Goal: Task Accomplishment & Management: Use online tool/utility

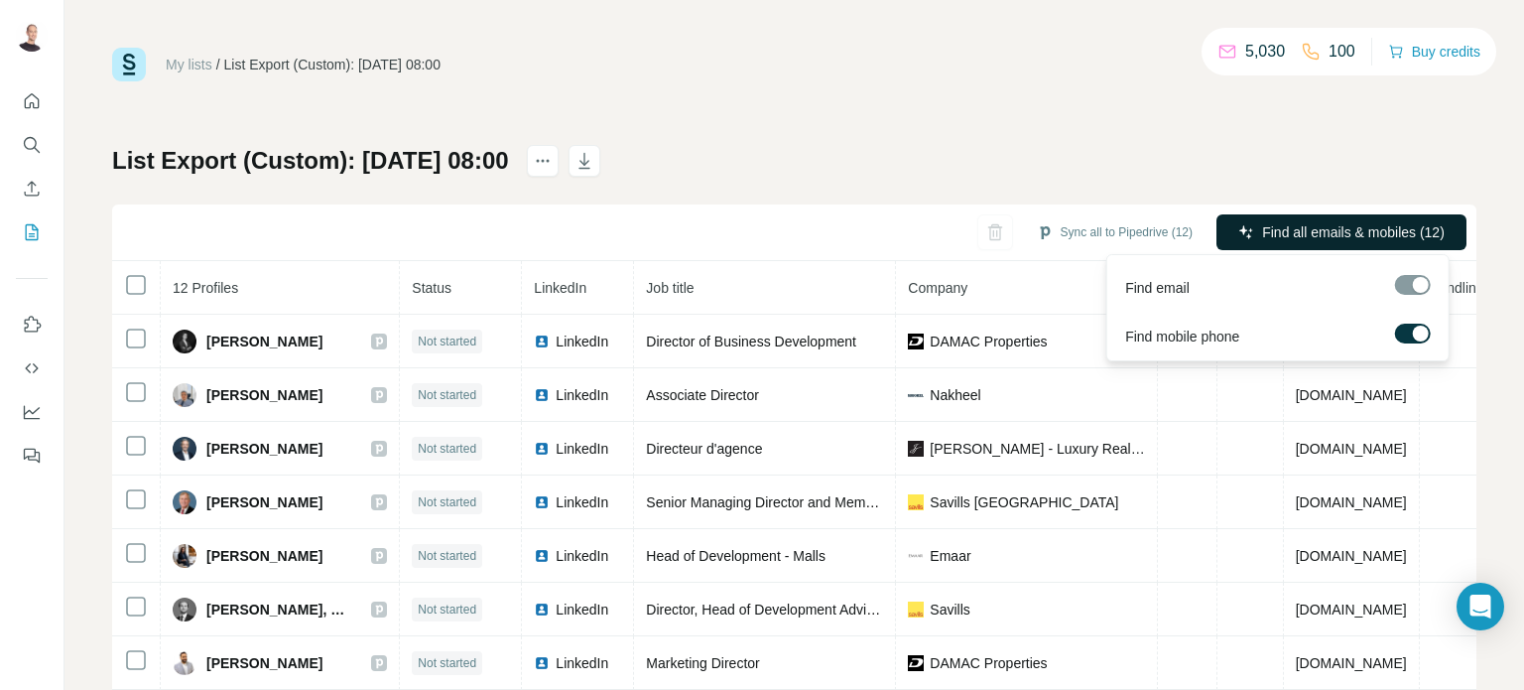
click at [1385, 241] on span "Find all emails & mobiles (12)" at bounding box center [1353, 232] width 183 height 20
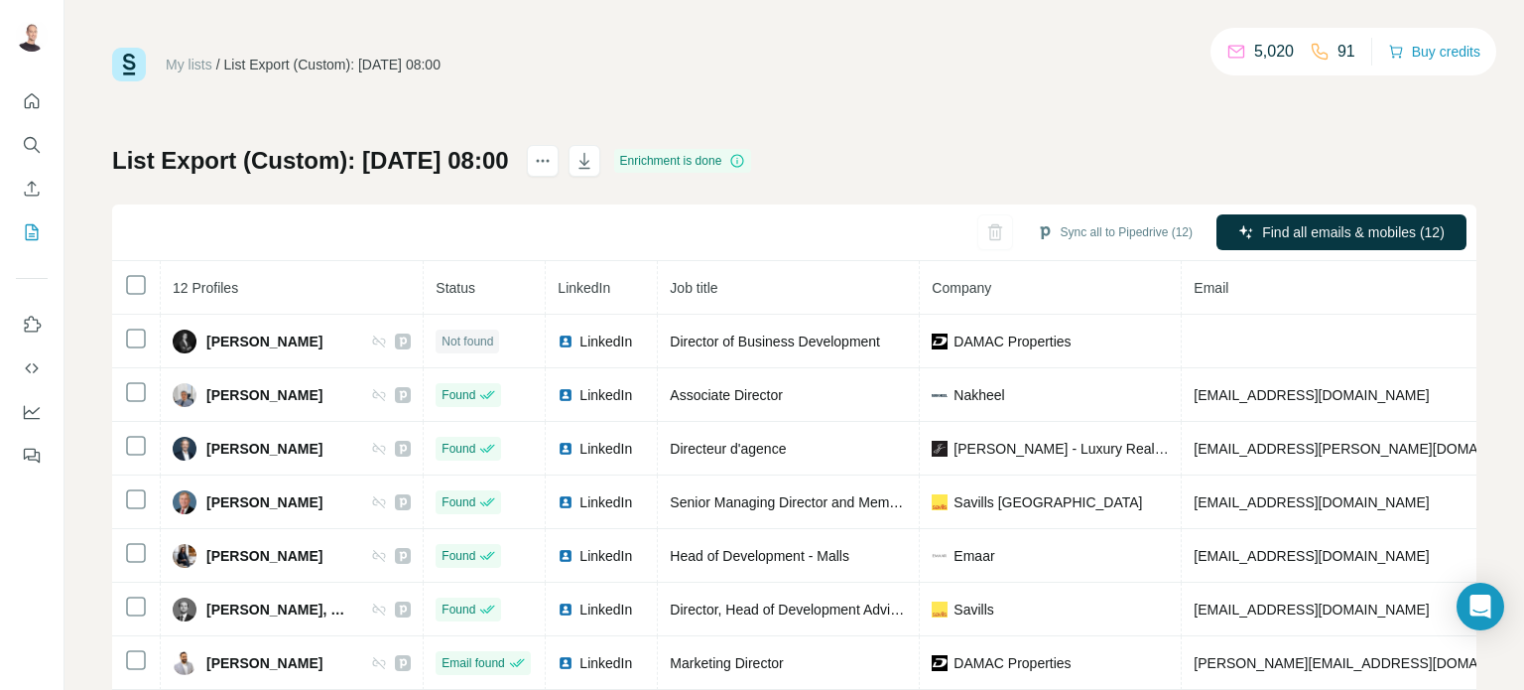
click at [509, 158] on h1 "List Export (Custom): [DATE] 08:00" at bounding box center [310, 161] width 397 height 32
click at [260, 170] on h1 "List Export (Custom): [DATE] 08:00" at bounding box center [310, 161] width 397 height 32
click at [594, 165] on icon "button" at bounding box center [585, 161] width 20 height 20
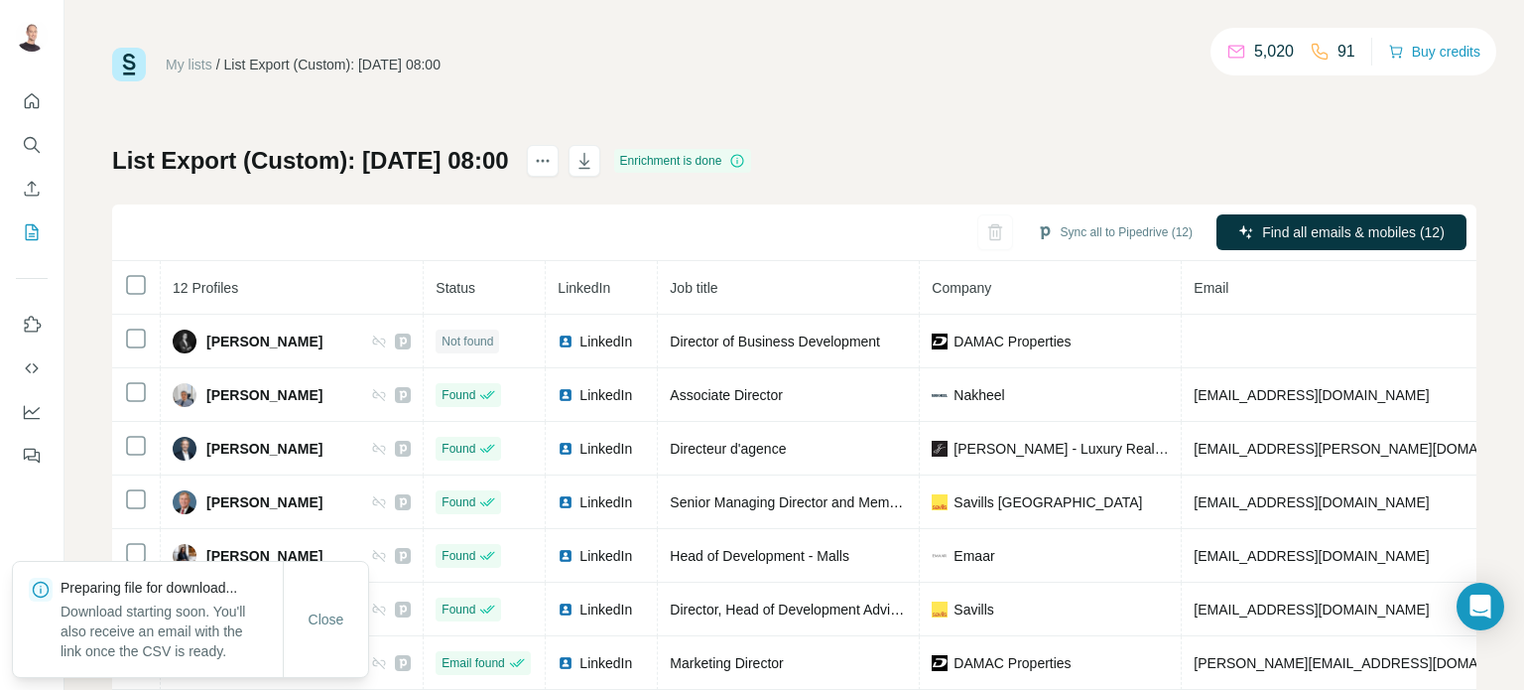
click at [414, 155] on h1 "List Export (Custom): [DATE] 08:00" at bounding box center [310, 161] width 397 height 32
click at [950, 131] on div "My lists / List Export (Custom): 19/08/2025 08:00 5,020 91 Buy credits List Exp…" at bounding box center [794, 416] width 1365 height 737
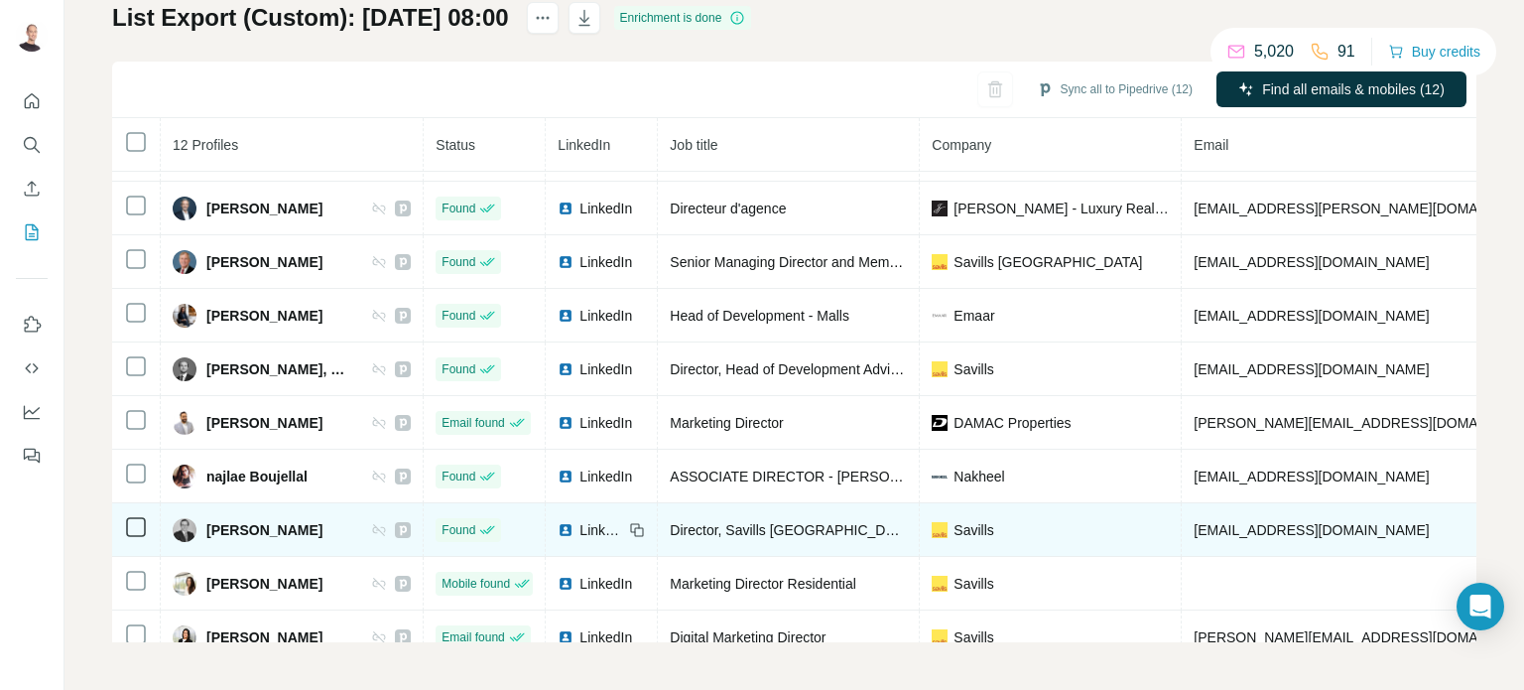
scroll to position [178, 0]
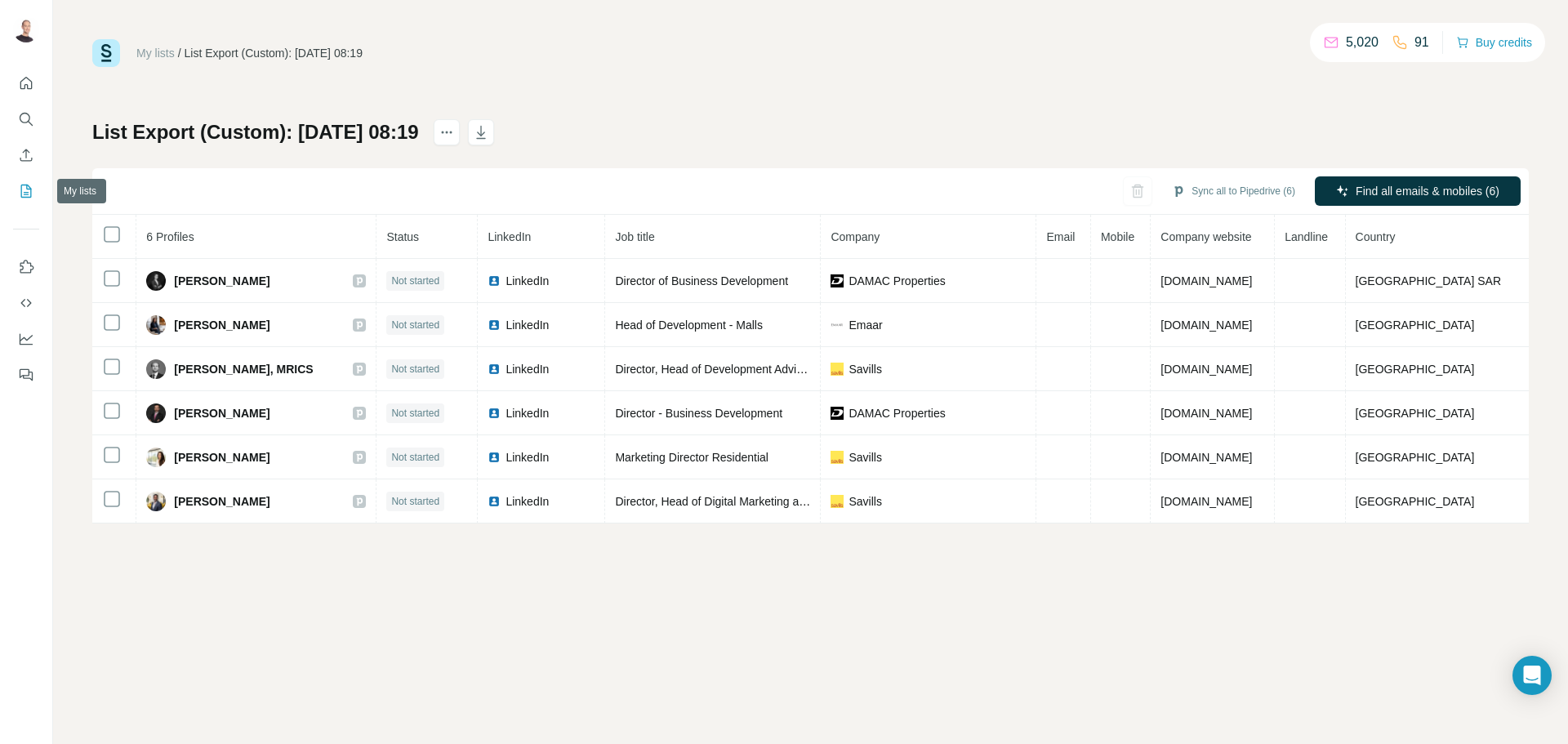
click at [26, 191] on icon "My lists" at bounding box center [26, 191] width 16 height 16
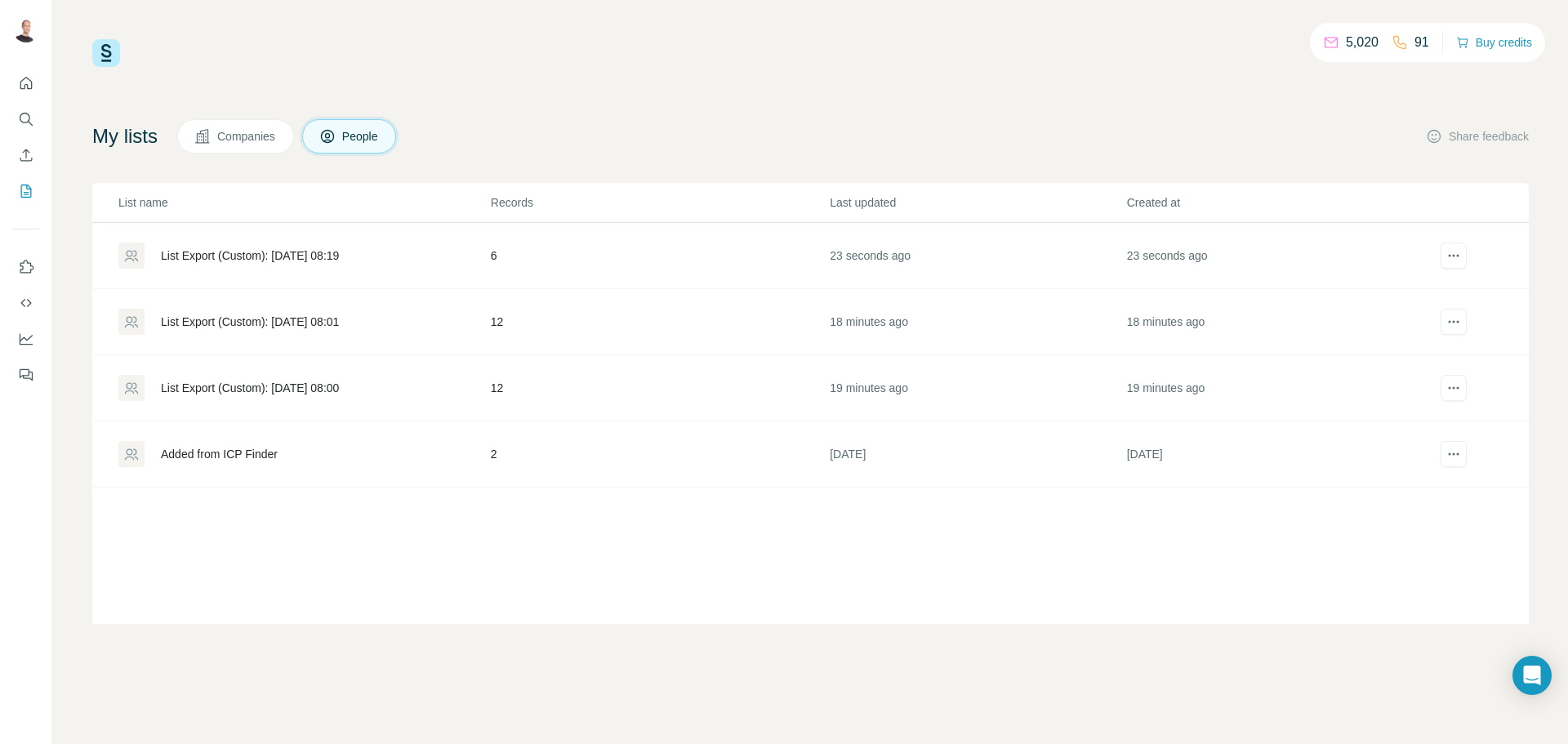
click at [430, 378] on div "List Export (Custom): [DATE] 08:00" at bounding box center [304, 388] width 371 height 26
click at [415, 305] on td "List Export (Custom): [DATE] 08:01" at bounding box center [291, 322] width 398 height 66
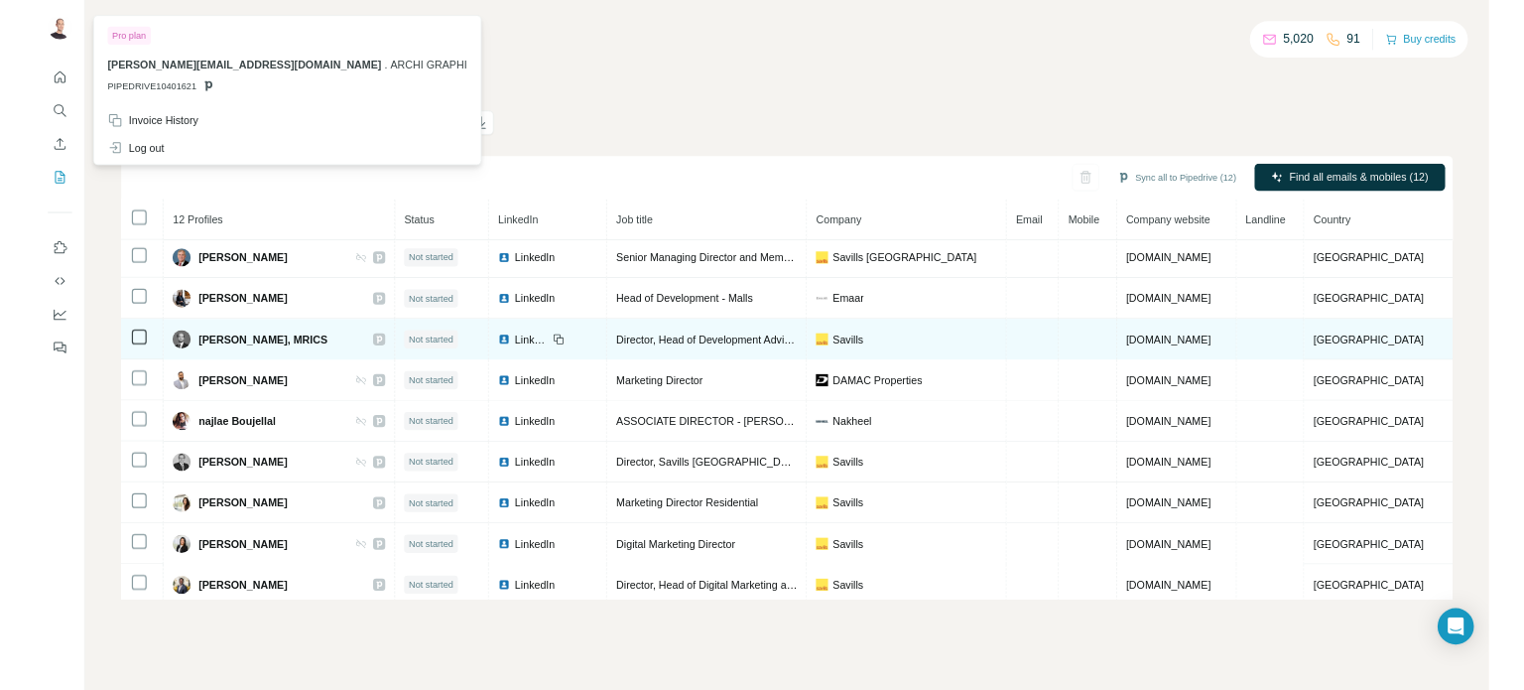
scroll to position [173, 0]
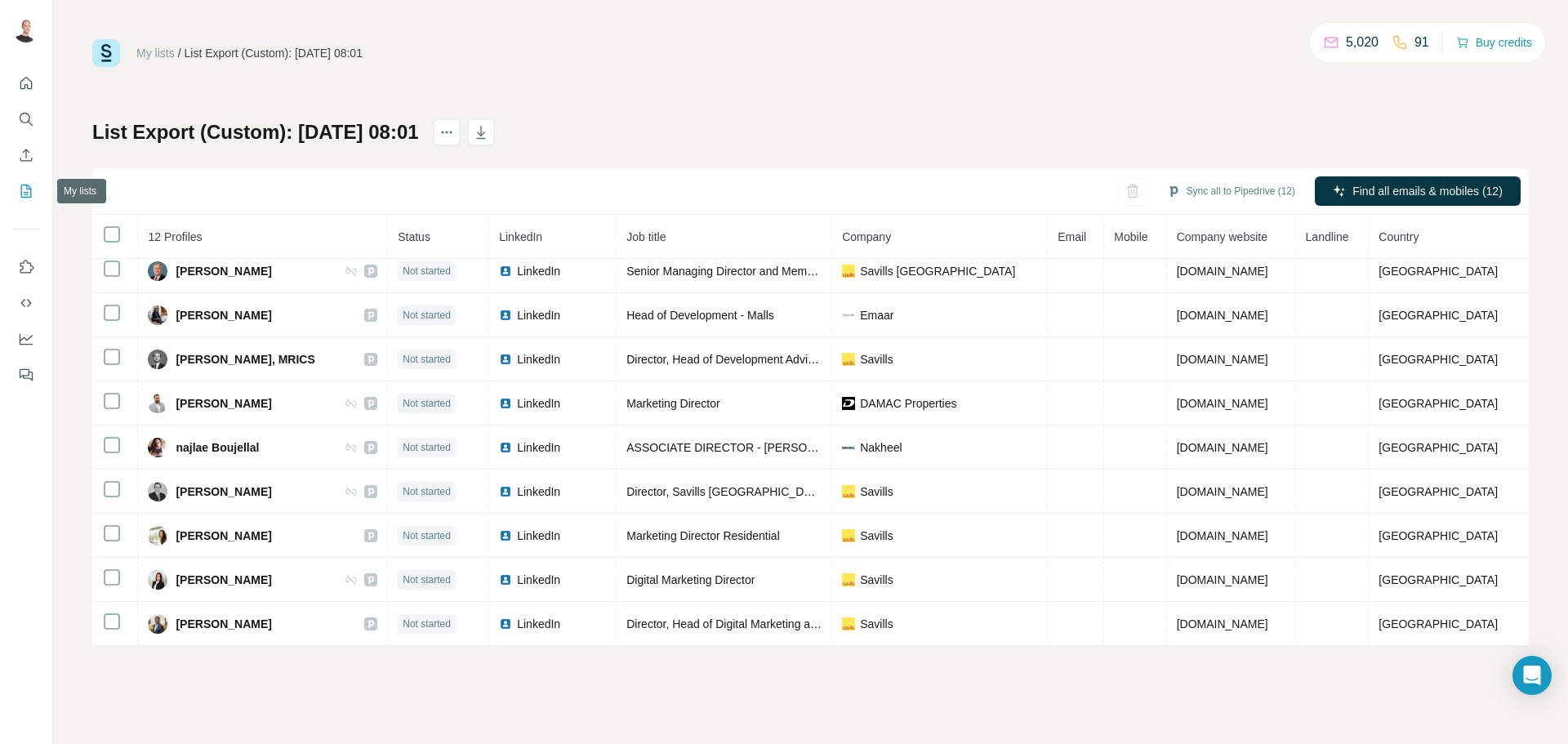
click at [25, 194] on icon "My lists" at bounding box center [28, 189] width 8 height 11
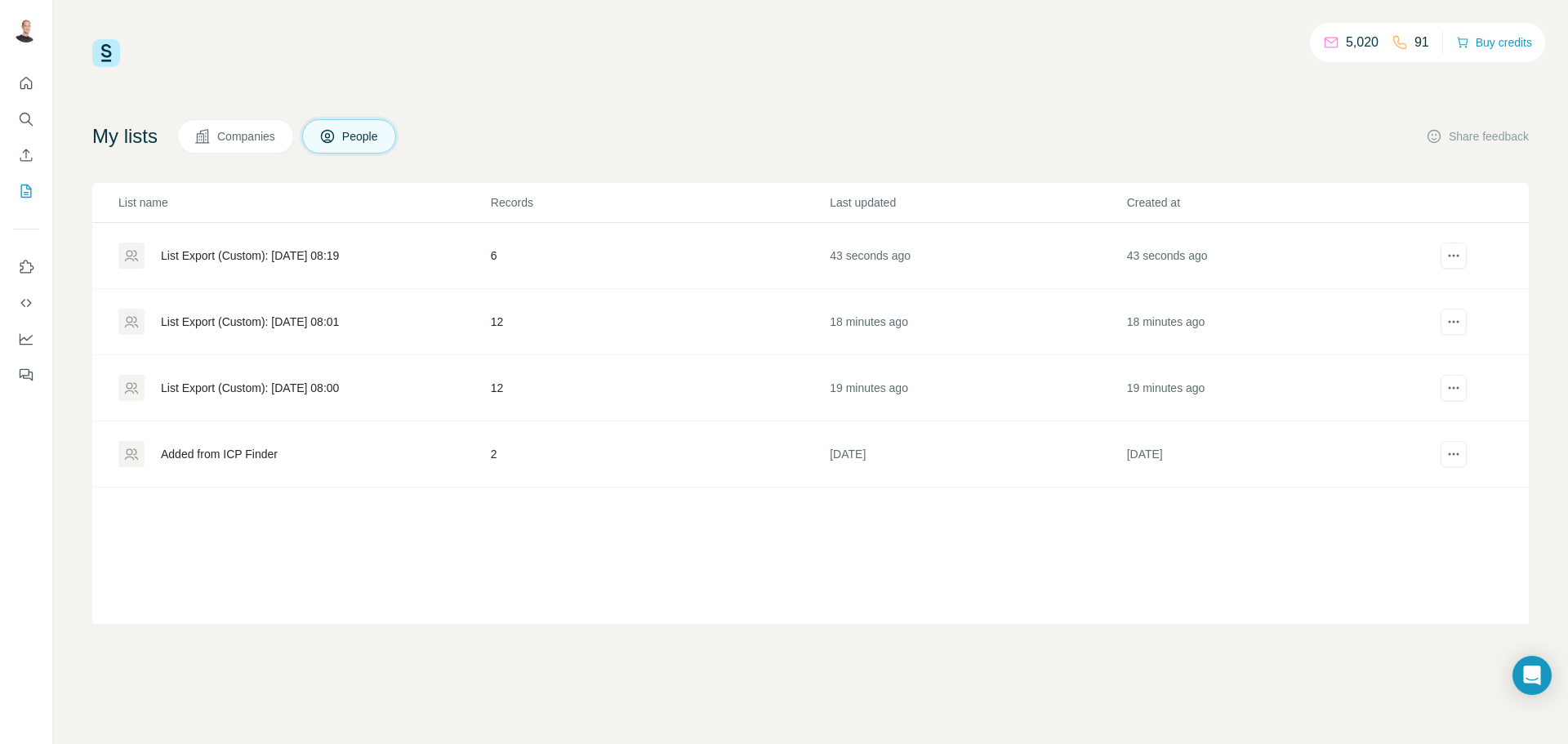
click at [280, 268] on div "List Export (Custom): [DATE] 08:19" at bounding box center [304, 256] width 371 height 26
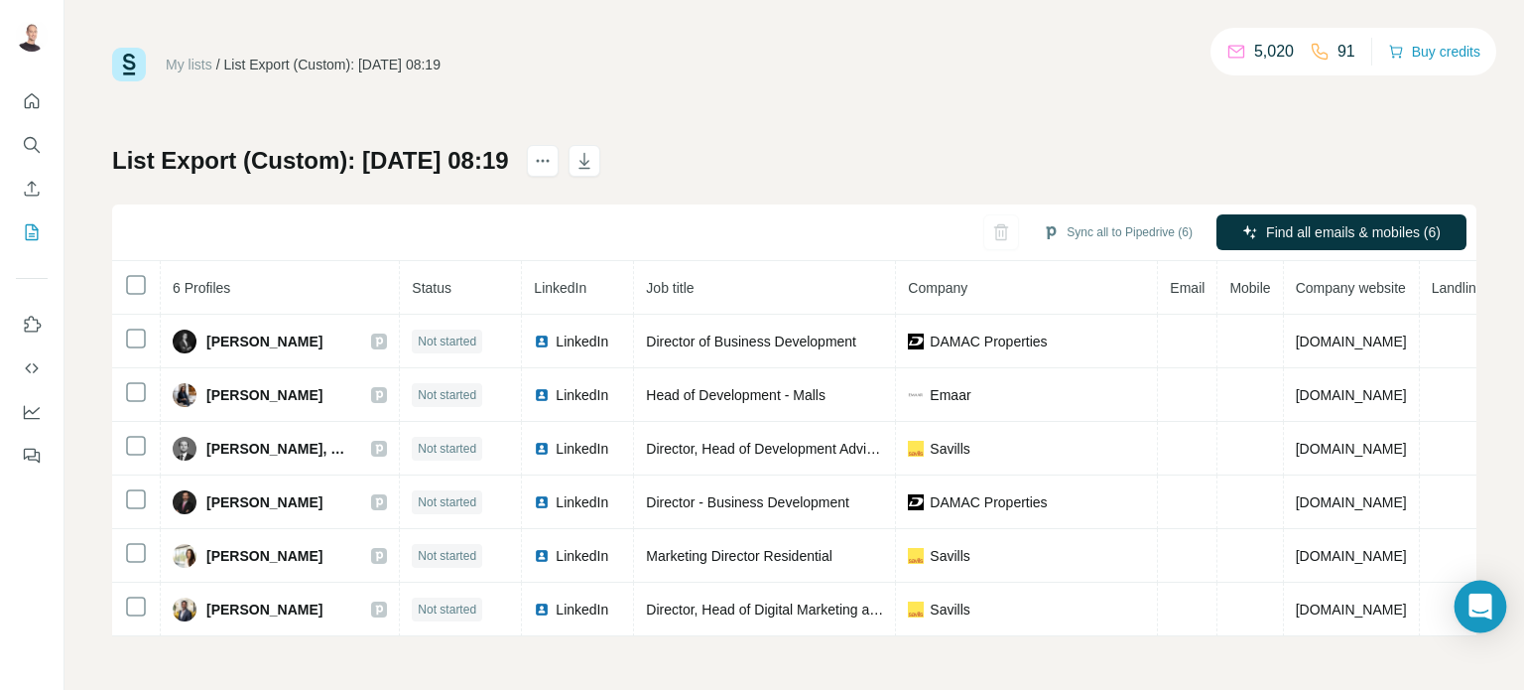
click at [1475, 616] on icon "Open Intercom Messenger" at bounding box center [1481, 606] width 26 height 26
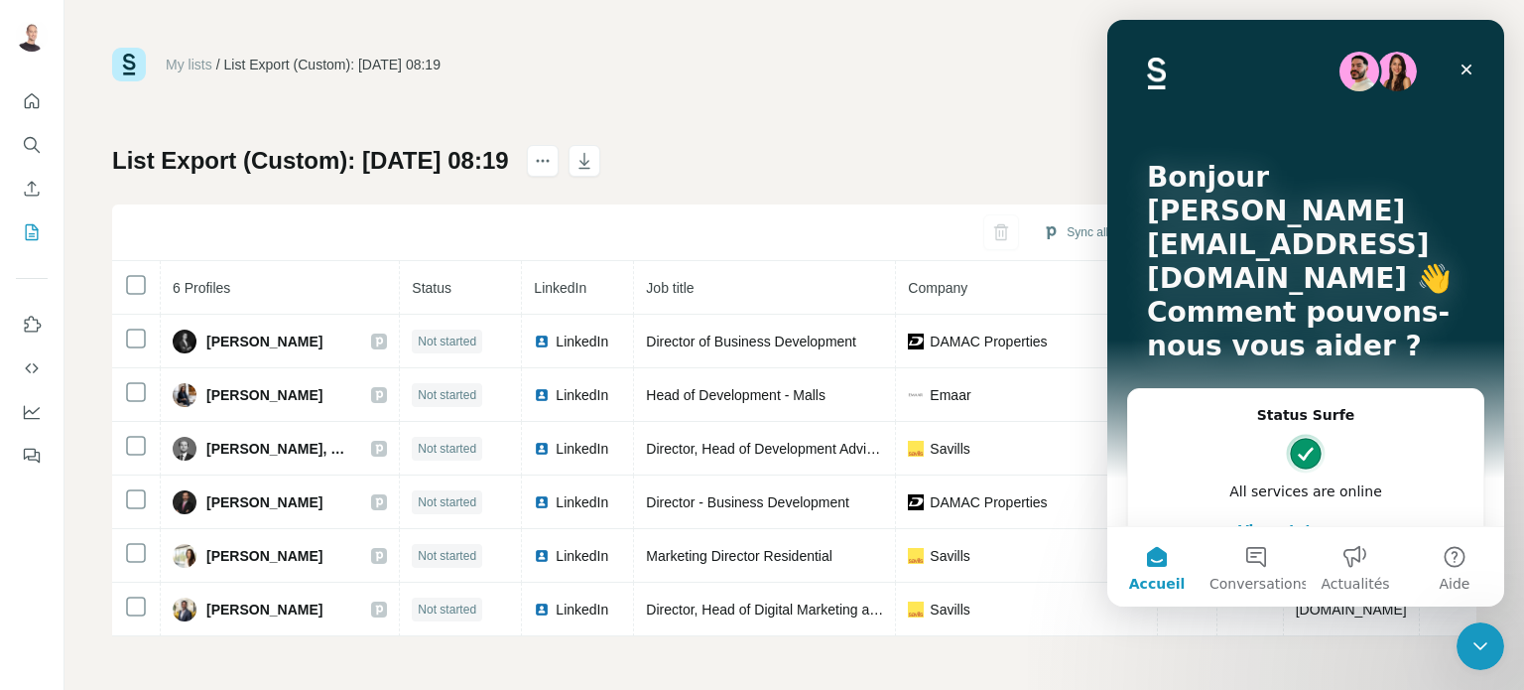
scroll to position [99, 0]
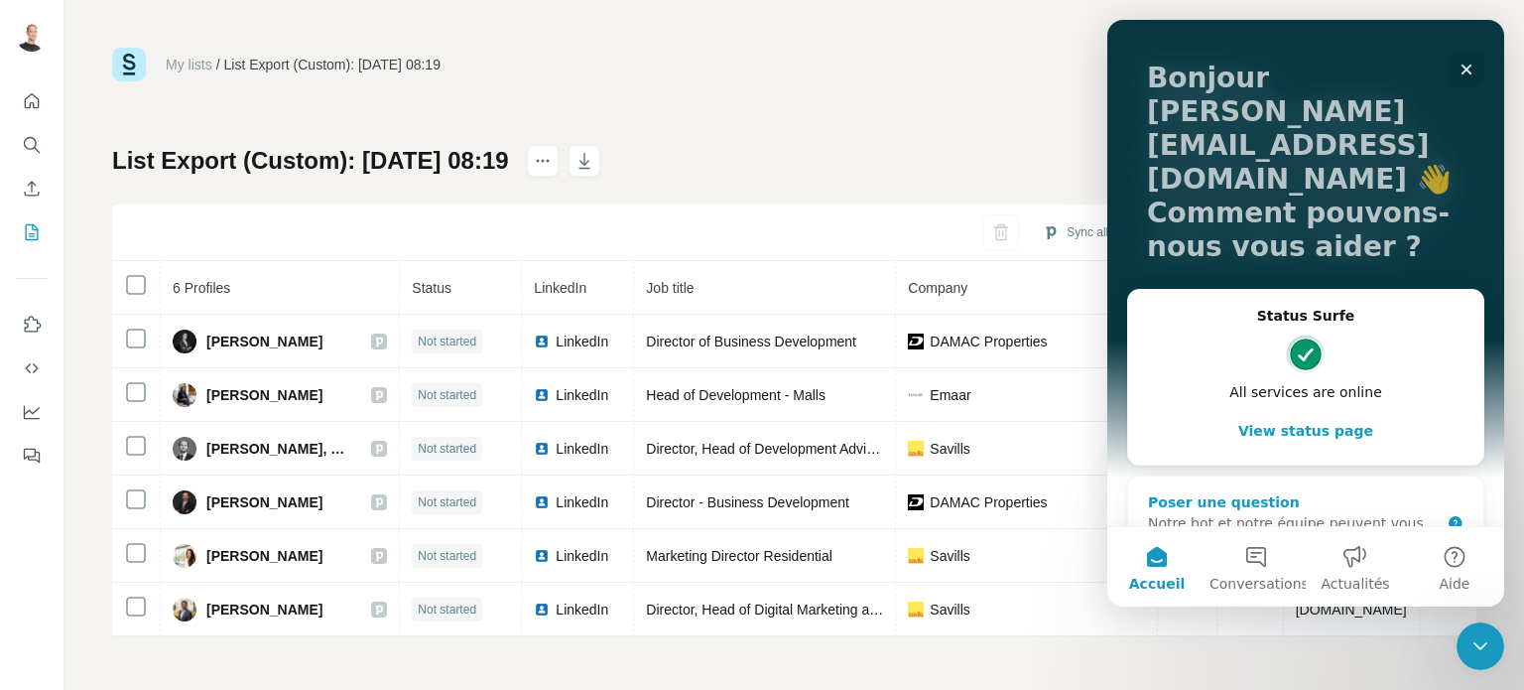
click at [1240, 513] on div "Notre bot et notre équipe peuvent vous aider" at bounding box center [1294, 534] width 292 height 42
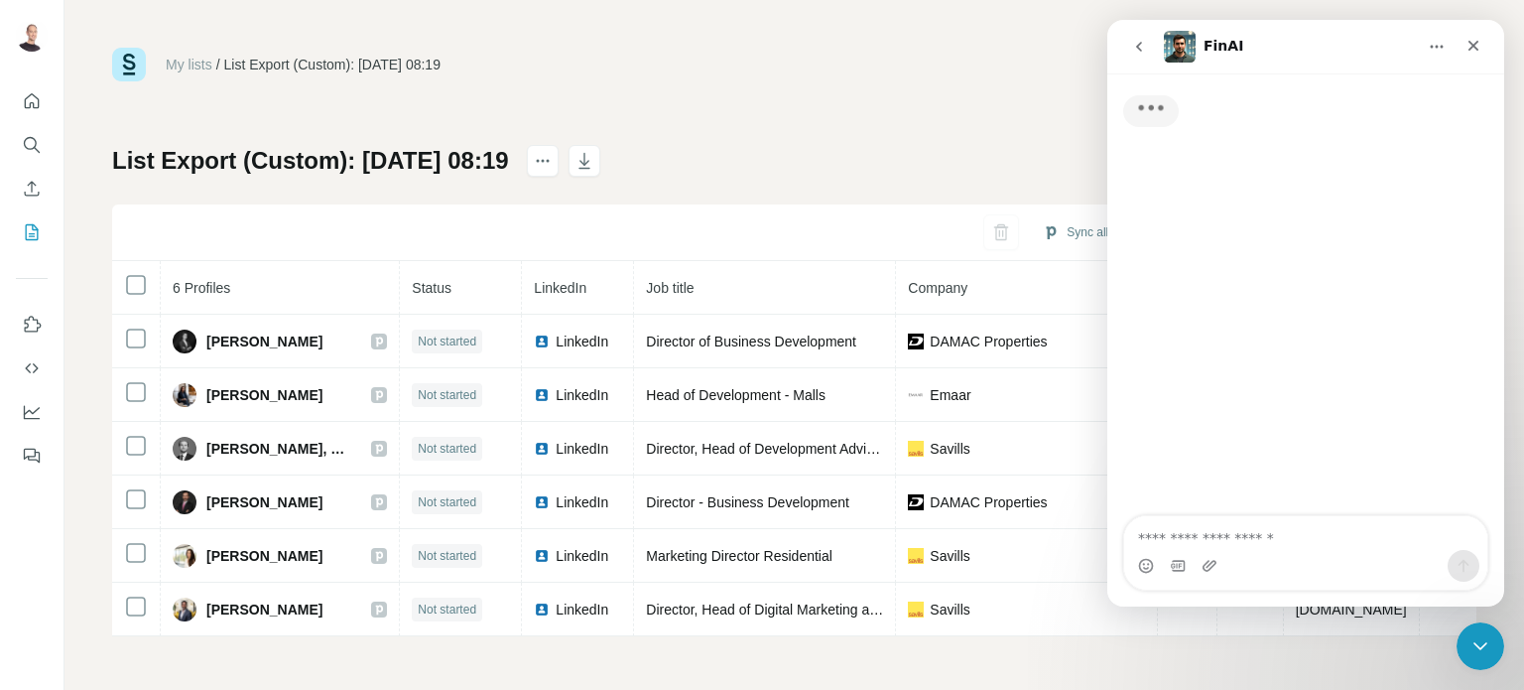
scroll to position [0, 0]
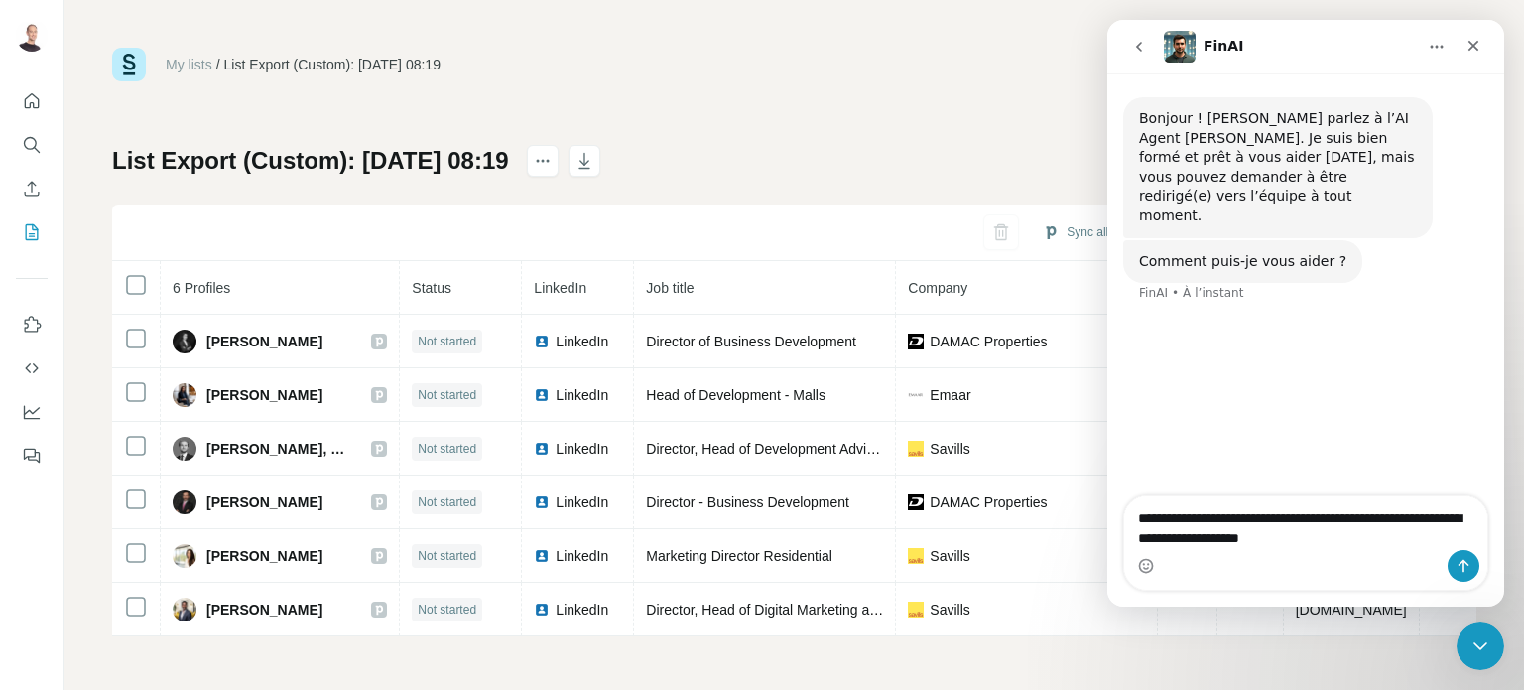
type textarea "**********"
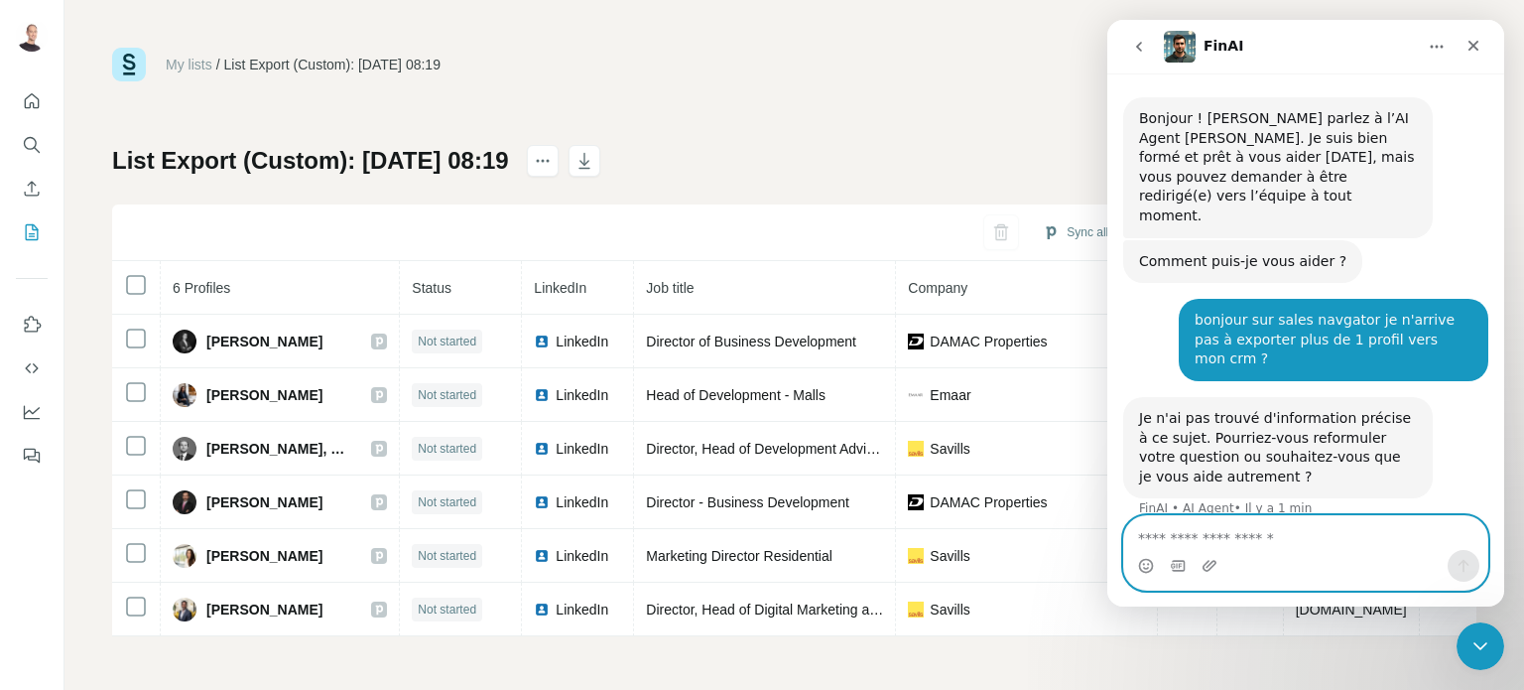
click at [1262, 529] on textarea "Envoyer un message..." at bounding box center [1305, 533] width 363 height 34
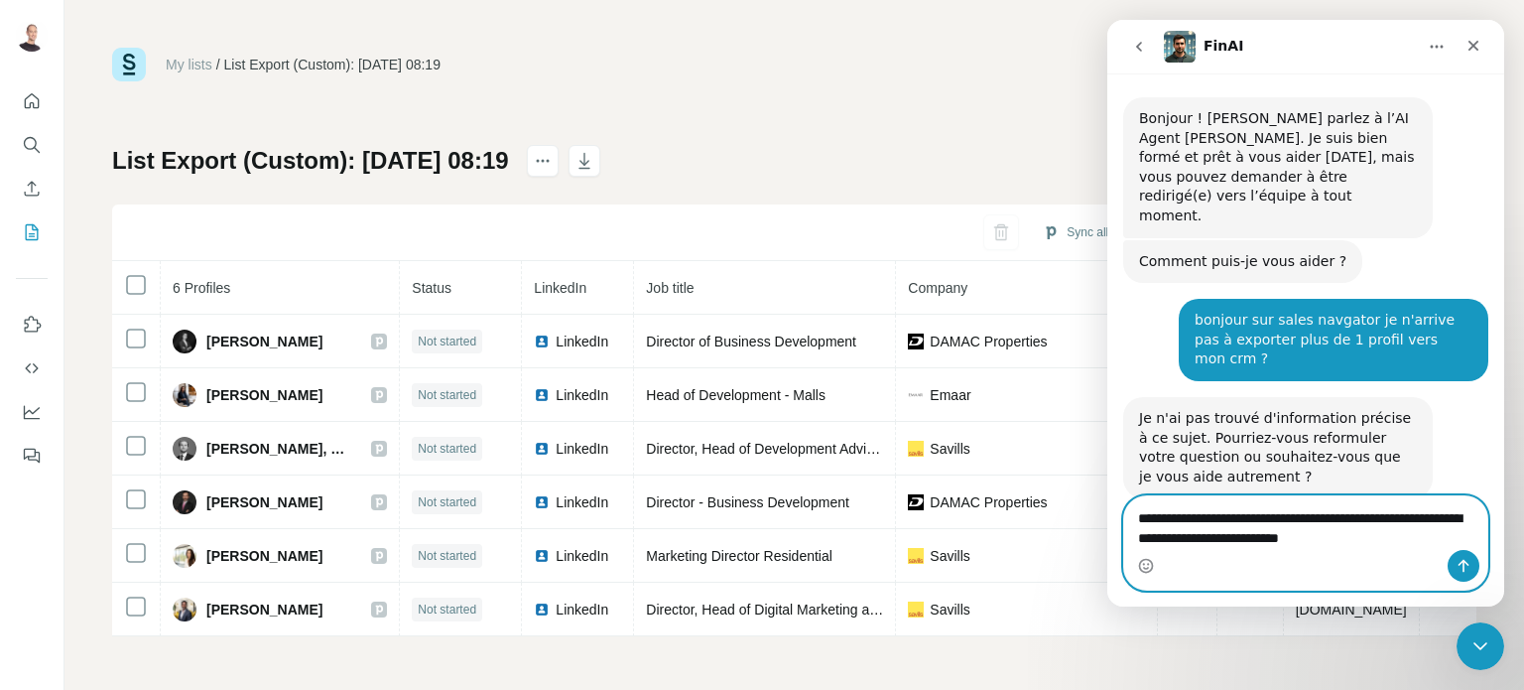
type textarea "**********"
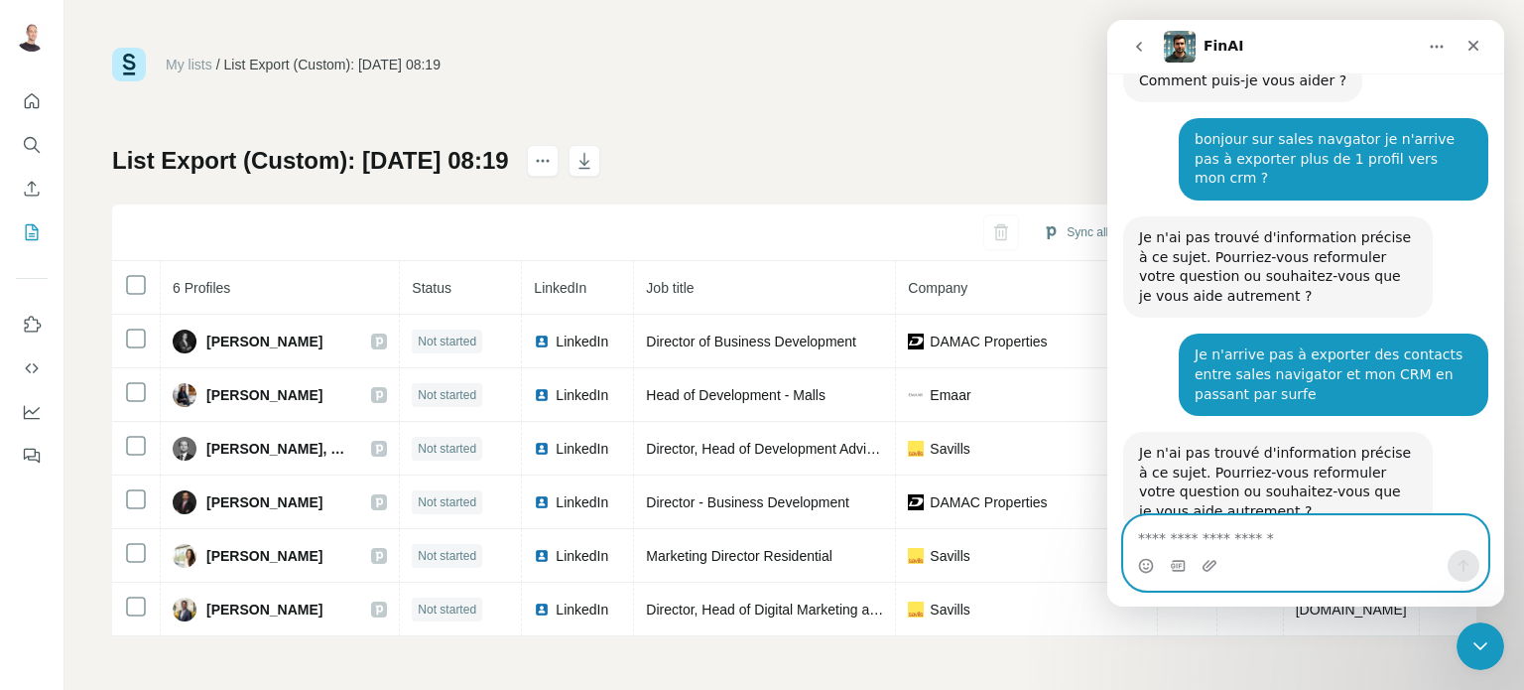
scroll to position [180, 0]
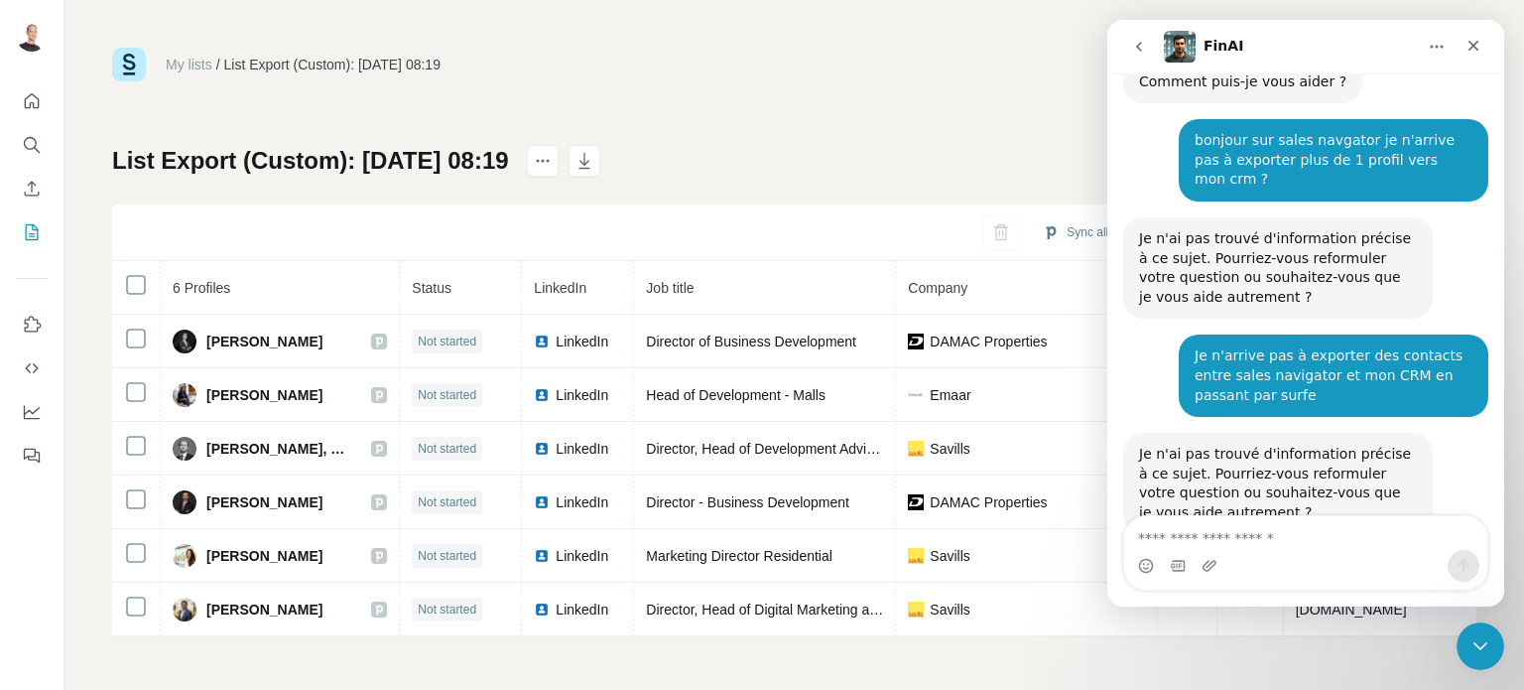
click at [1149, 45] on button "go back" at bounding box center [1139, 47] width 38 height 38
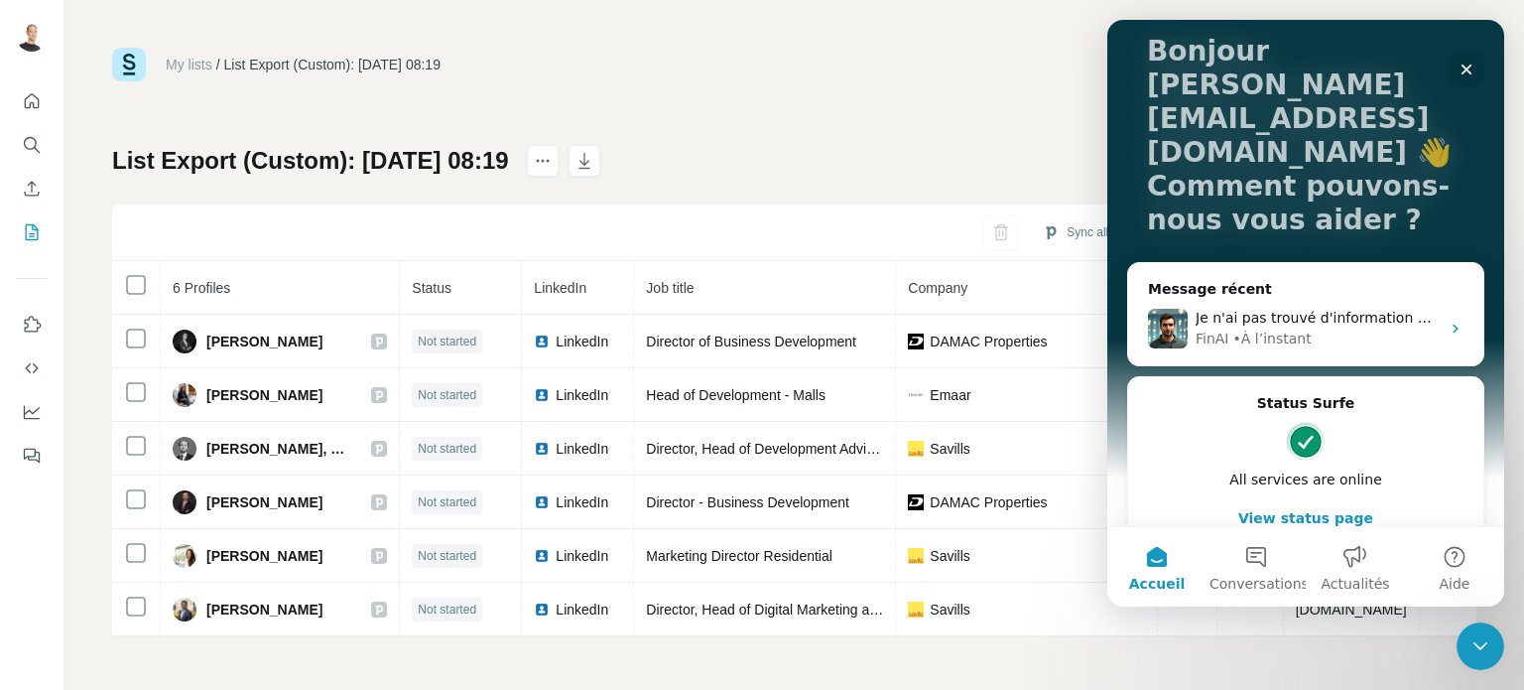
scroll to position [128, 0]
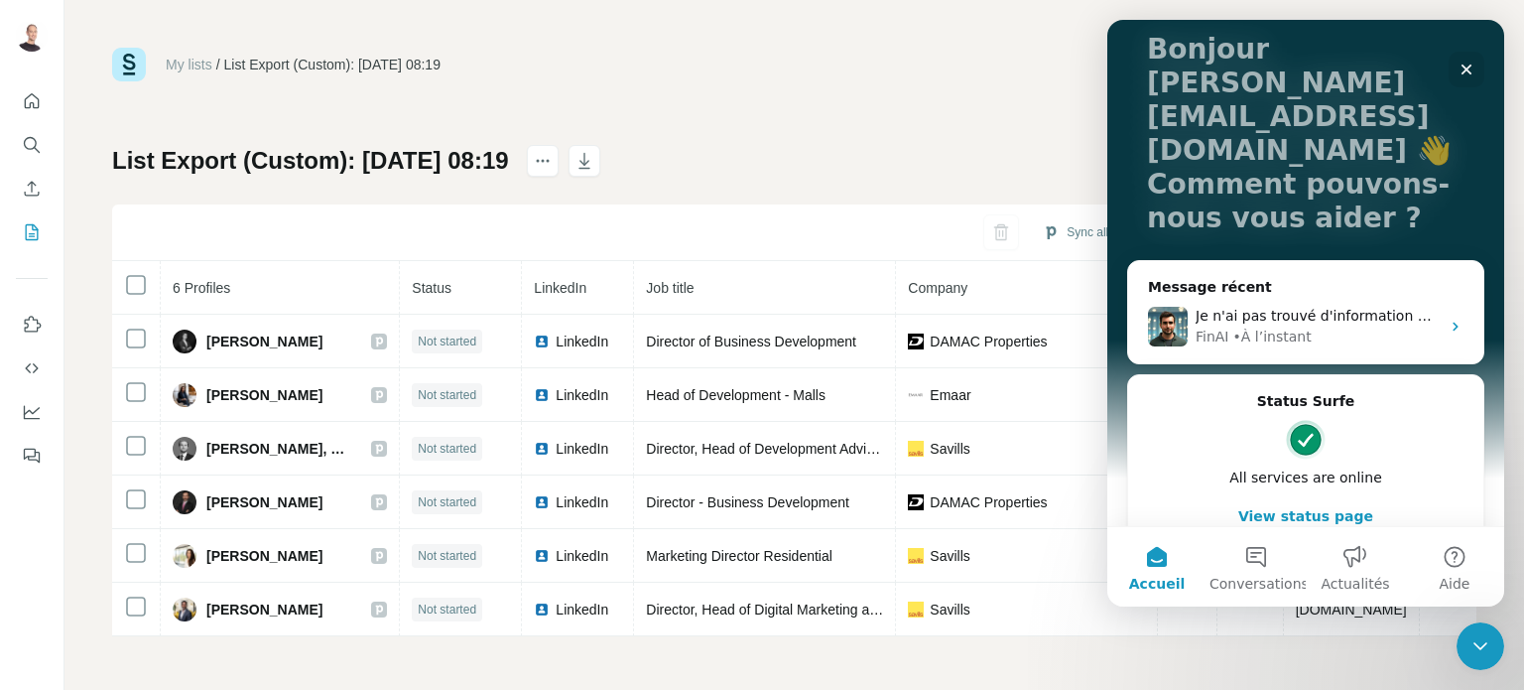
click at [1299, 496] on button "View status page" at bounding box center [1306, 516] width 316 height 40
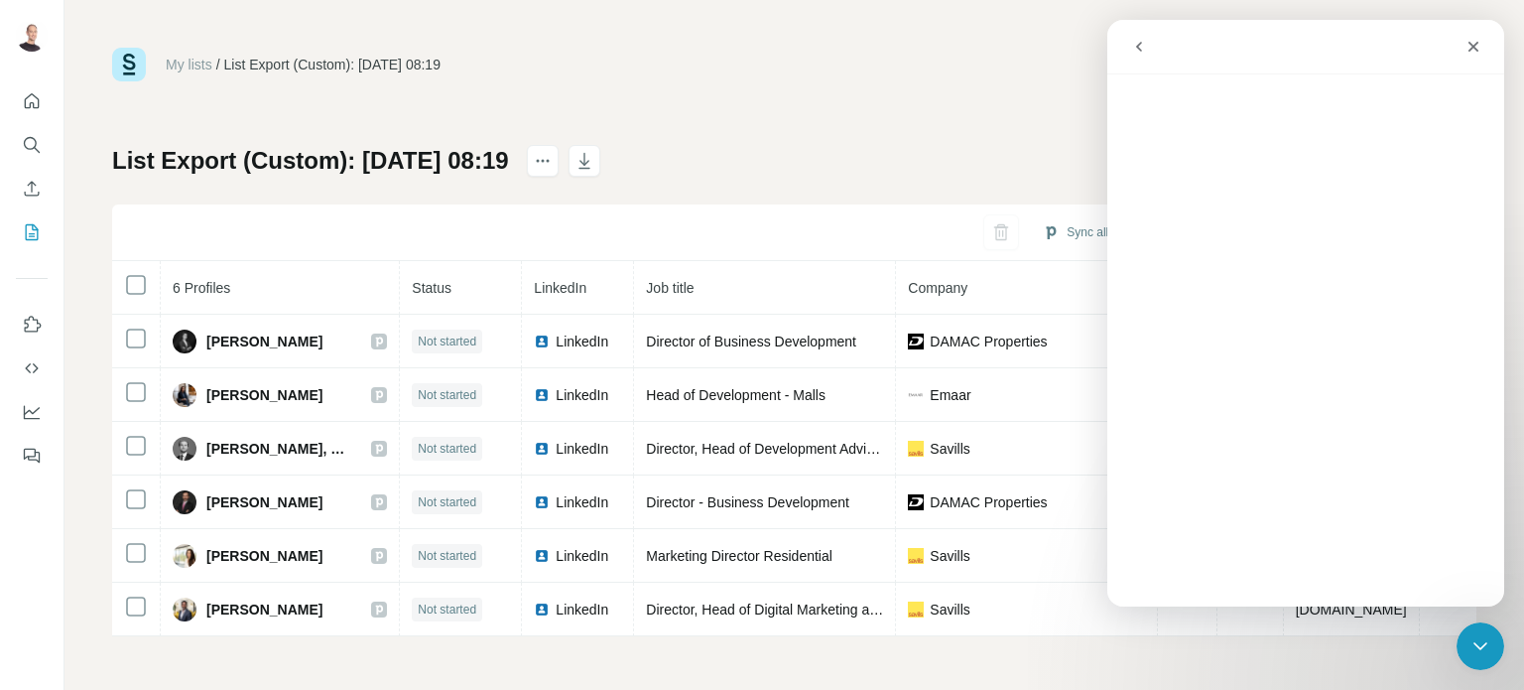
scroll to position [48, 0]
click at [1143, 49] on icon "go back" at bounding box center [1139, 47] width 16 height 16
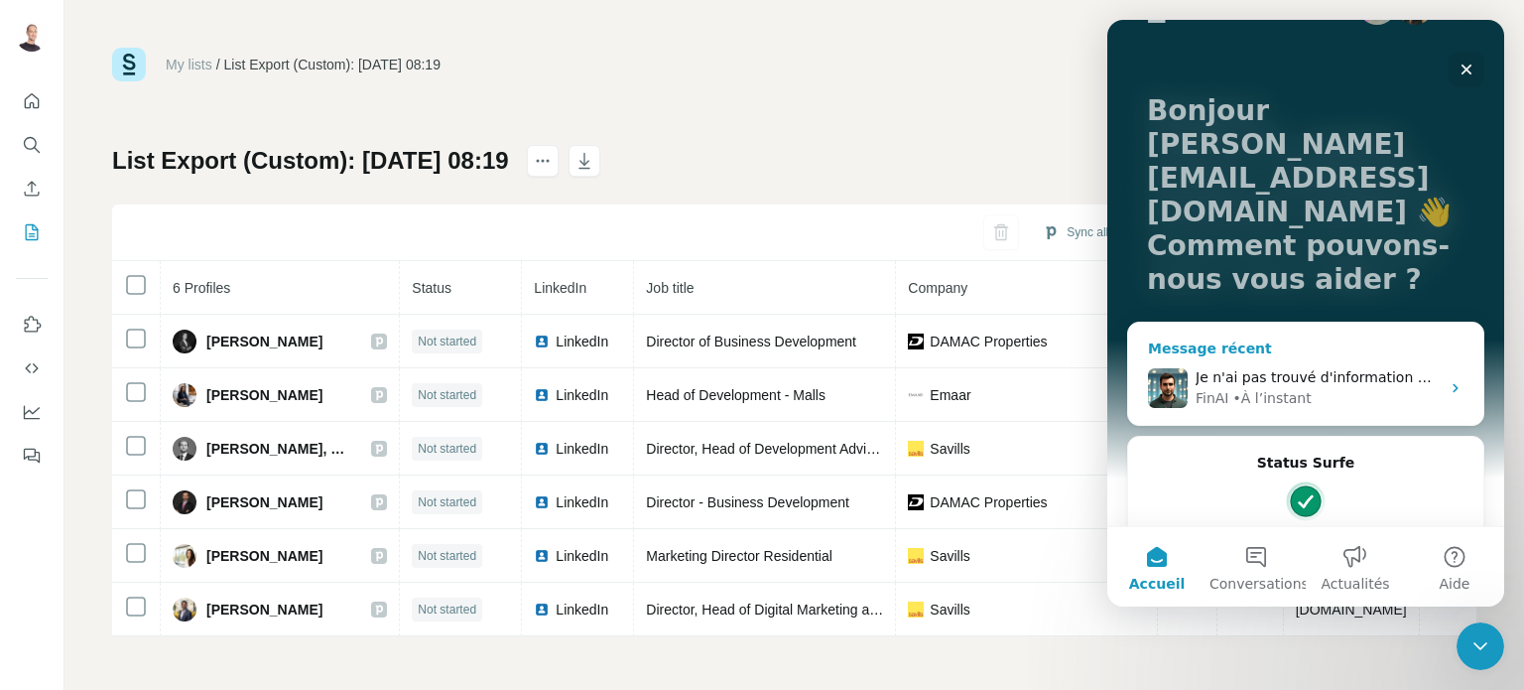
scroll to position [128, 0]
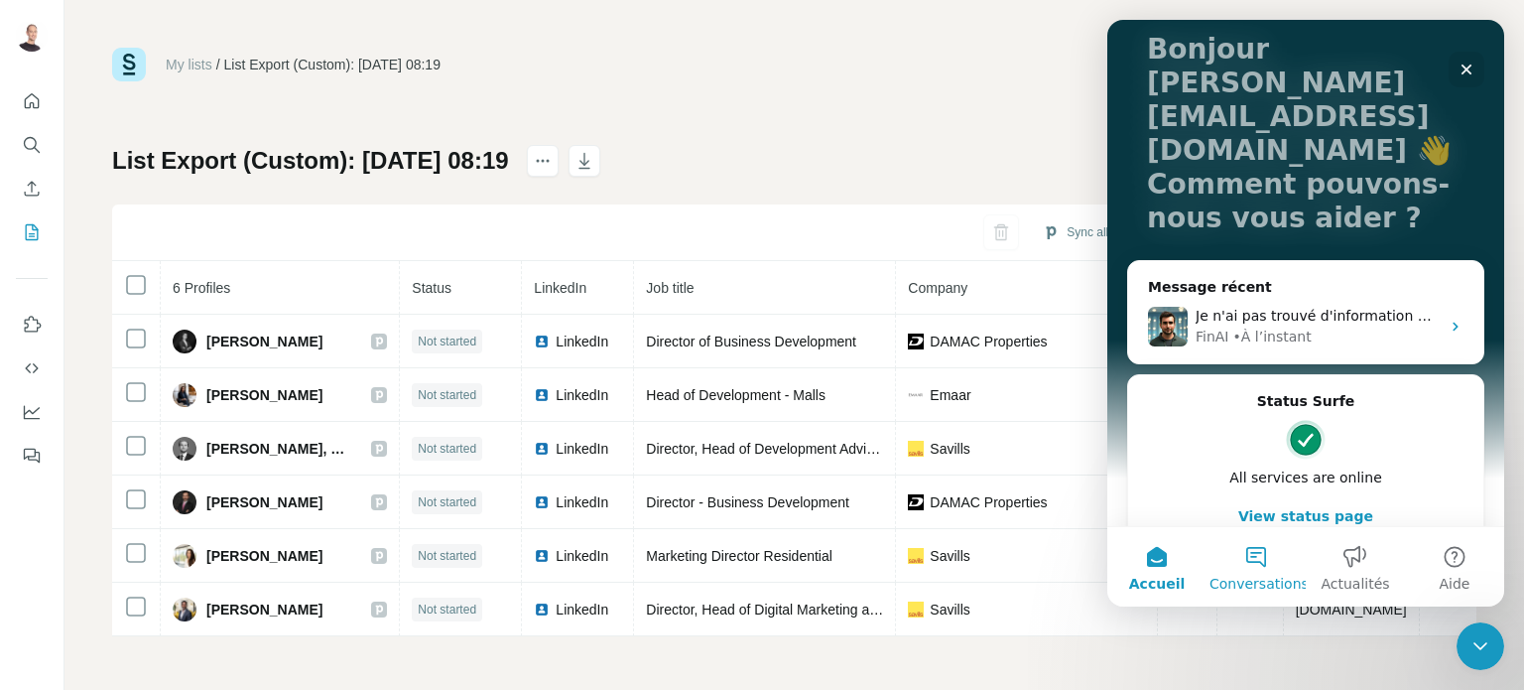
click at [1251, 561] on button "Conversations" at bounding box center [1256, 566] width 99 height 79
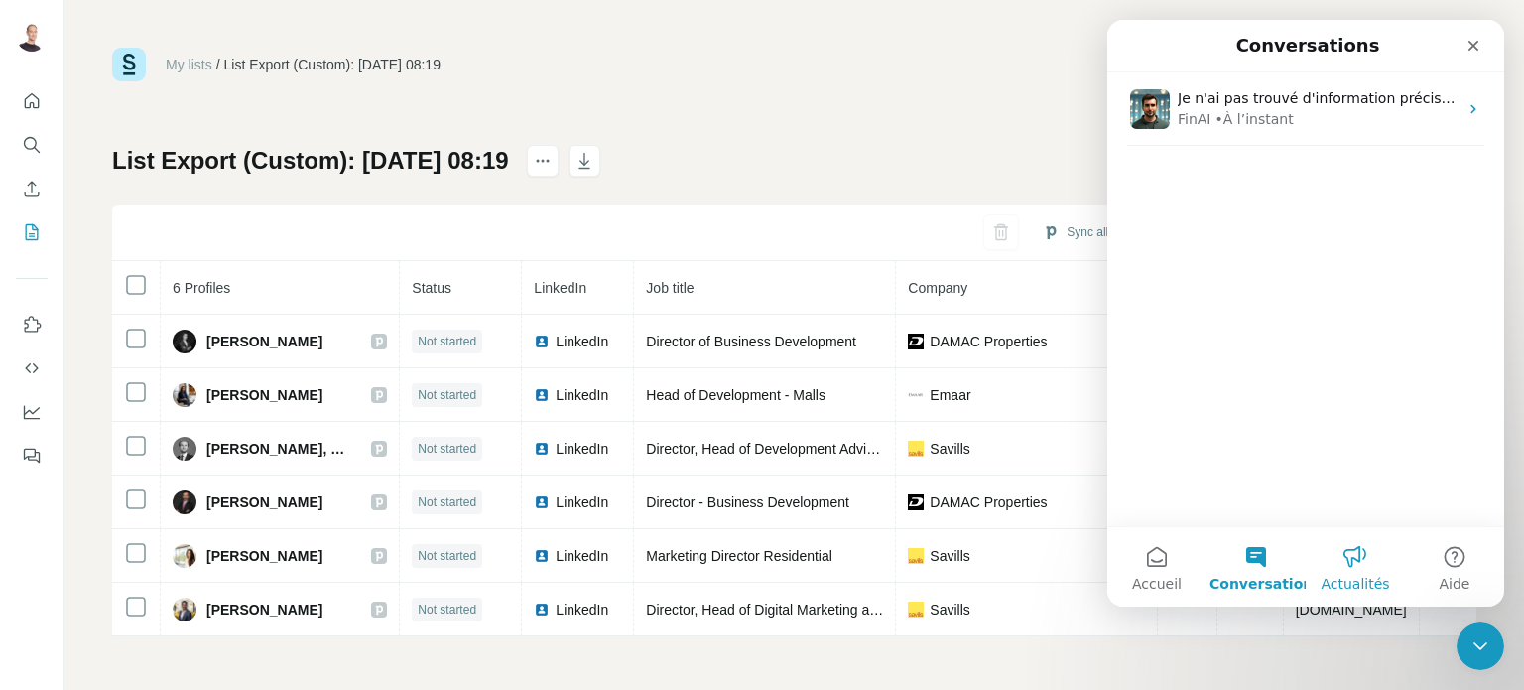
click at [1355, 566] on button "Actualités" at bounding box center [1355, 566] width 99 height 79
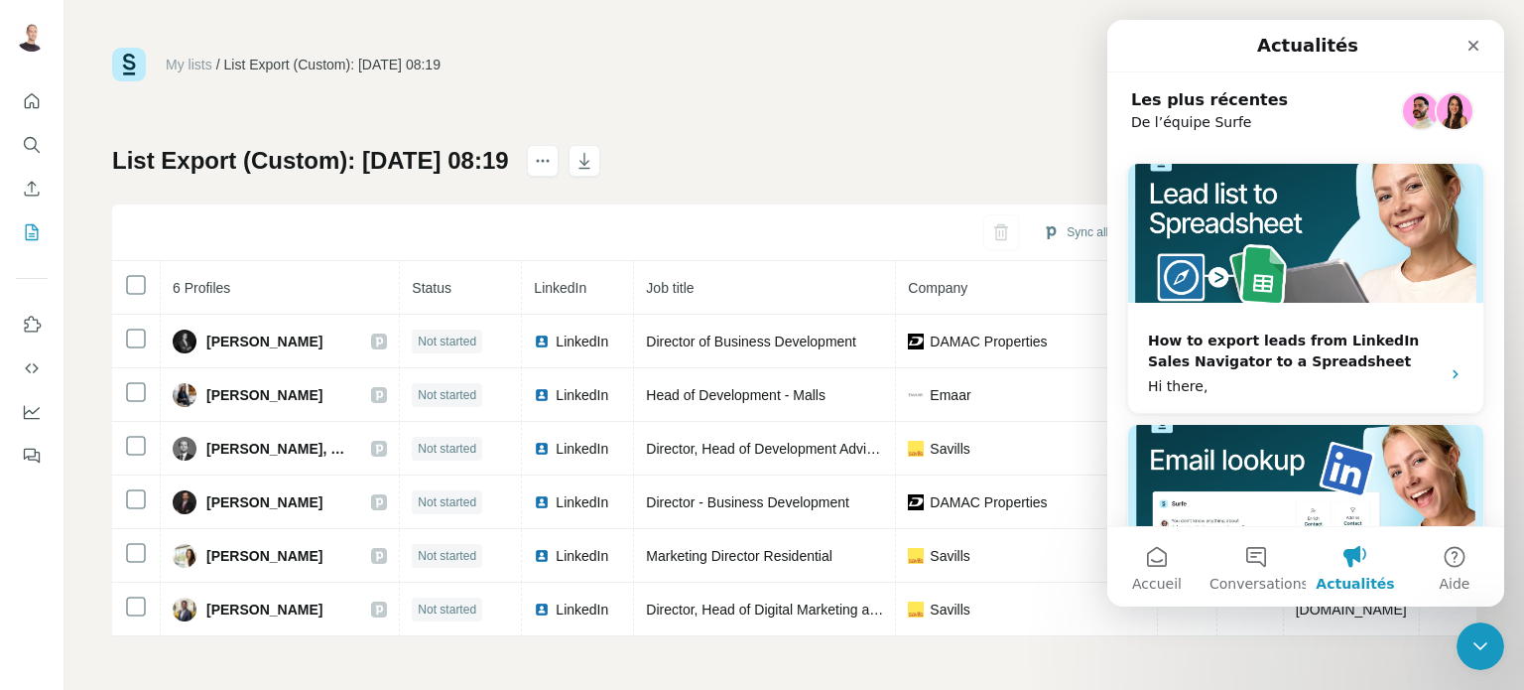
click at [1026, 23] on div "My lists / List Export (Custom): [DATE] 08:19 5,020 91 Buy credits List Export …" at bounding box center [795, 345] width 1460 height 690
click at [1474, 43] on icon "Fermer" at bounding box center [1474, 46] width 16 height 16
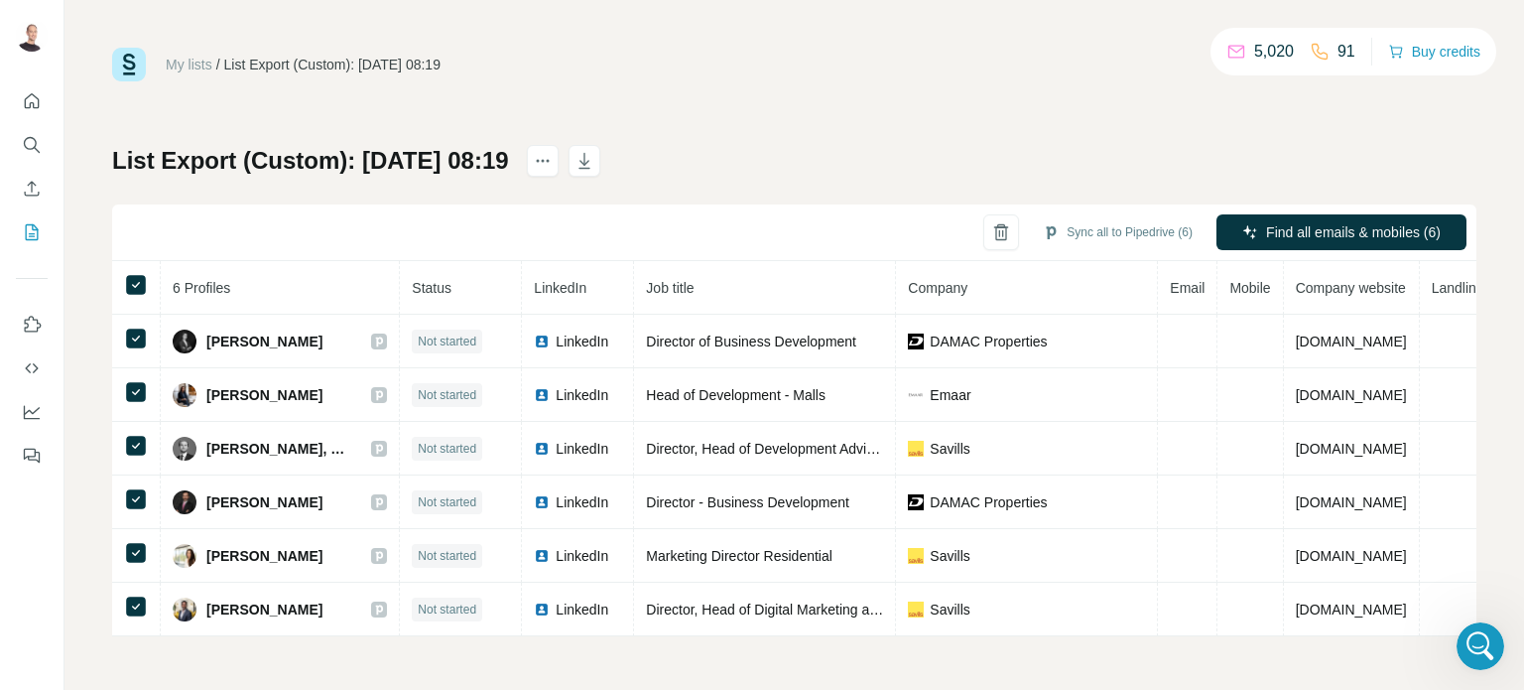
scroll to position [1, 0]
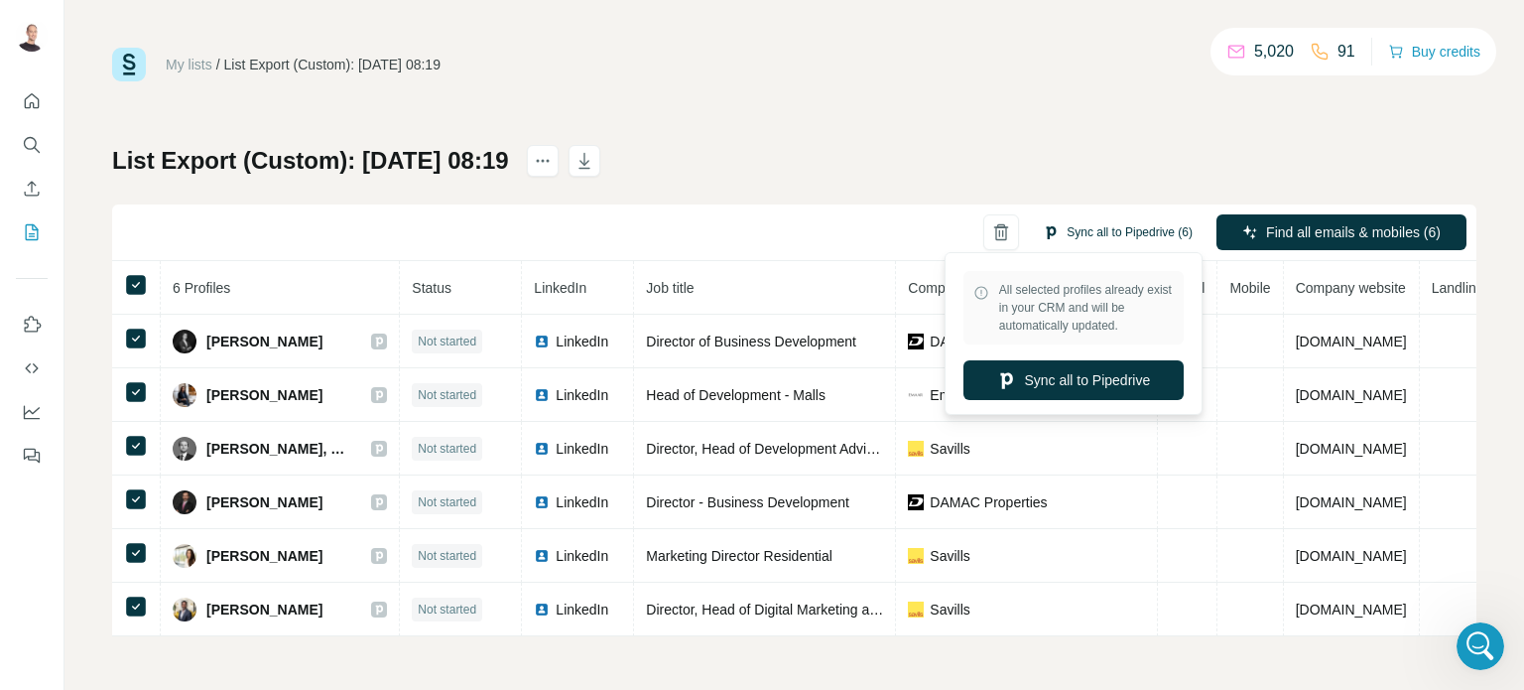
click at [1066, 234] on button "Sync all to Pipedrive (6)" at bounding box center [1118, 232] width 178 height 30
click at [1072, 376] on button "Sync all to Pipedrive" at bounding box center [1074, 380] width 220 height 40
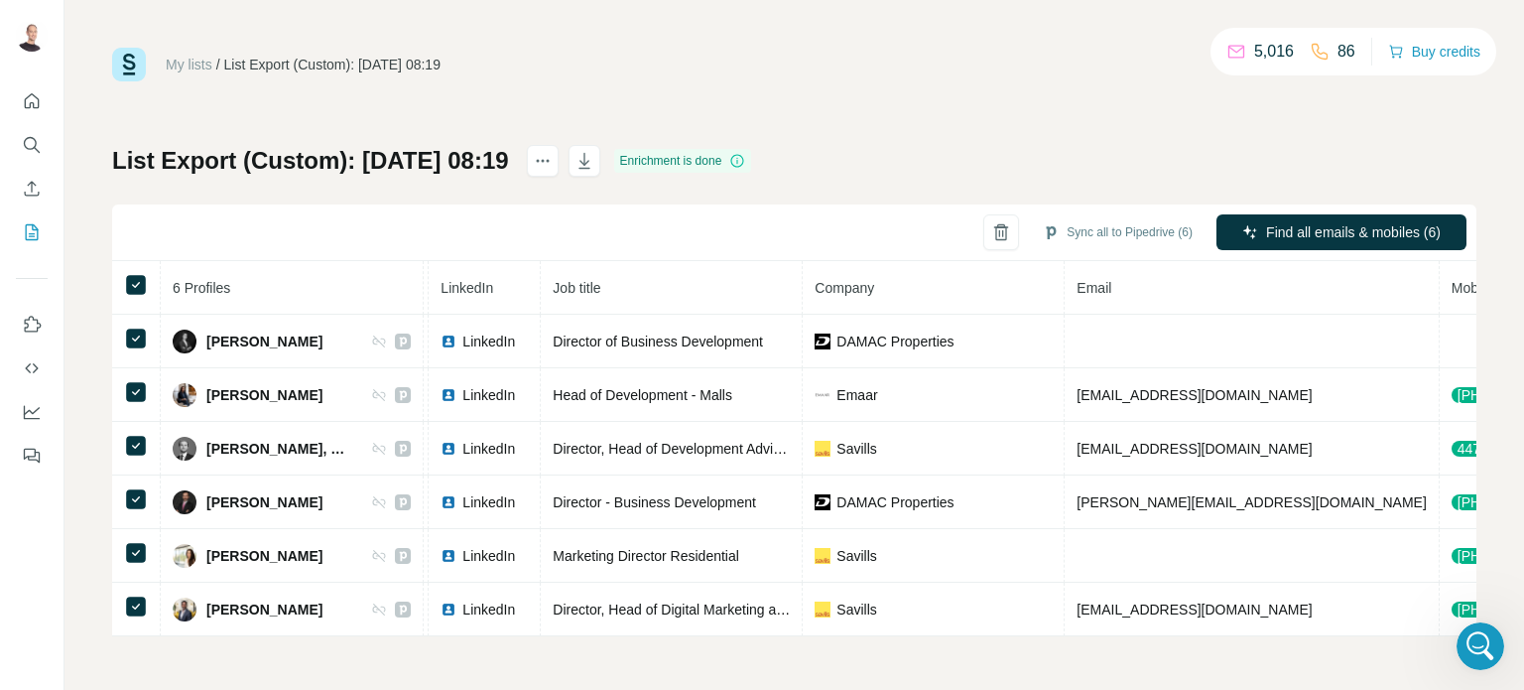
scroll to position [0, 84]
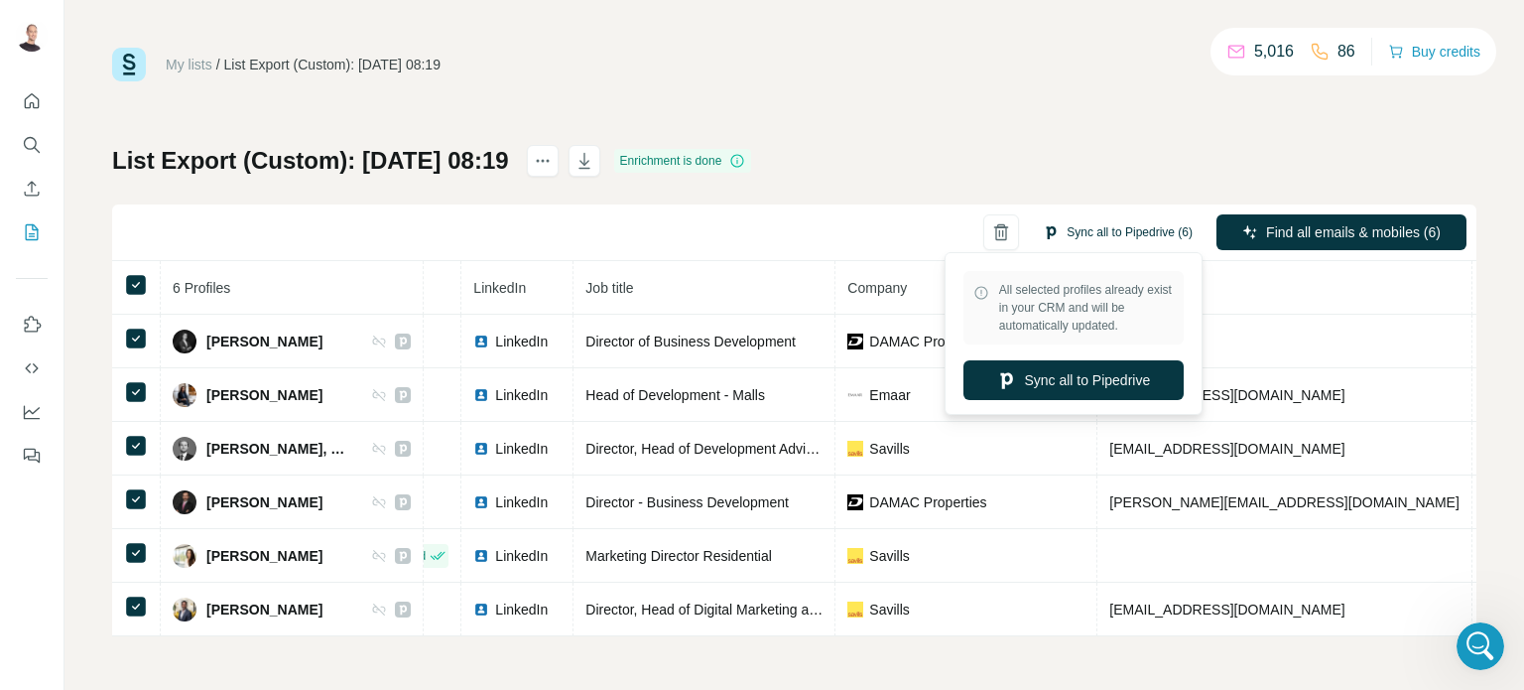
click at [1072, 237] on button "Sync all to Pipedrive (6)" at bounding box center [1118, 232] width 178 height 30
click at [1056, 388] on button "Sync all to Pipedrive" at bounding box center [1074, 380] width 220 height 40
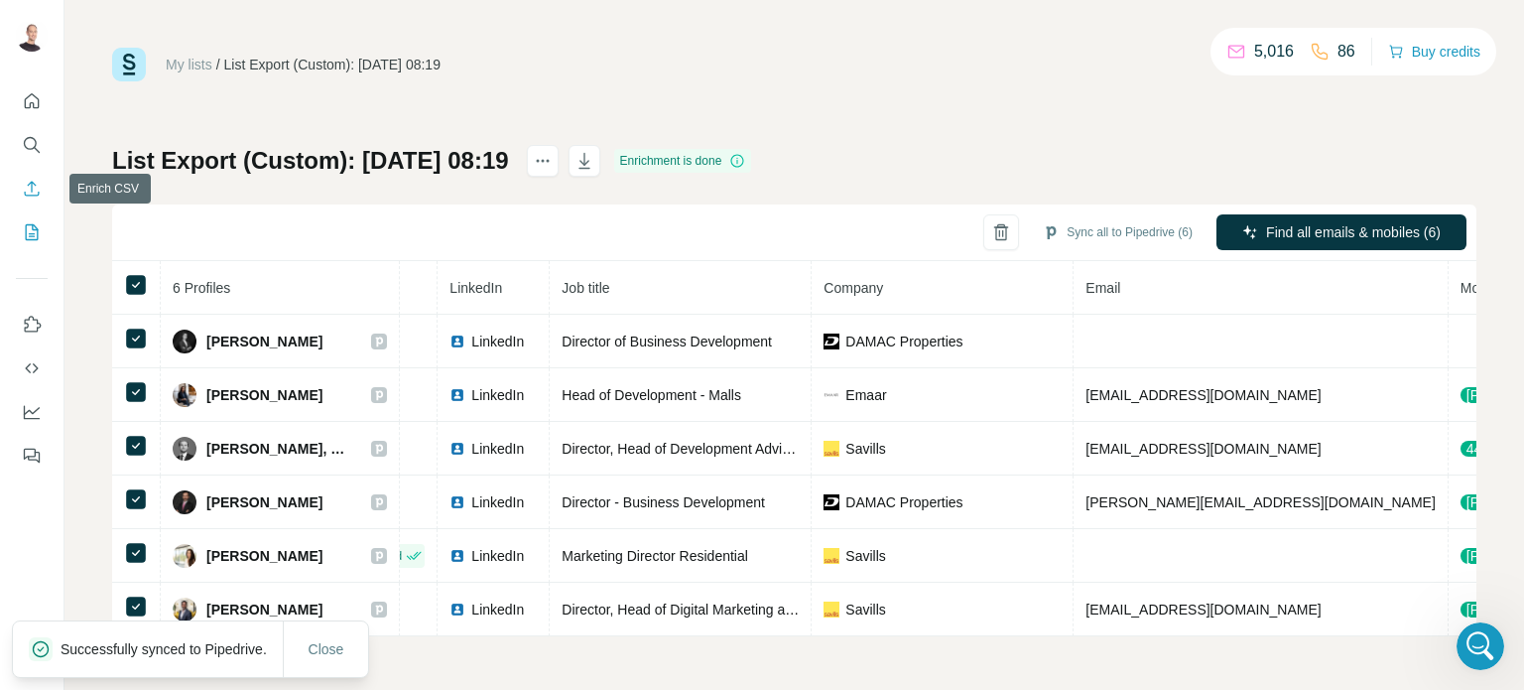
click at [28, 190] on icon "Enrich CSV" at bounding box center [32, 189] width 20 height 20
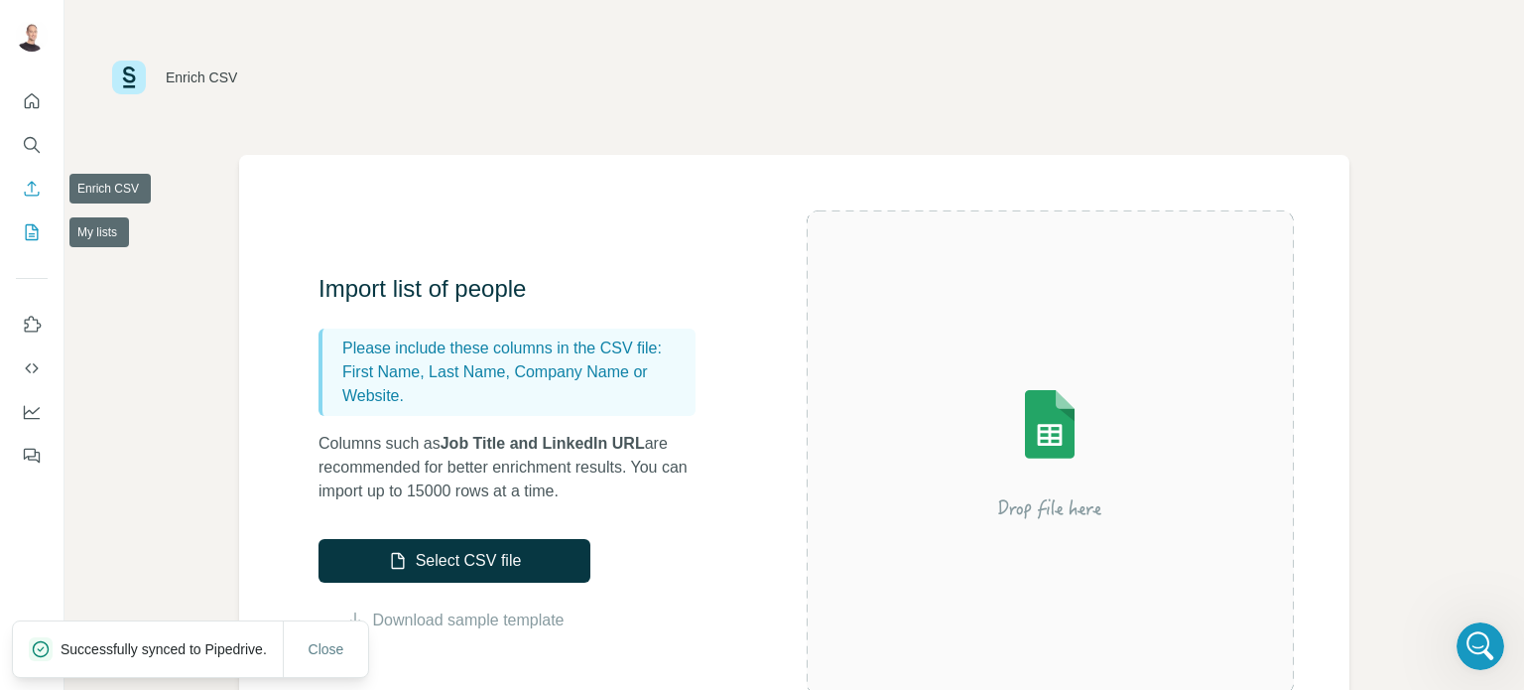
click at [40, 241] on icon "My lists" at bounding box center [32, 232] width 20 height 20
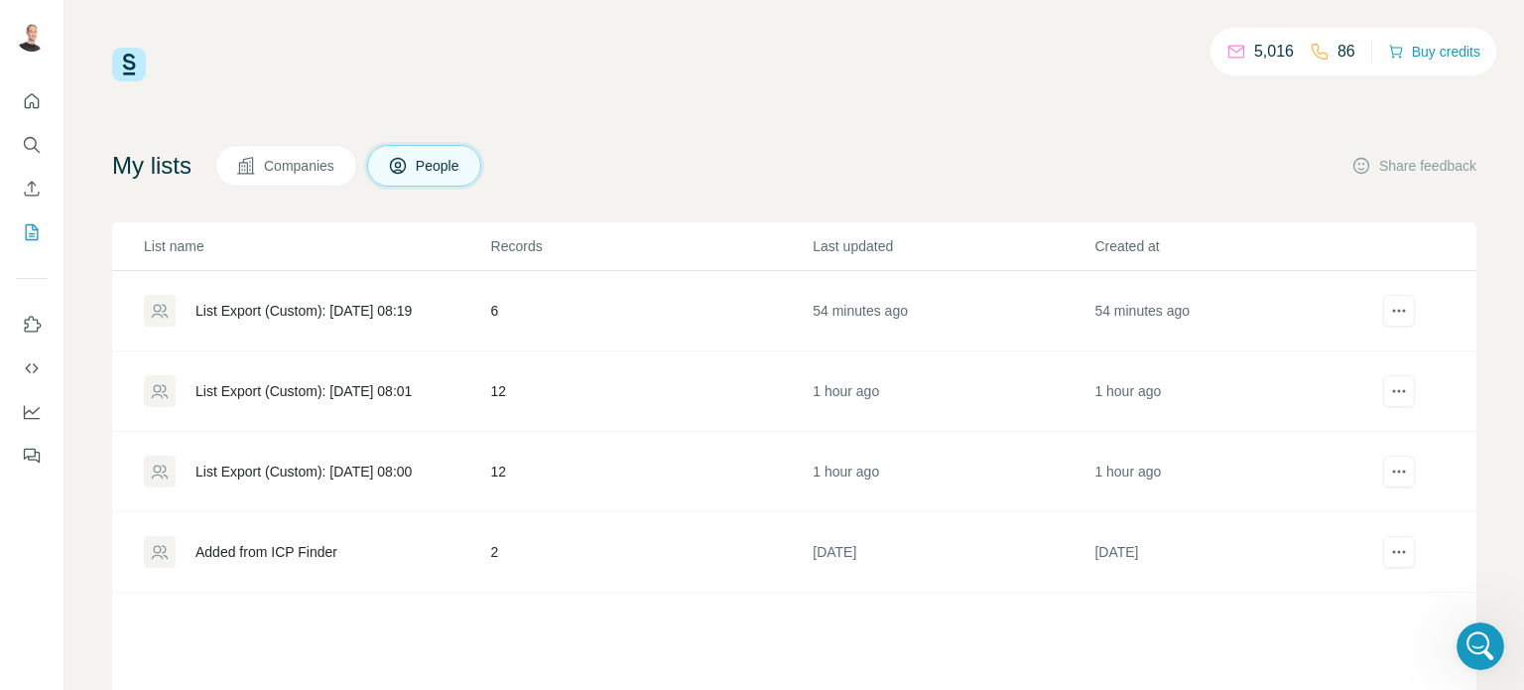
click at [412, 384] on div "List Export (Custom): [DATE] 08:01" at bounding box center [304, 391] width 216 height 20
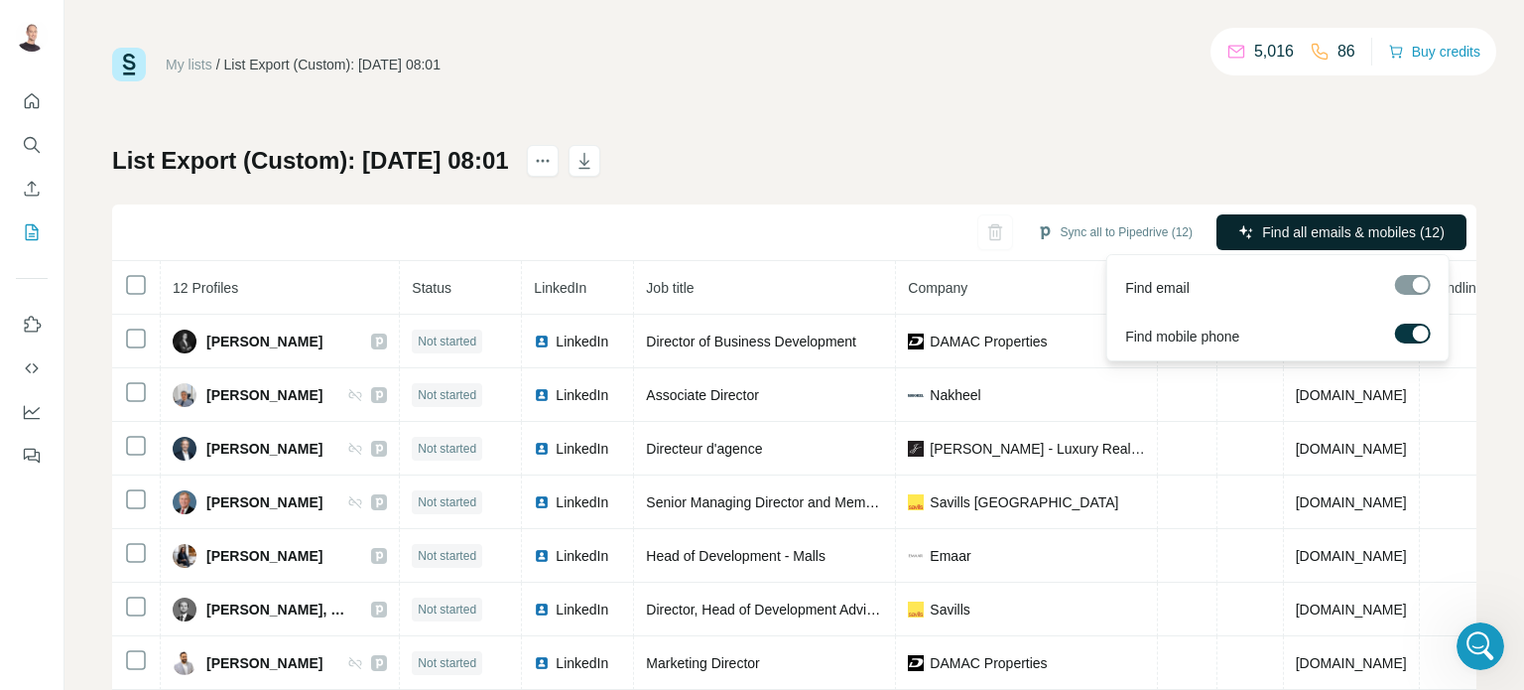
click at [1294, 239] on span "Find all emails & mobiles (12)" at bounding box center [1353, 232] width 183 height 20
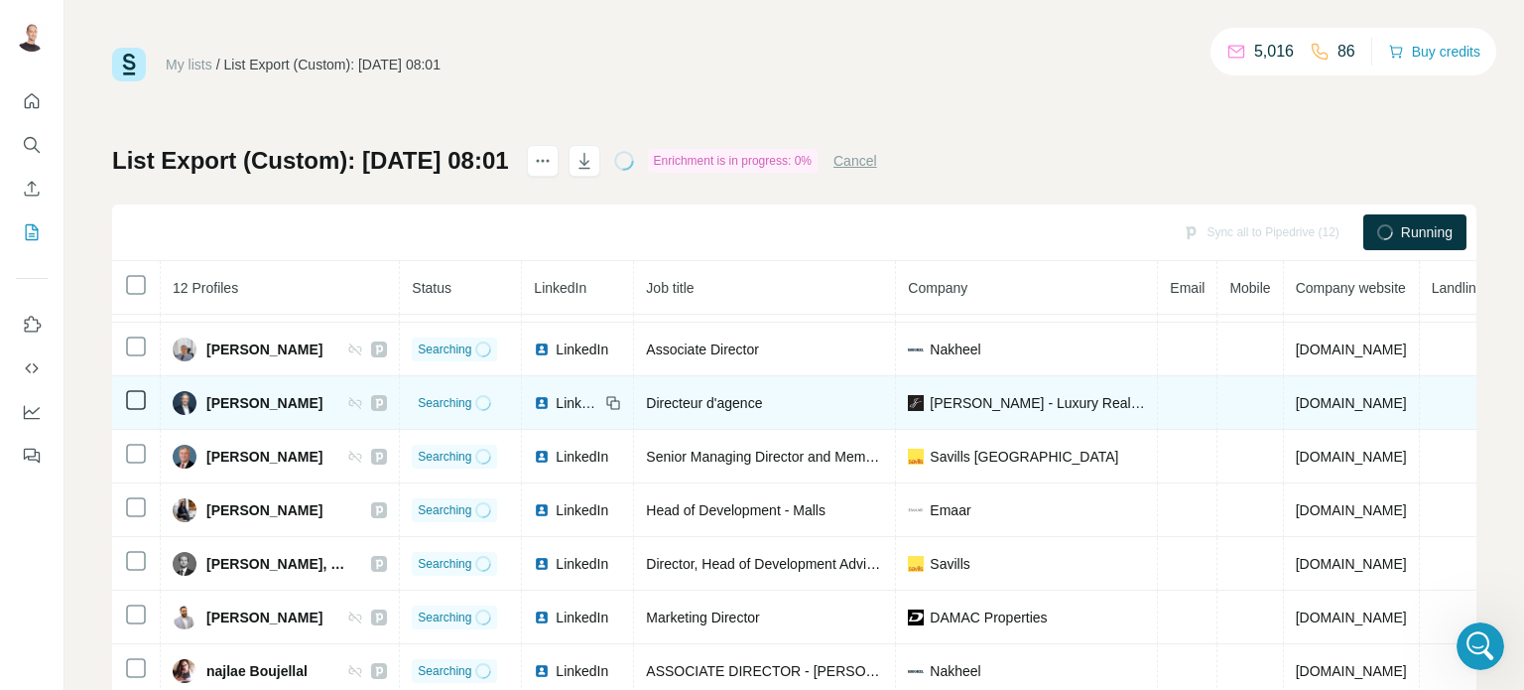
scroll to position [71, 0]
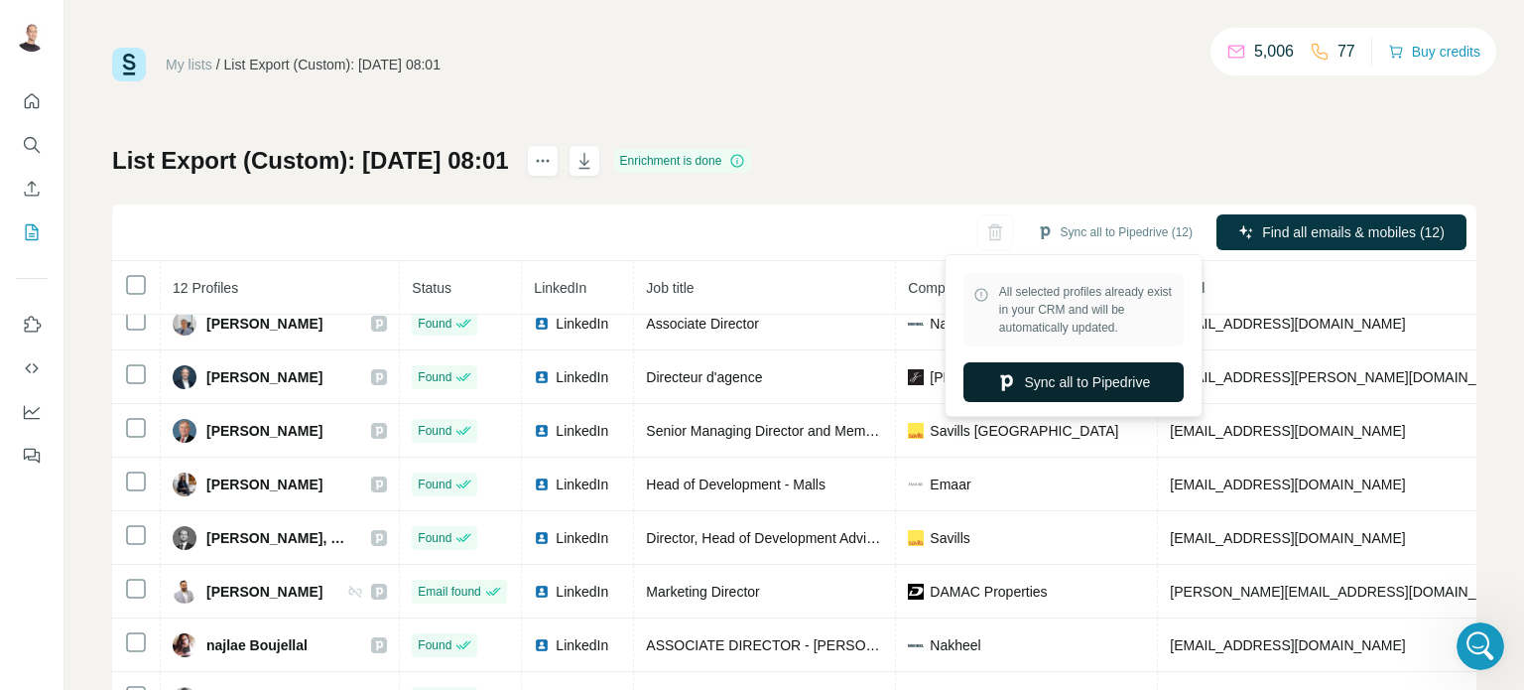
click at [1075, 394] on button "Sync all to Pipedrive" at bounding box center [1074, 382] width 220 height 40
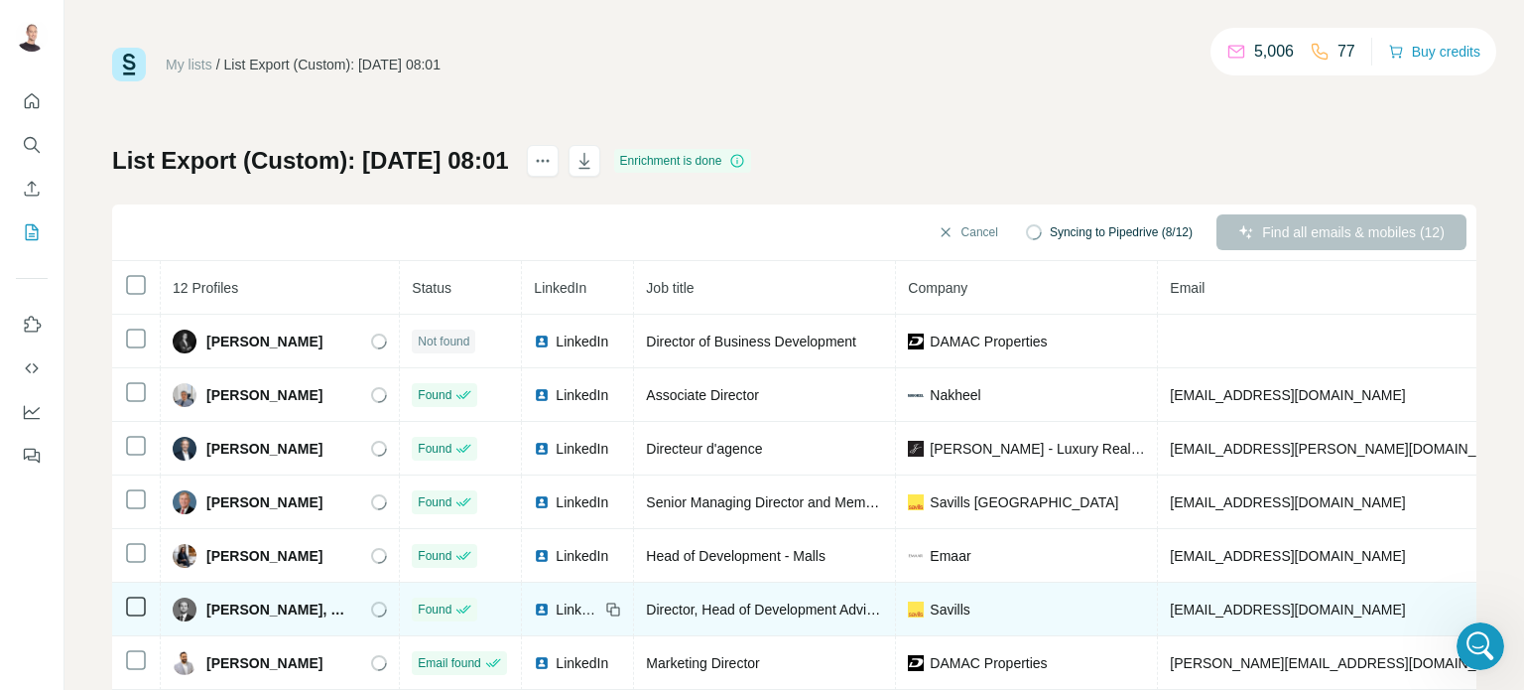
scroll to position [0, 0]
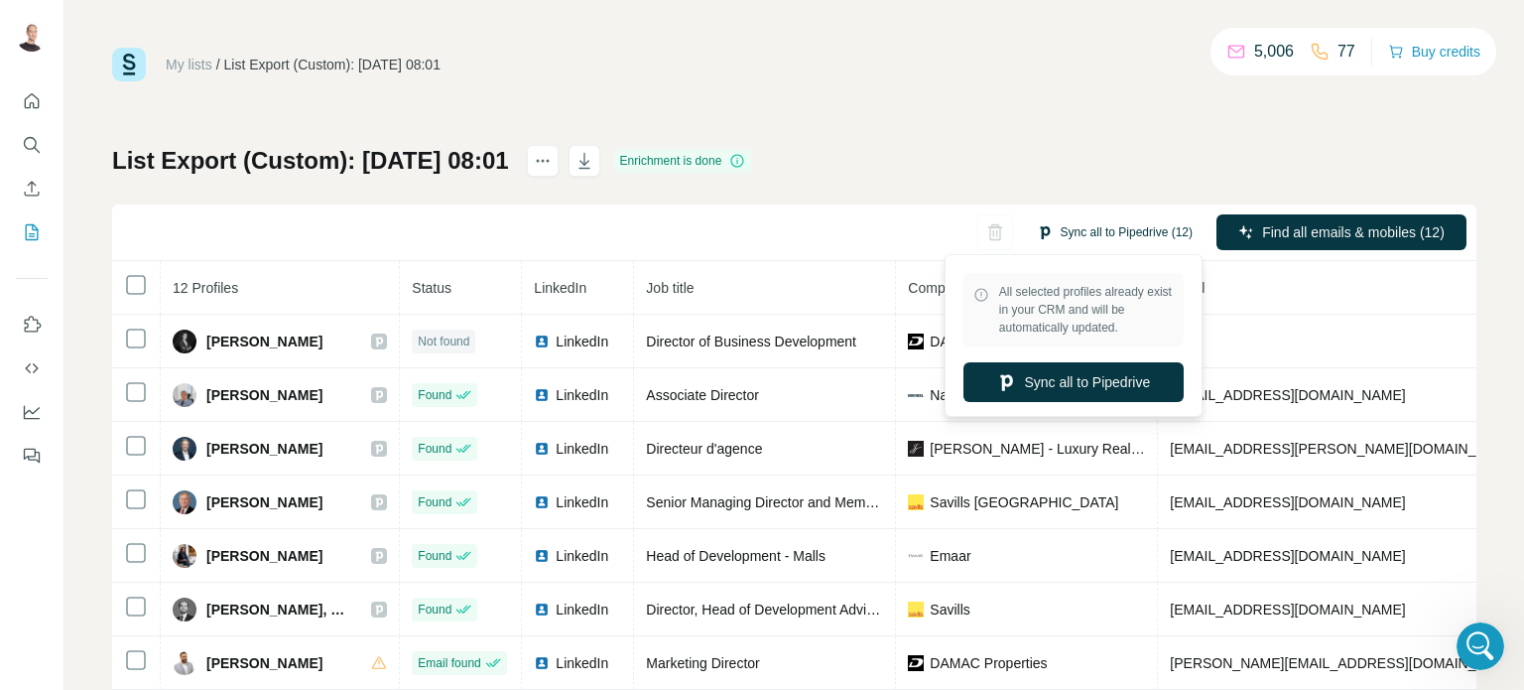
click at [1094, 225] on button "Sync all to Pipedrive (12)" at bounding box center [1115, 232] width 184 height 30
click at [1084, 379] on button "Sync all to Pipedrive" at bounding box center [1074, 382] width 220 height 40
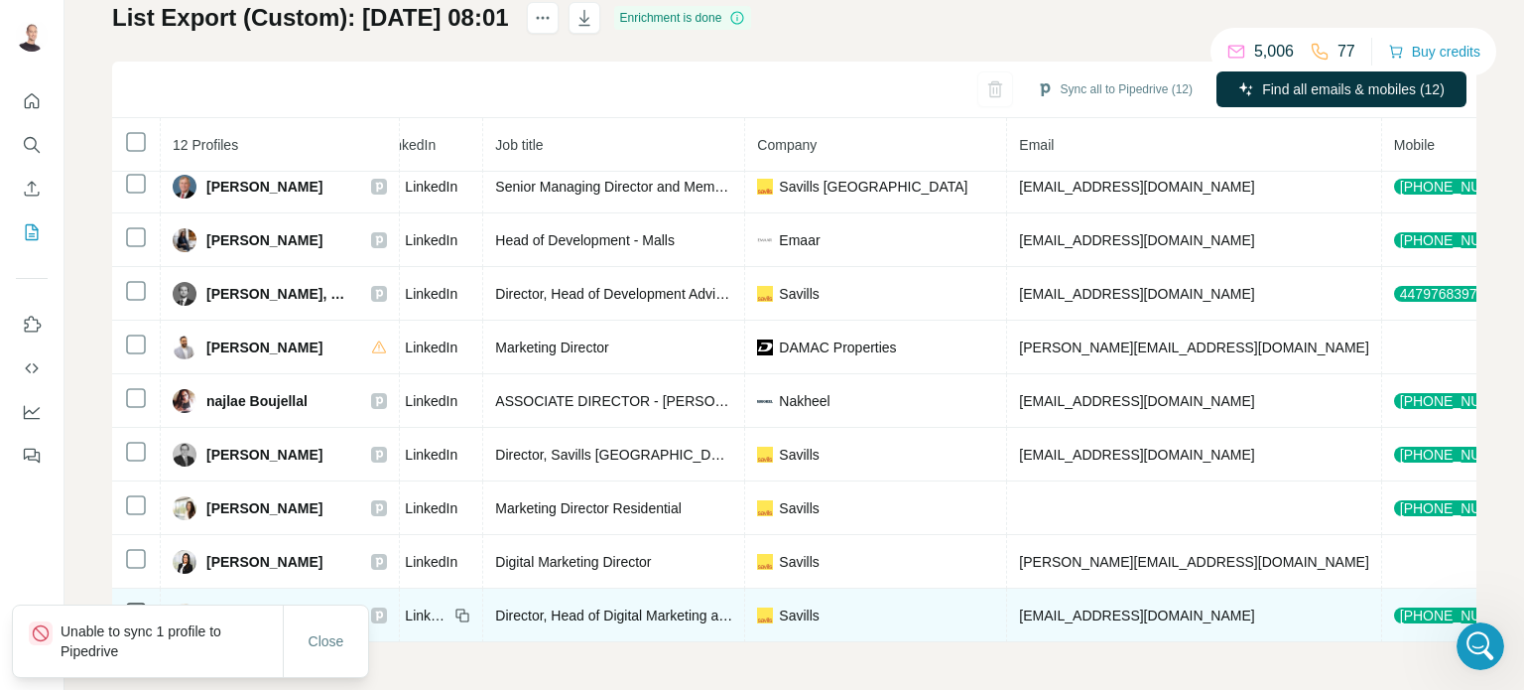
scroll to position [178, 103]
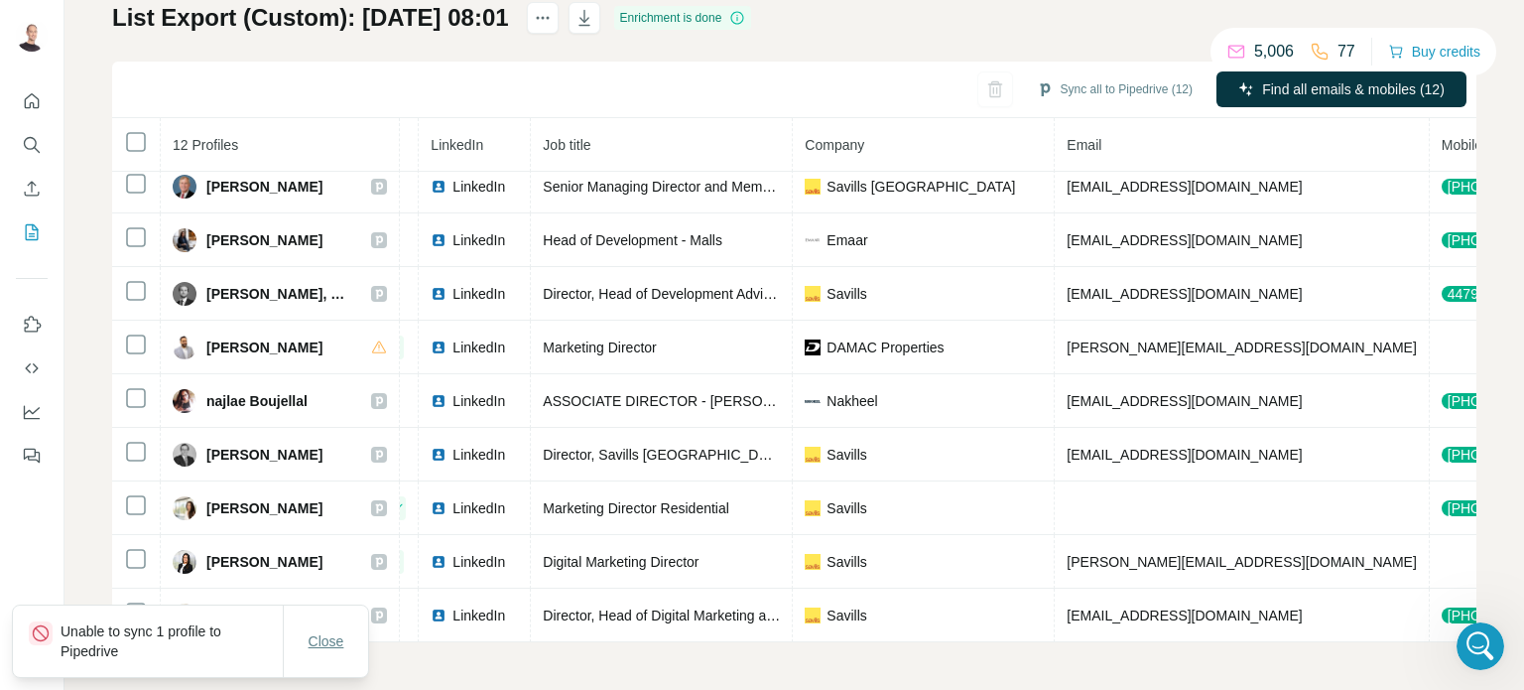
click at [330, 632] on span "Close" at bounding box center [327, 641] width 36 height 20
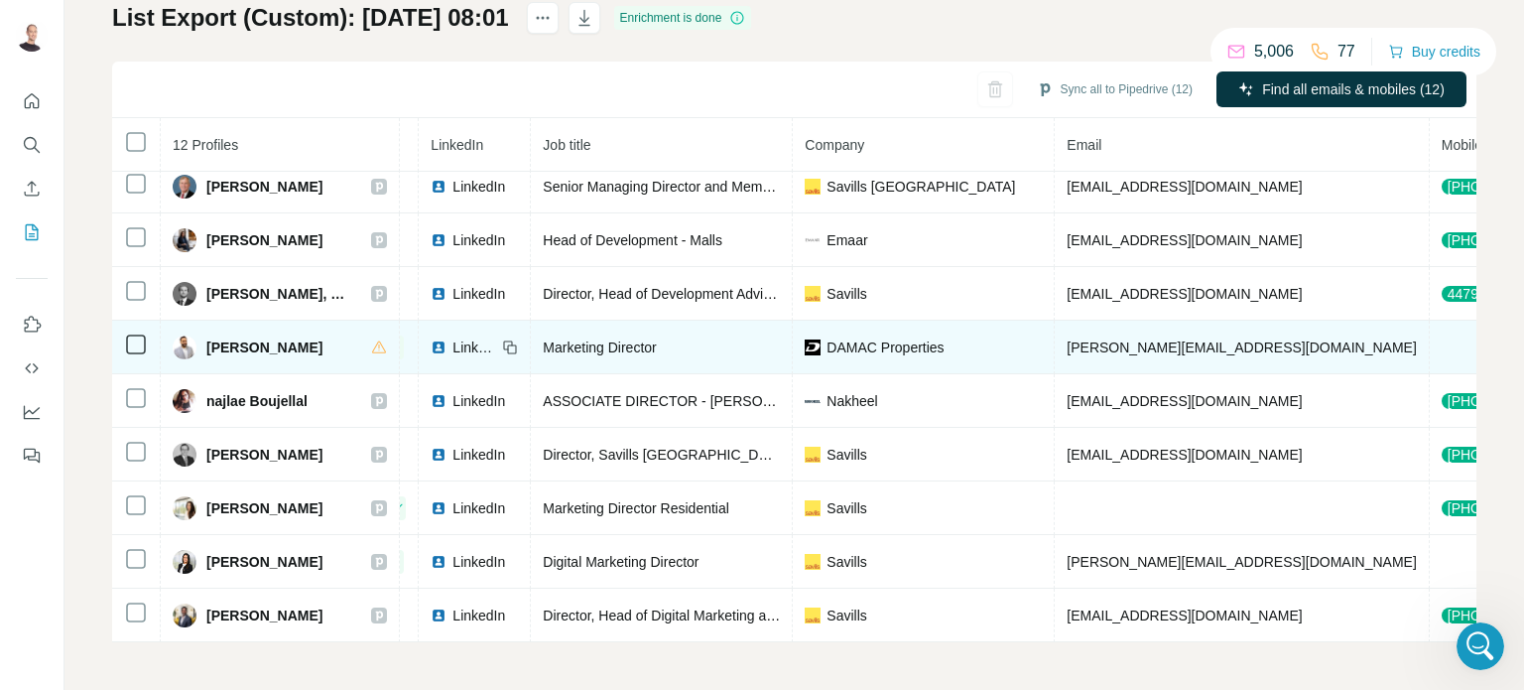
click at [255, 337] on span "[PERSON_NAME]" at bounding box center [264, 347] width 116 height 20
click at [220, 337] on span "[PERSON_NAME]" at bounding box center [264, 347] width 116 height 20
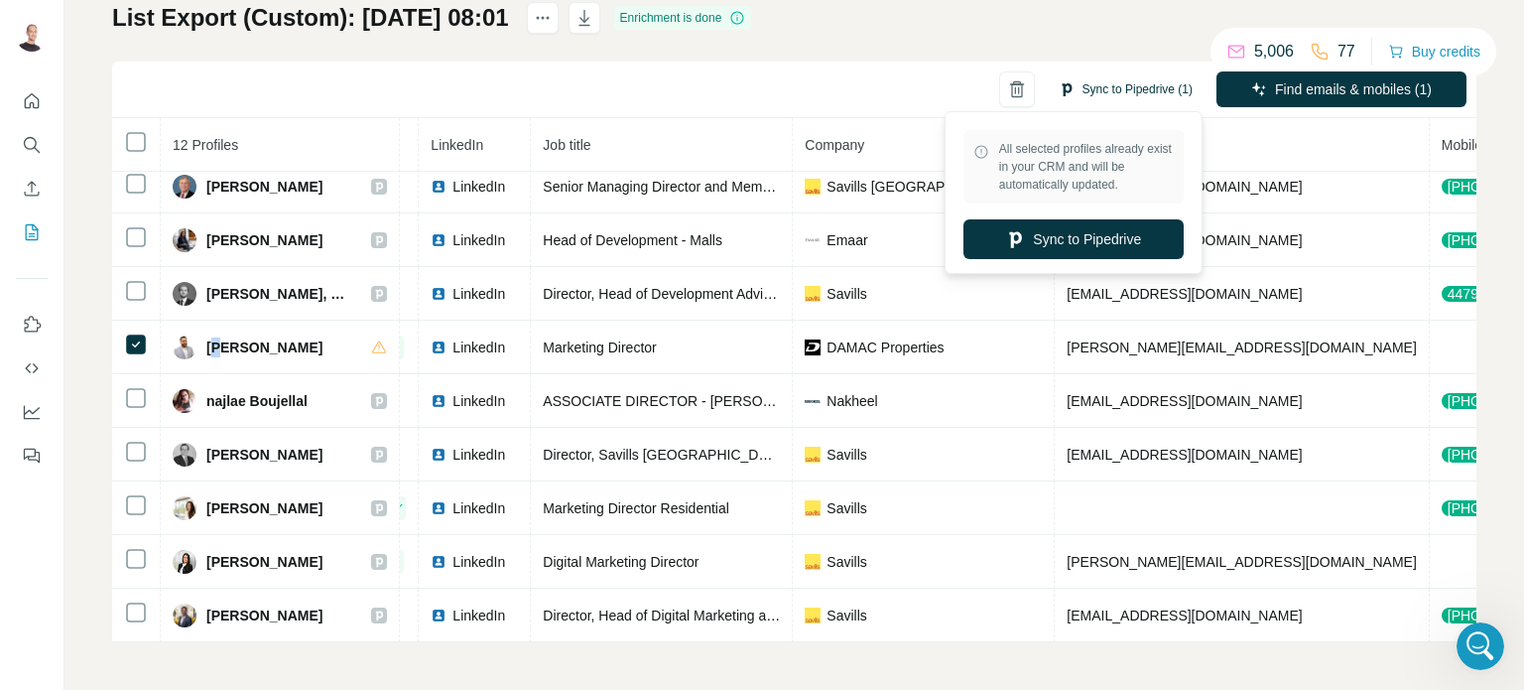
click at [1114, 83] on button "Sync to Pipedrive (1)" at bounding box center [1126, 89] width 162 height 30
click at [1075, 231] on button "Sync to Pipedrive" at bounding box center [1074, 239] width 220 height 40
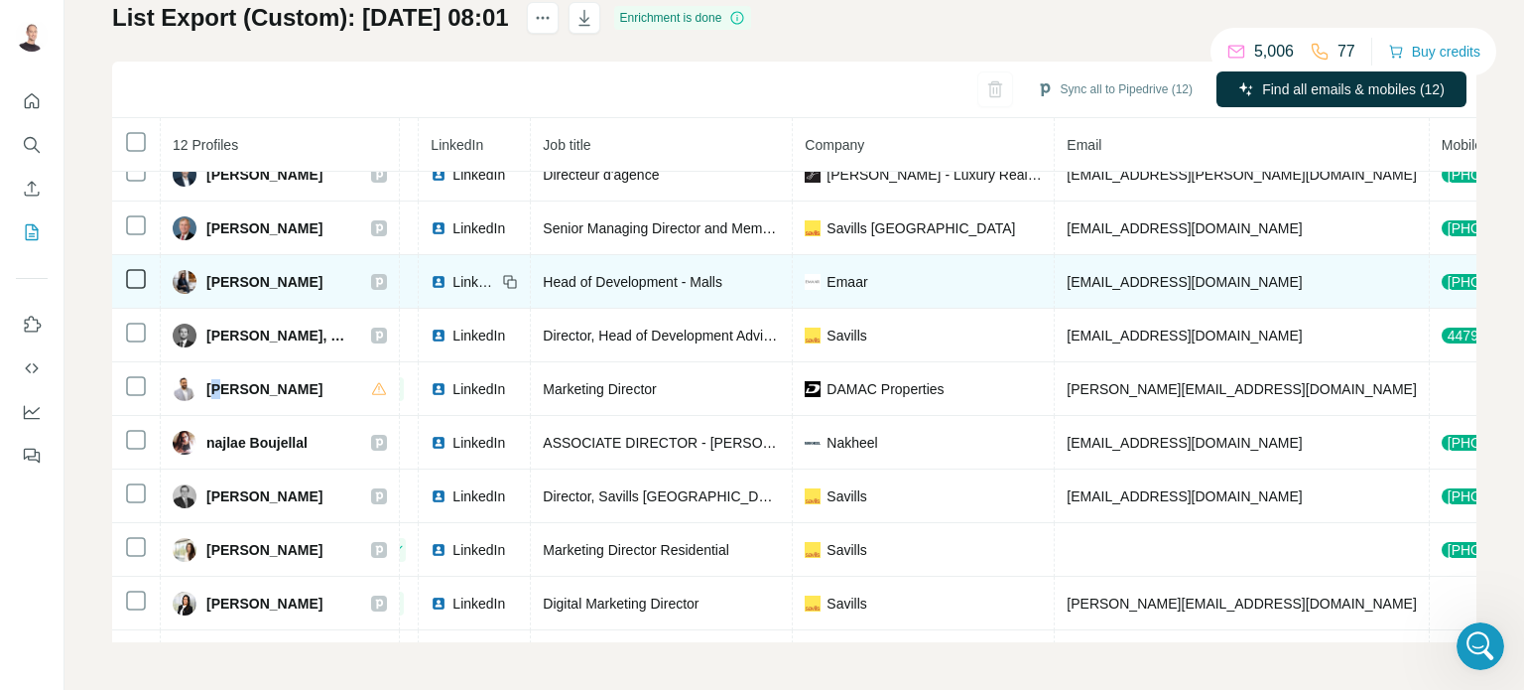
scroll to position [0, 103]
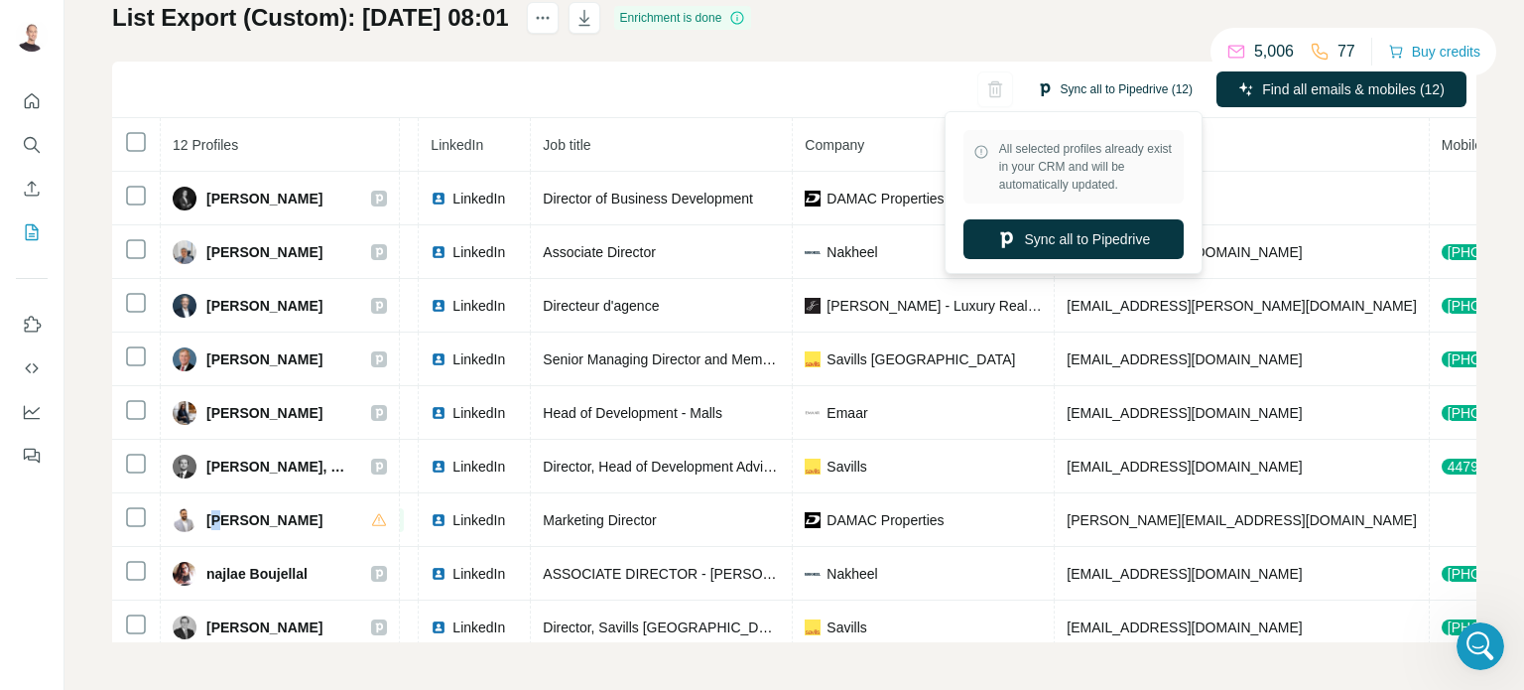
click at [1071, 87] on button "Sync all to Pipedrive (12)" at bounding box center [1115, 89] width 184 height 30
click at [1068, 240] on button "Sync all to Pipedrive" at bounding box center [1074, 239] width 220 height 40
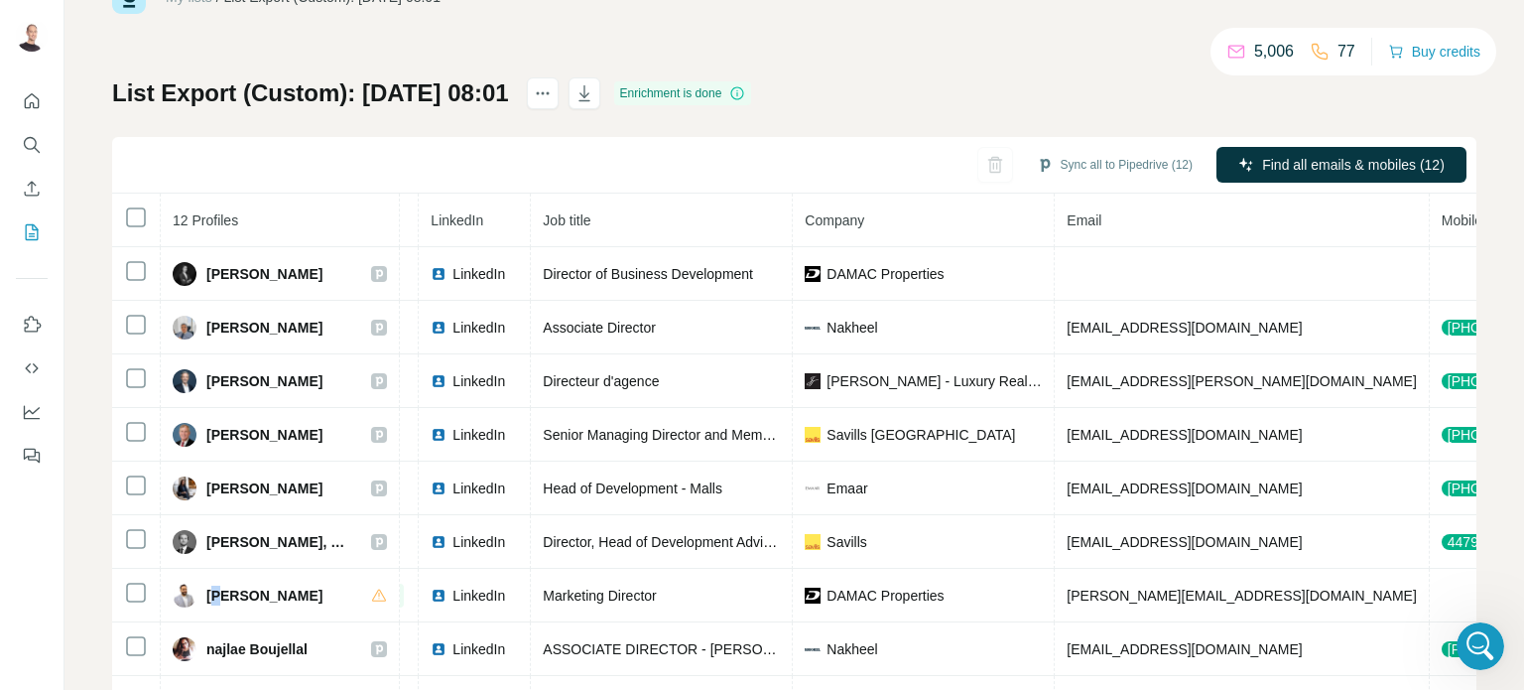
scroll to position [0, 0]
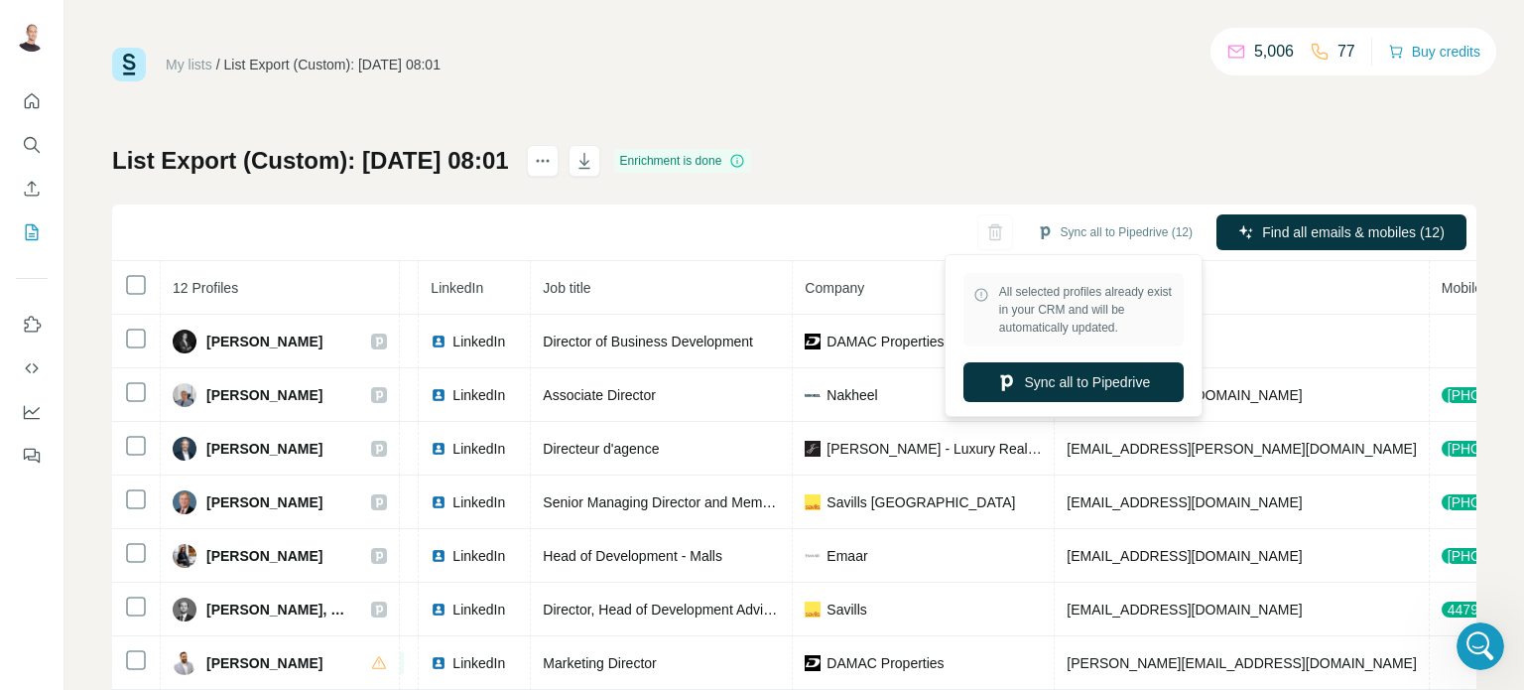
click at [982, 297] on icon at bounding box center [982, 295] width 16 height 16
click at [1008, 392] on button "Sync all to Pipedrive" at bounding box center [1074, 382] width 220 height 40
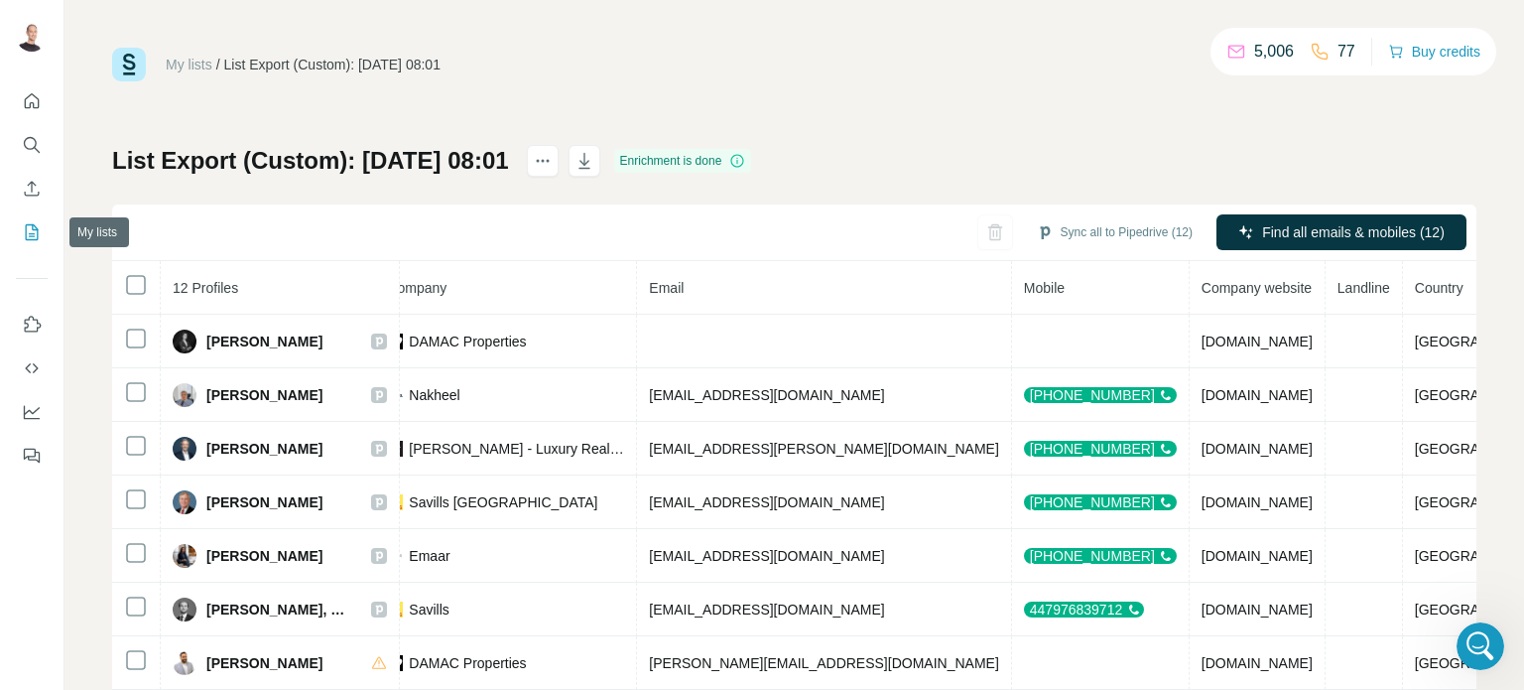
click at [36, 243] on button "My lists" at bounding box center [32, 232] width 32 height 36
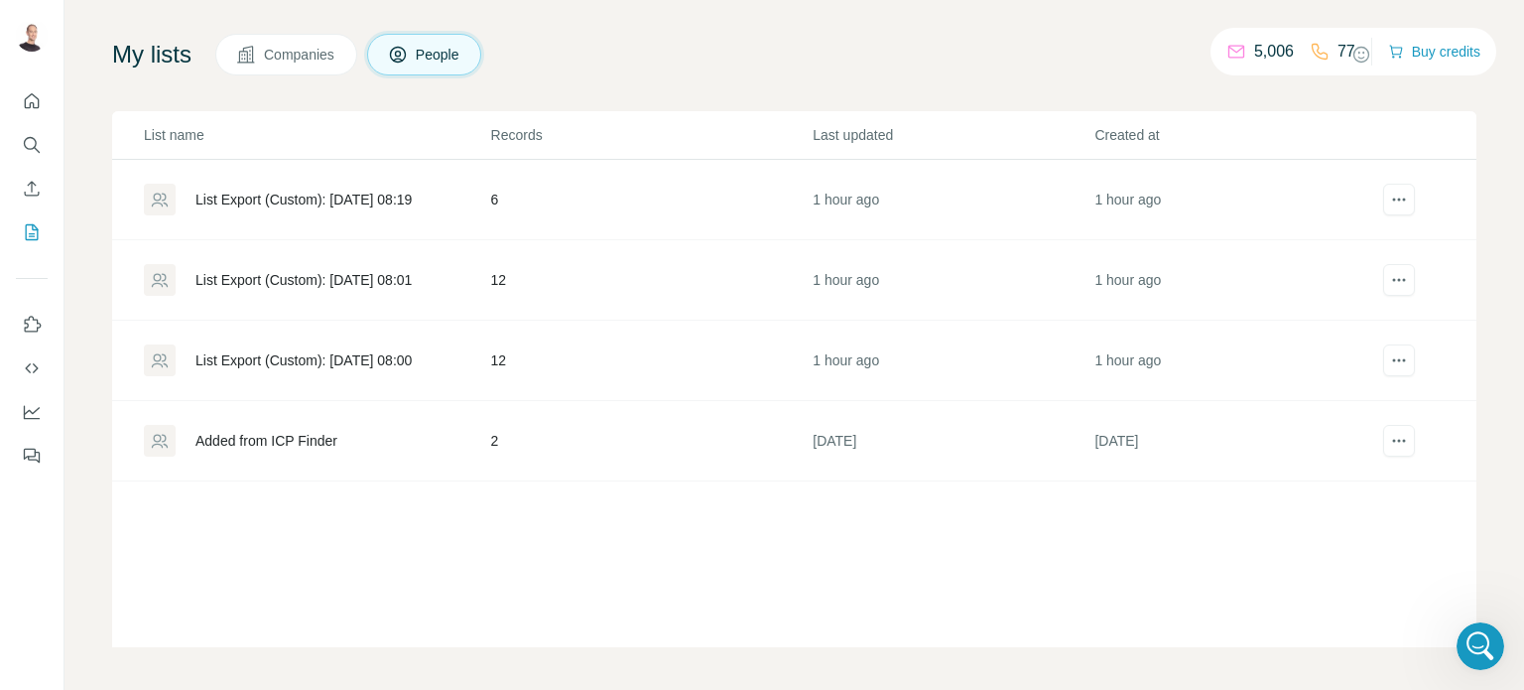
scroll to position [115, 0]
click at [323, 195] on div "List Export (Custom): [DATE] 08:19" at bounding box center [304, 196] width 216 height 20
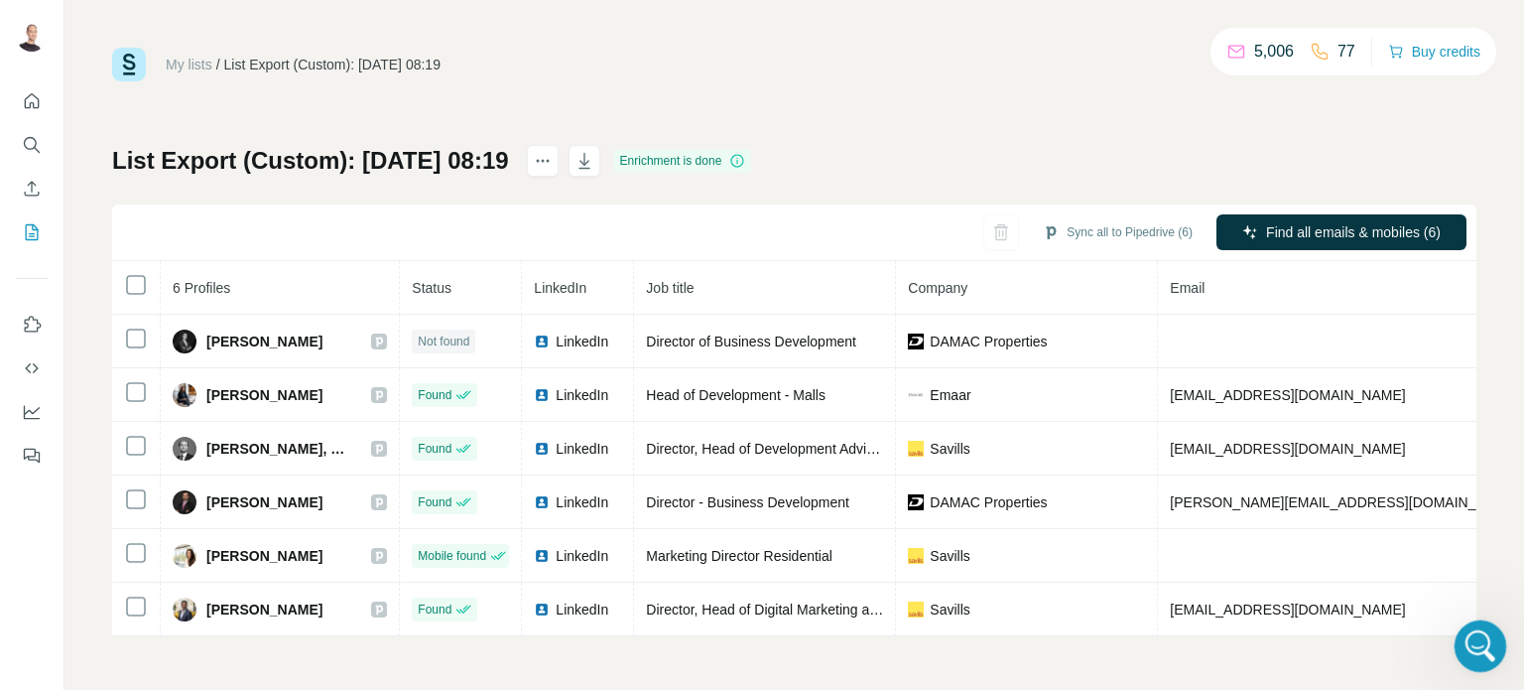
click at [1474, 633] on icon "Ouvrir le Messenger Intercom" at bounding box center [1478, 643] width 33 height 33
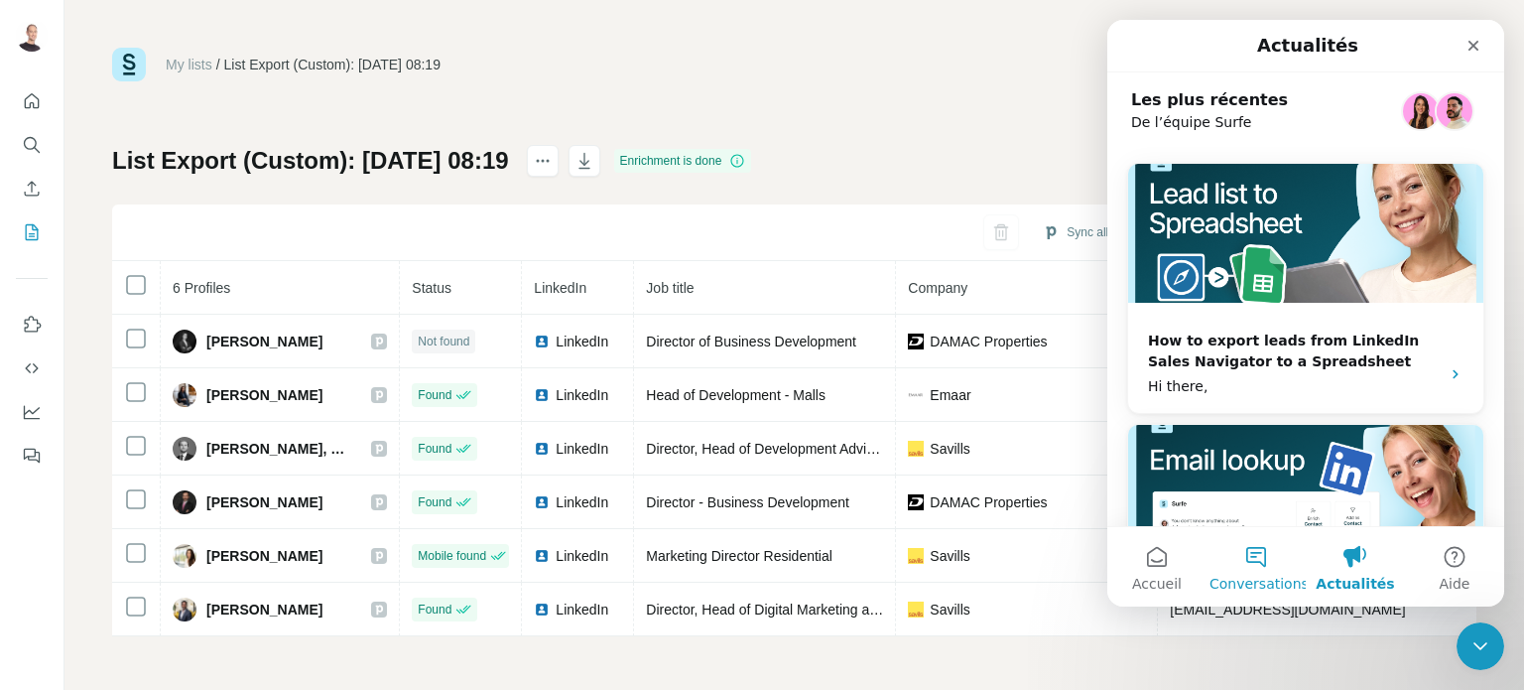
click at [1262, 555] on button "Conversations" at bounding box center [1256, 566] width 99 height 79
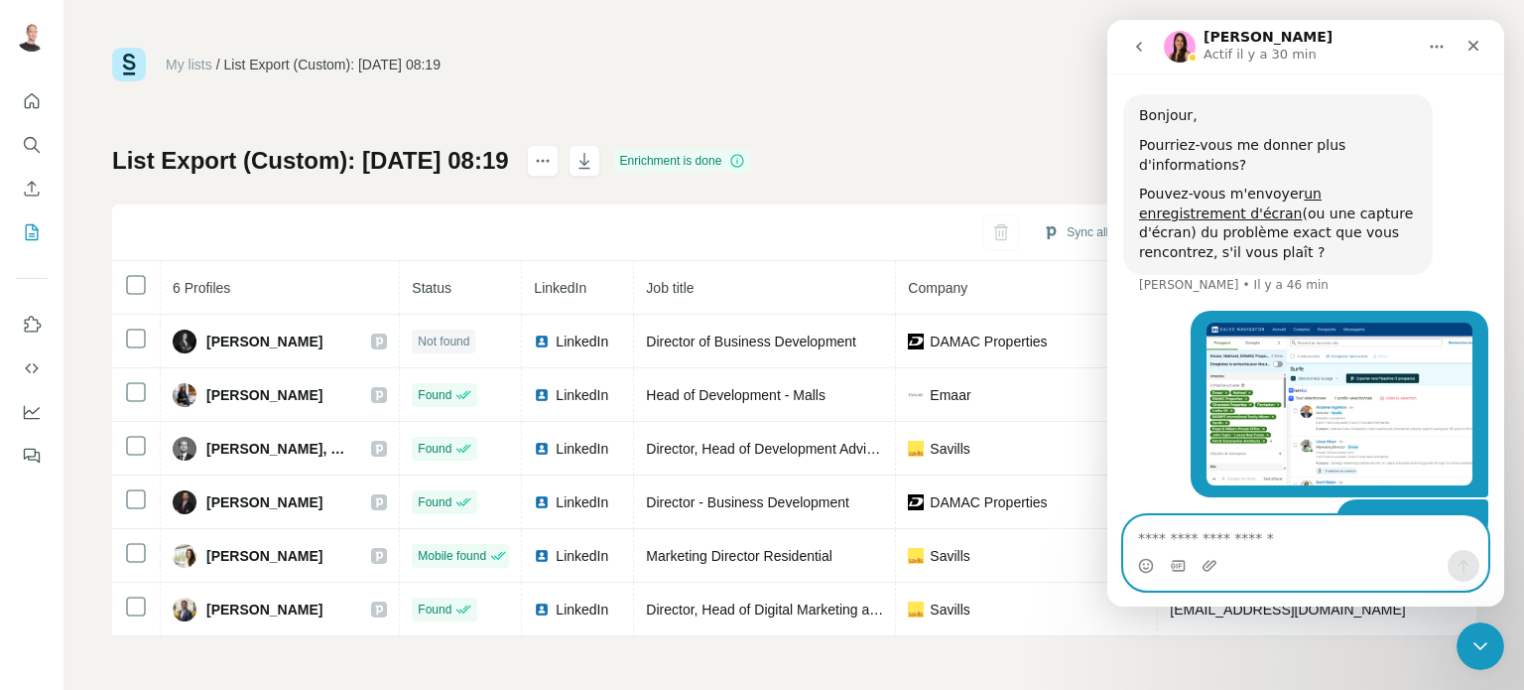
scroll to position [670, 0]
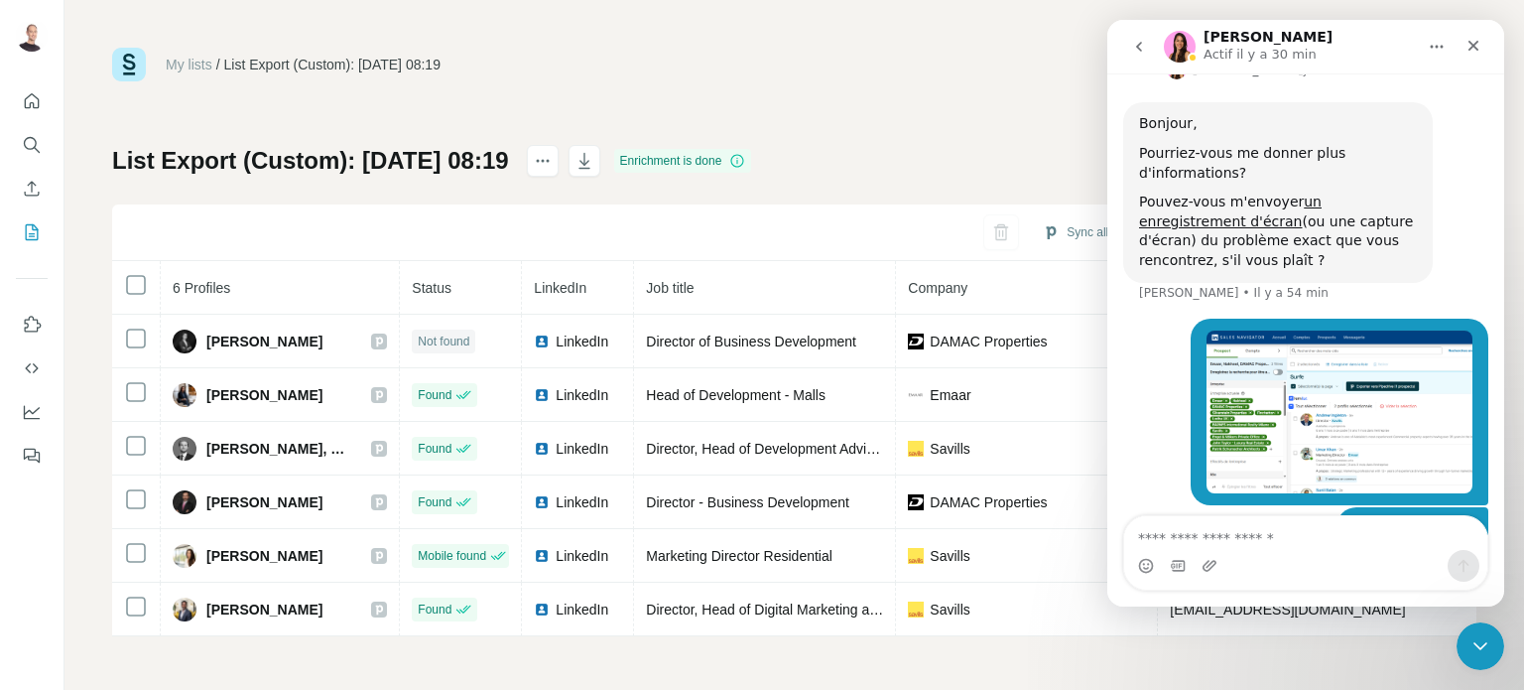
click at [1088, 66] on div "My lists / List Export (Custom): [DATE] 08:19 5,006 77 Buy credits" at bounding box center [794, 65] width 1365 height 34
click at [1378, 379] on img "s.lachkar@archi-graphi.fr dit…" at bounding box center [1340, 411] width 266 height 163
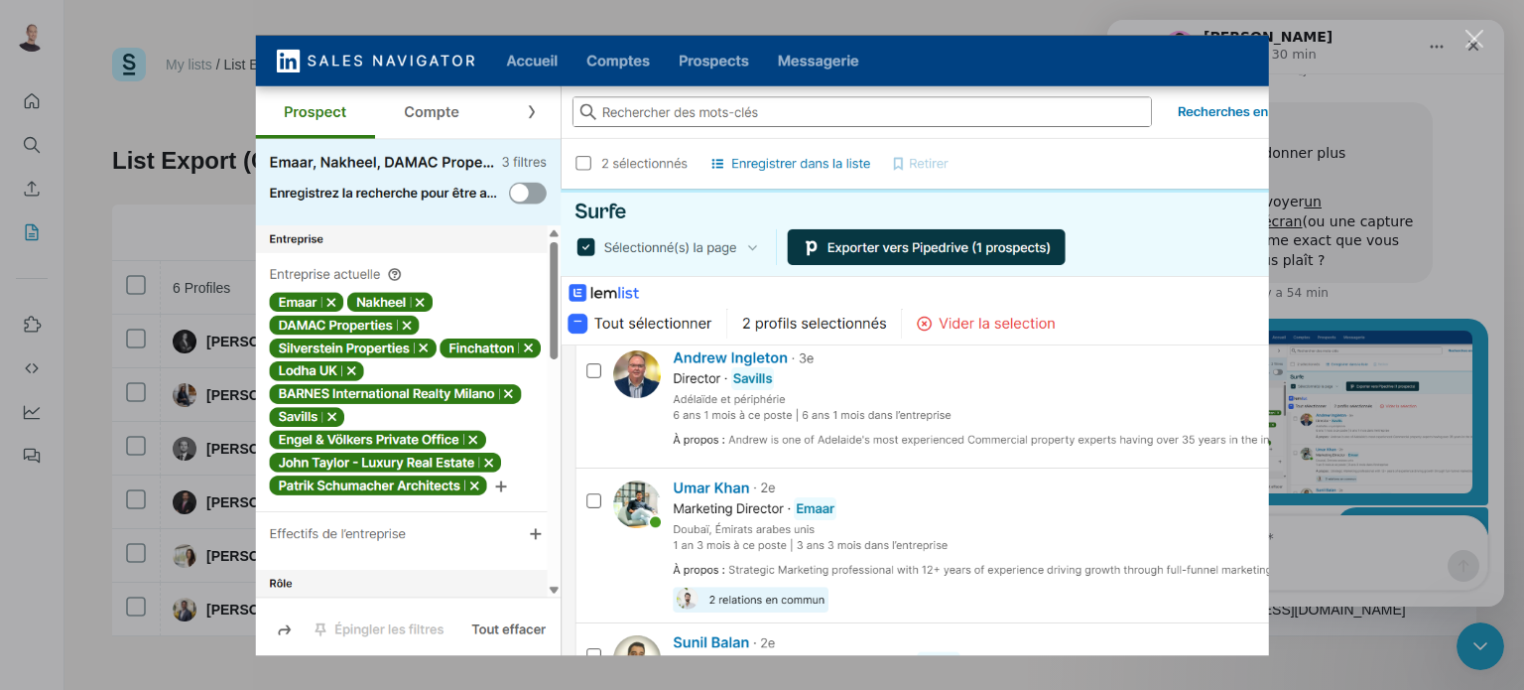
scroll to position [0, 0]
click at [1318, 64] on div "Intercom Messenger" at bounding box center [762, 345] width 1524 height 690
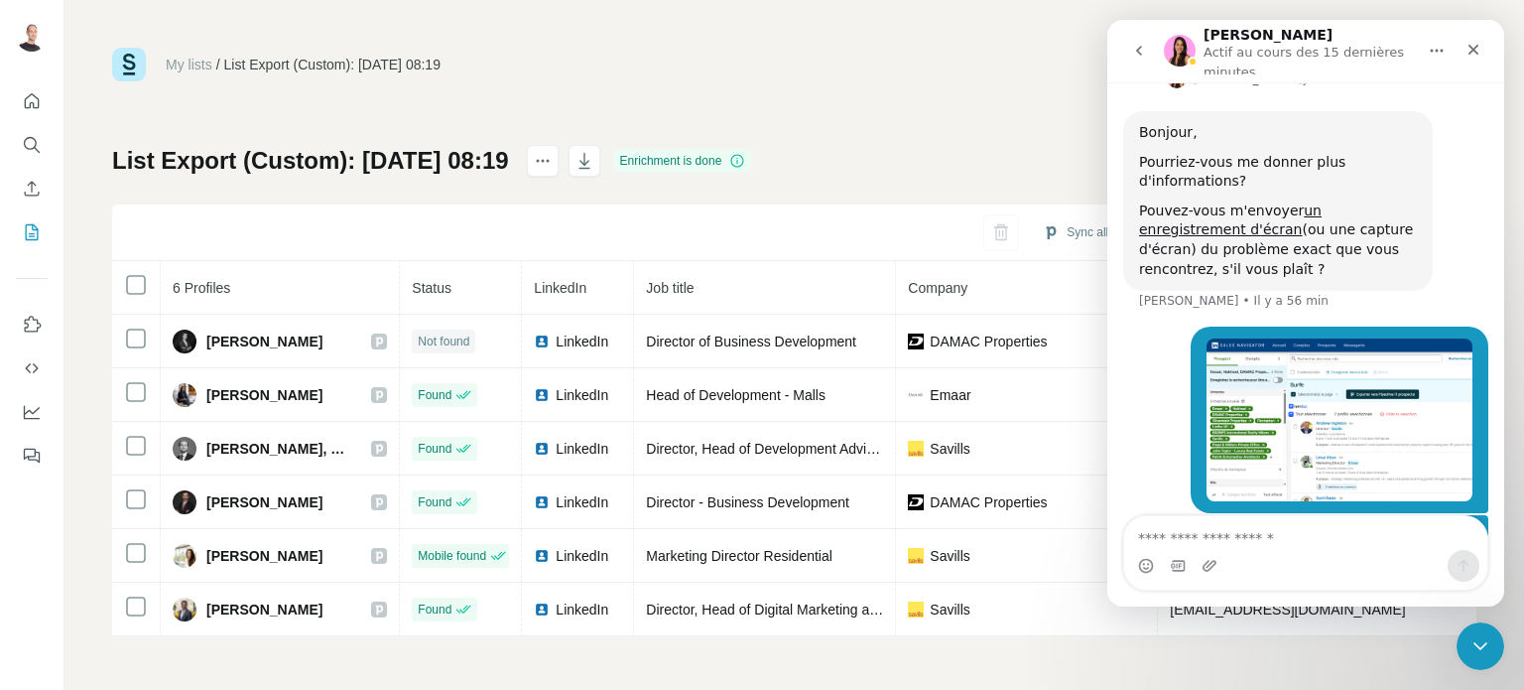
scroll to position [679, 0]
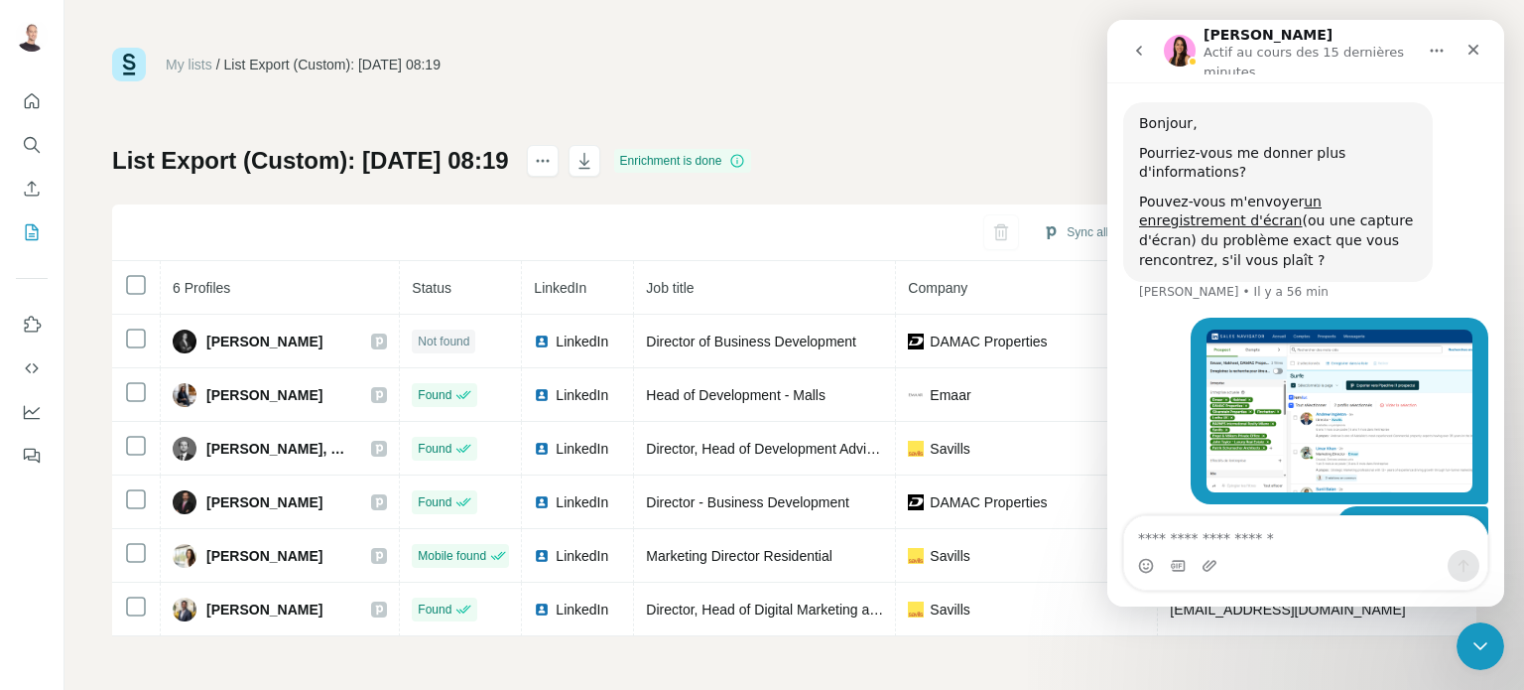
click at [904, 82] on div "My lists / List Export (Custom): [DATE] 08:19 5,006 77 Buy credits List Export …" at bounding box center [794, 342] width 1365 height 589
click at [1223, 329] on img "s.lachkar@archi-graphi.fr dit…" at bounding box center [1340, 410] width 266 height 163
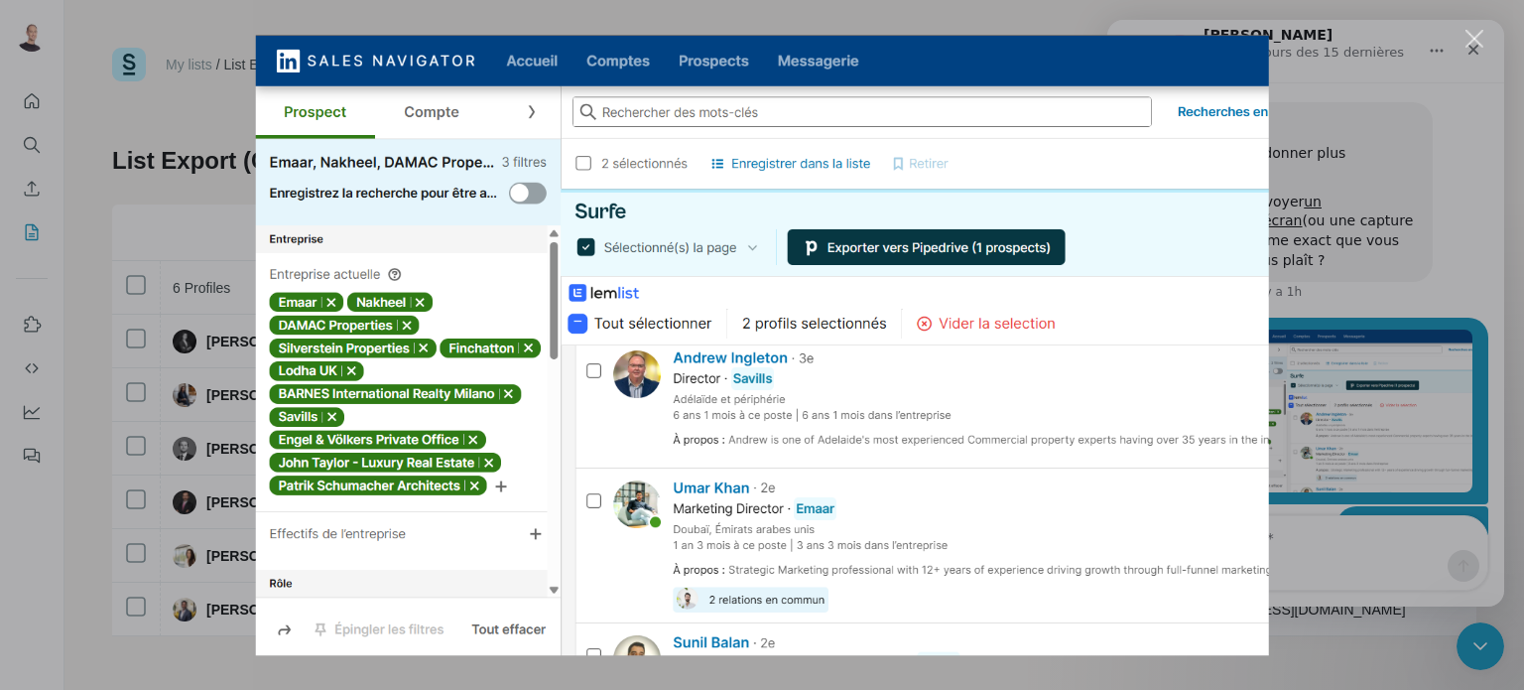
scroll to position [0, 0]
click at [1407, 232] on div "Intercom Messenger" at bounding box center [762, 345] width 1524 height 690
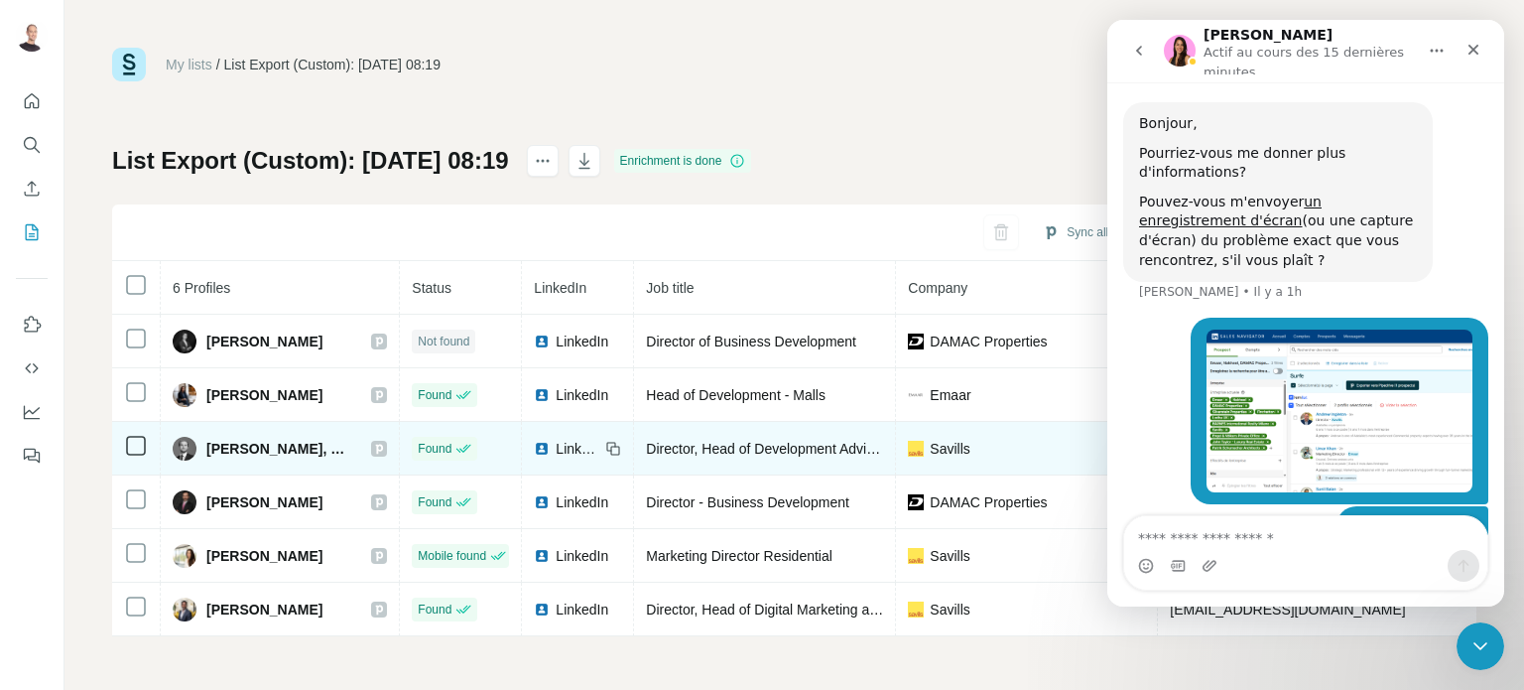
scroll to position [1, 0]
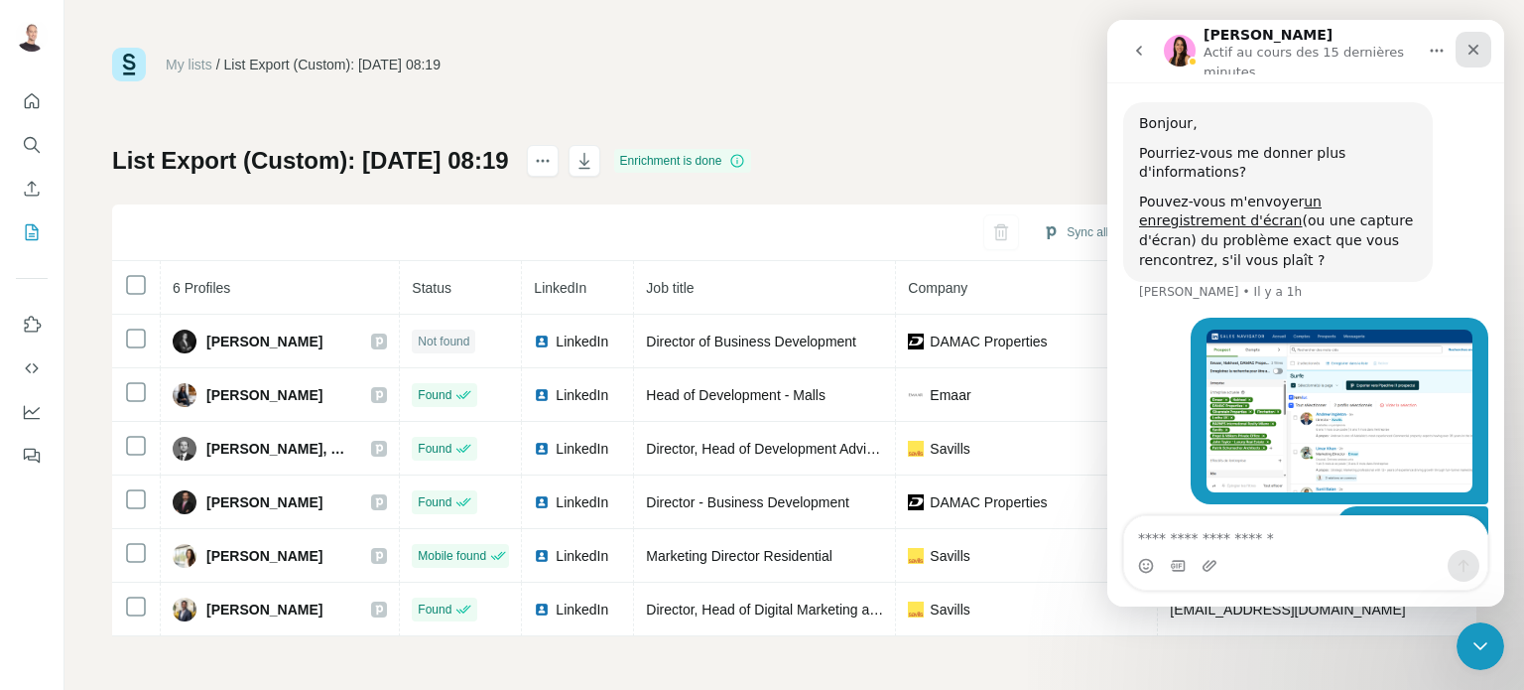
click at [1477, 48] on icon "Fermer" at bounding box center [1474, 50] width 16 height 16
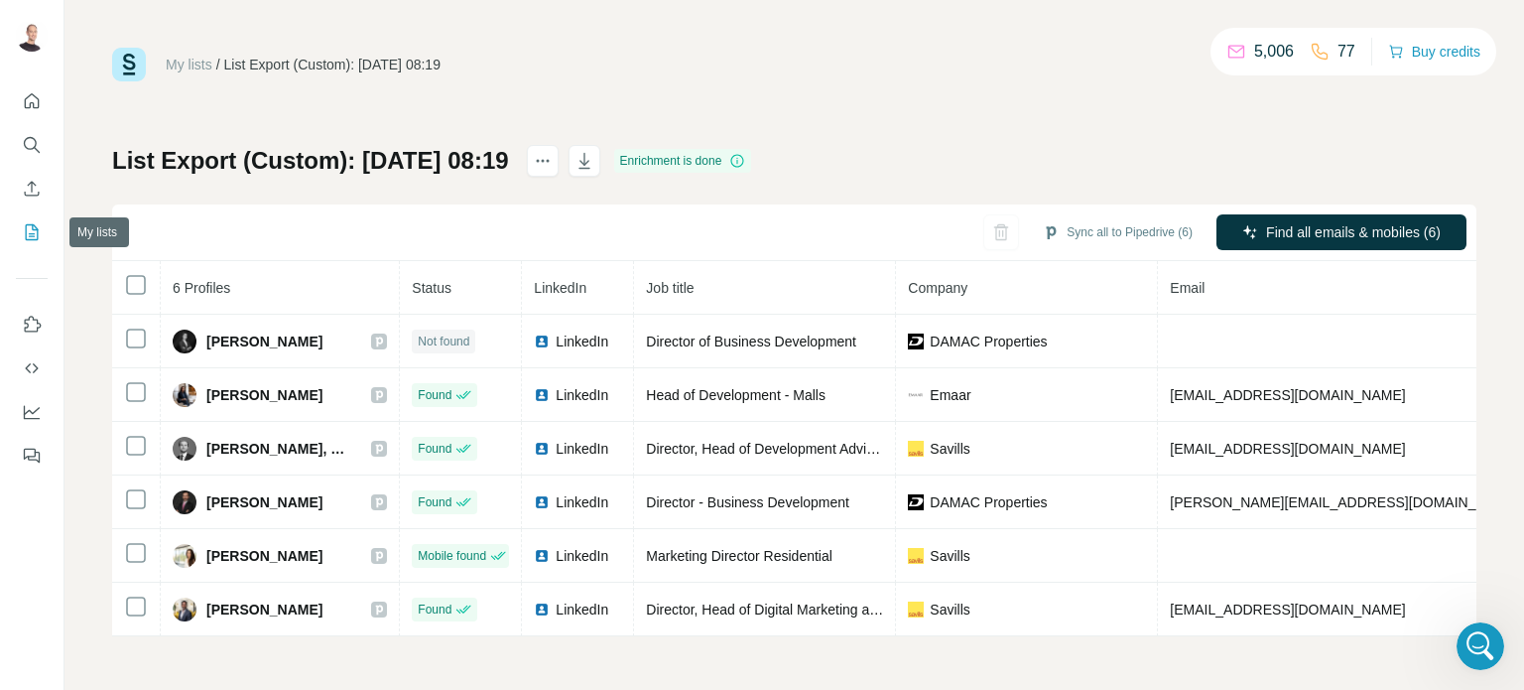
click at [24, 216] on button "My lists" at bounding box center [32, 232] width 32 height 36
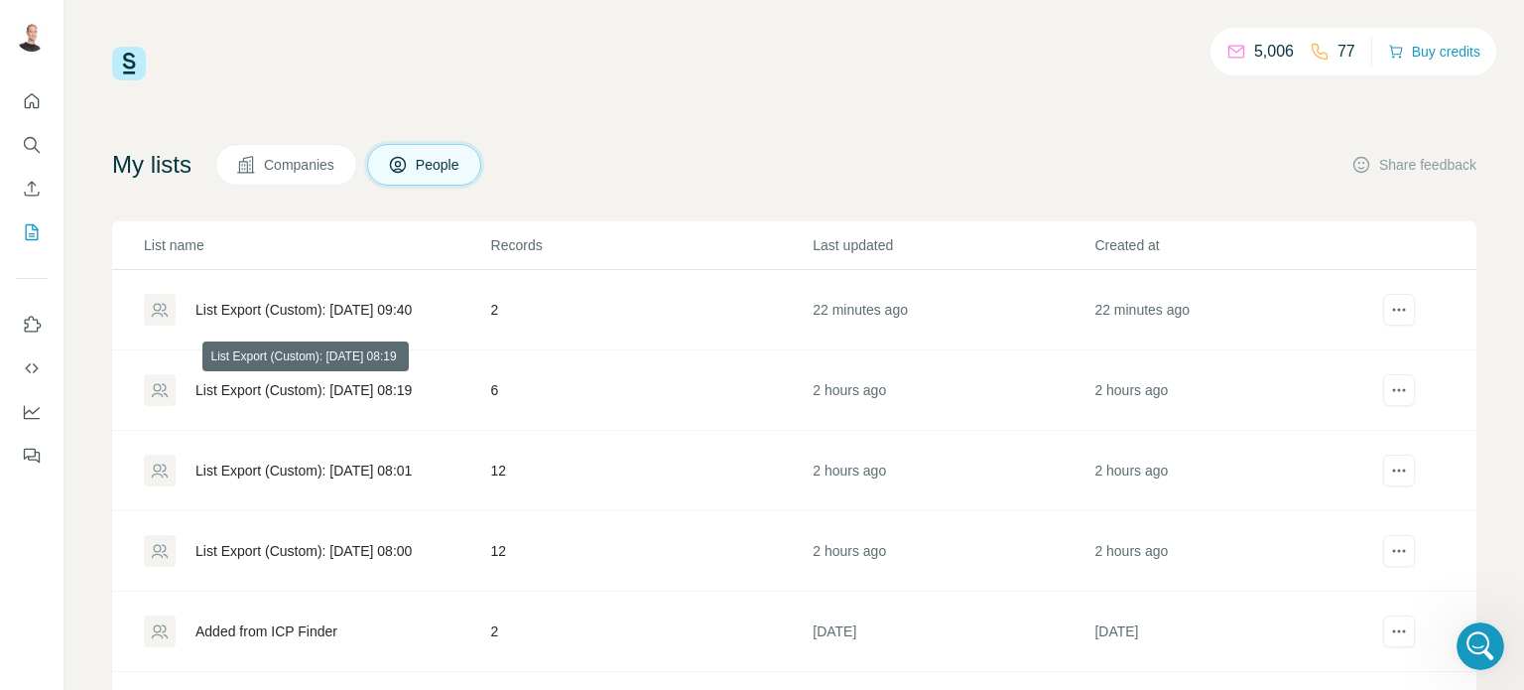
click at [385, 386] on div "List Export (Custom): [DATE] 08:19" at bounding box center [304, 390] width 216 height 20
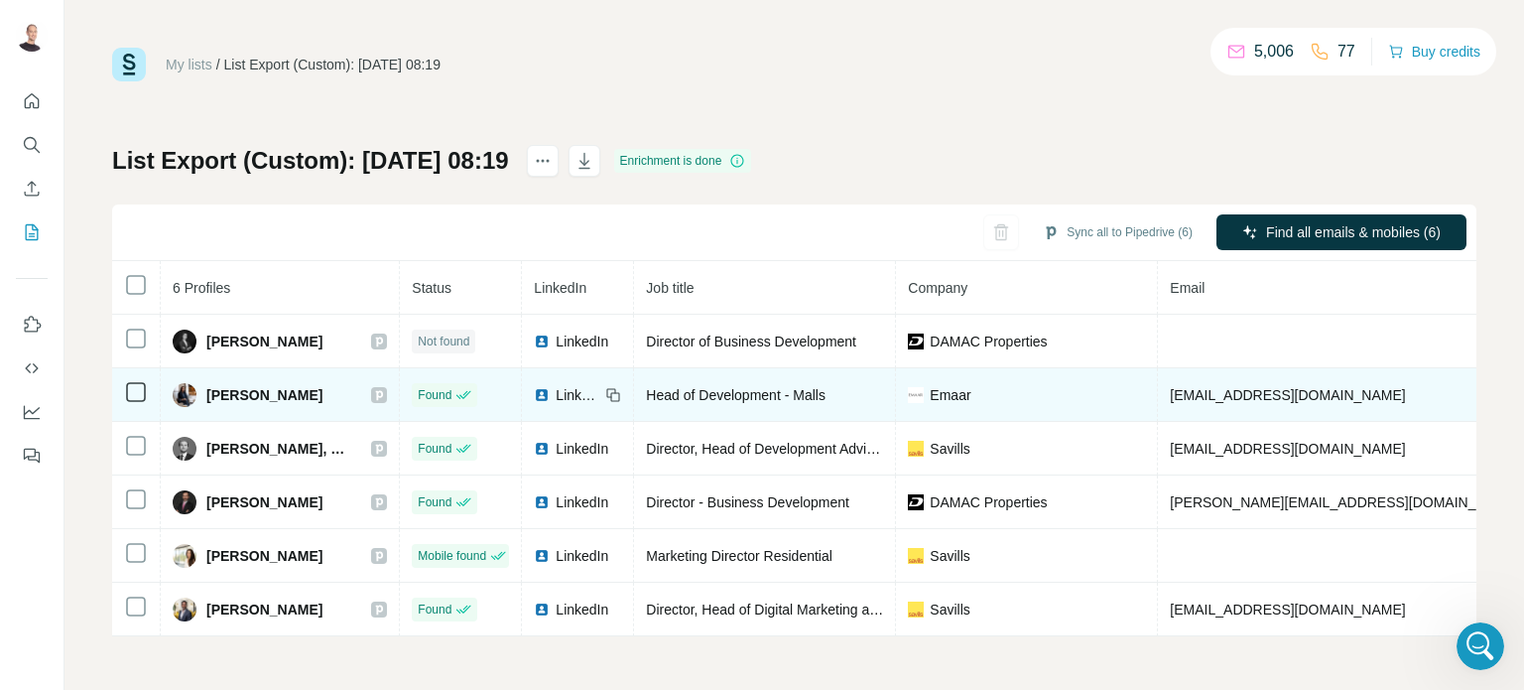
scroll to position [1, 0]
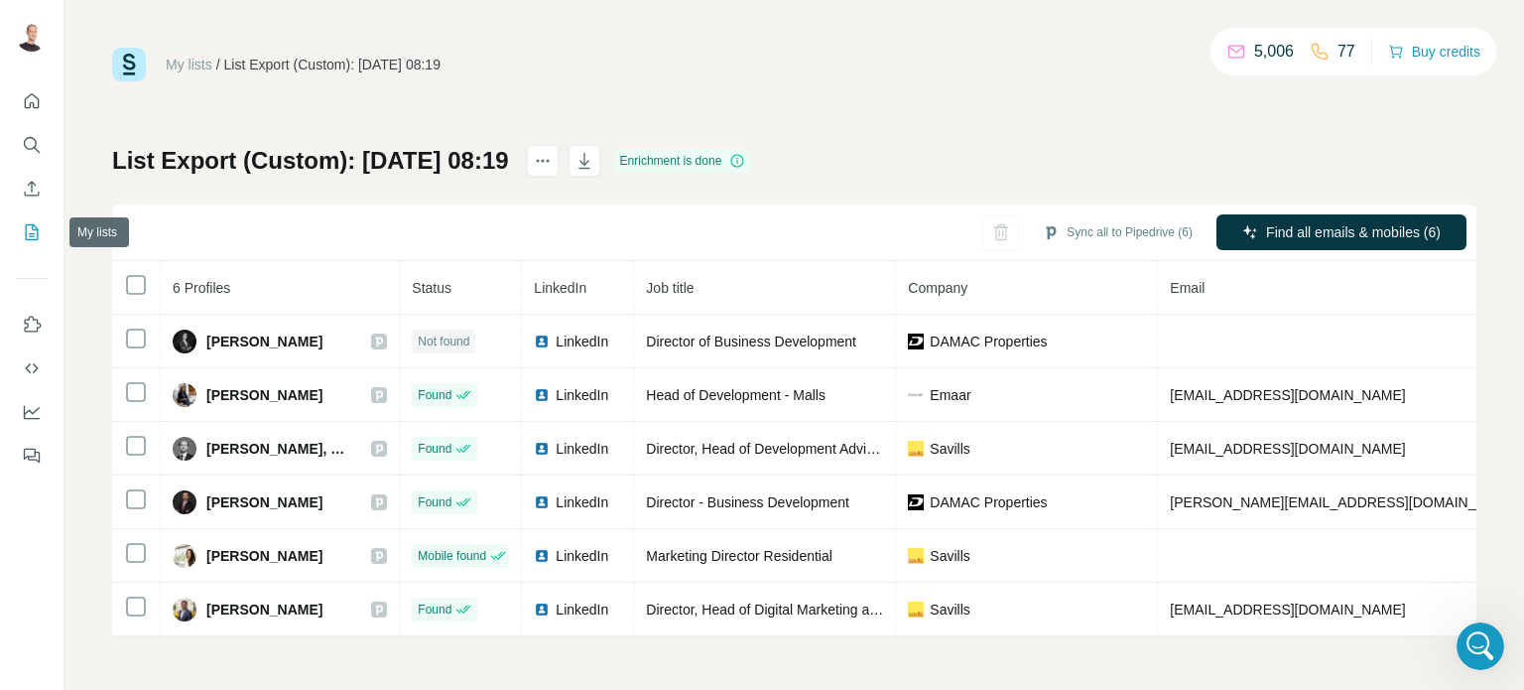
click at [23, 226] on icon "My lists" at bounding box center [32, 232] width 20 height 20
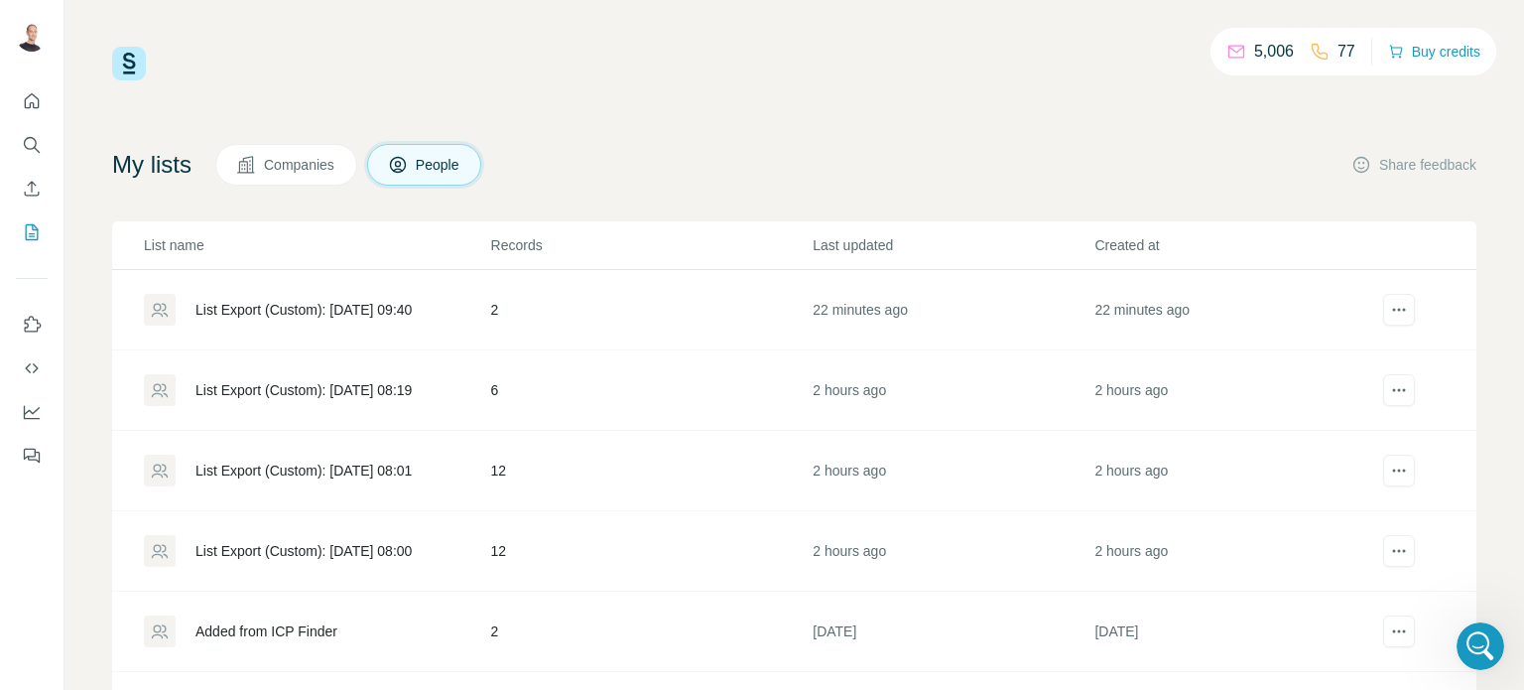
click at [250, 551] on div "List Export (Custom): [DATE] 08:00" at bounding box center [304, 551] width 216 height 20
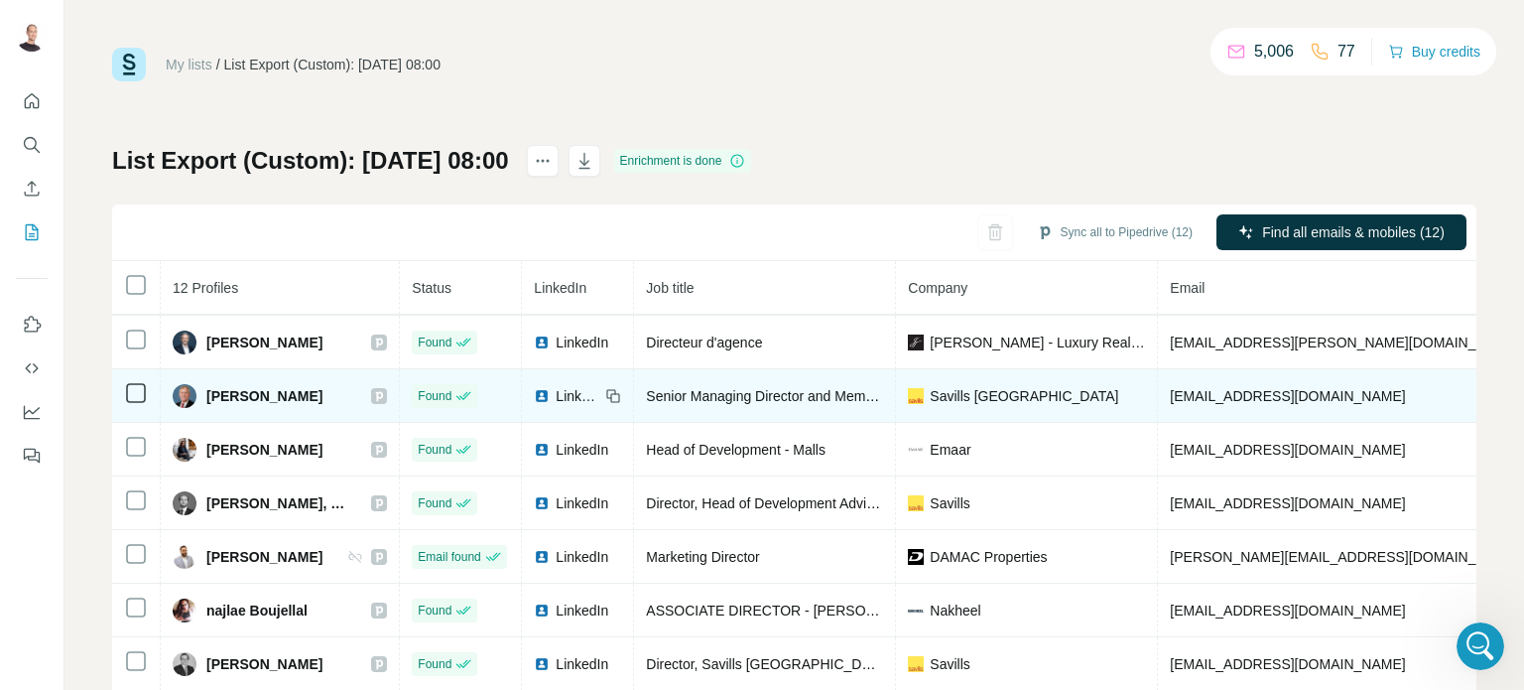
scroll to position [178, 0]
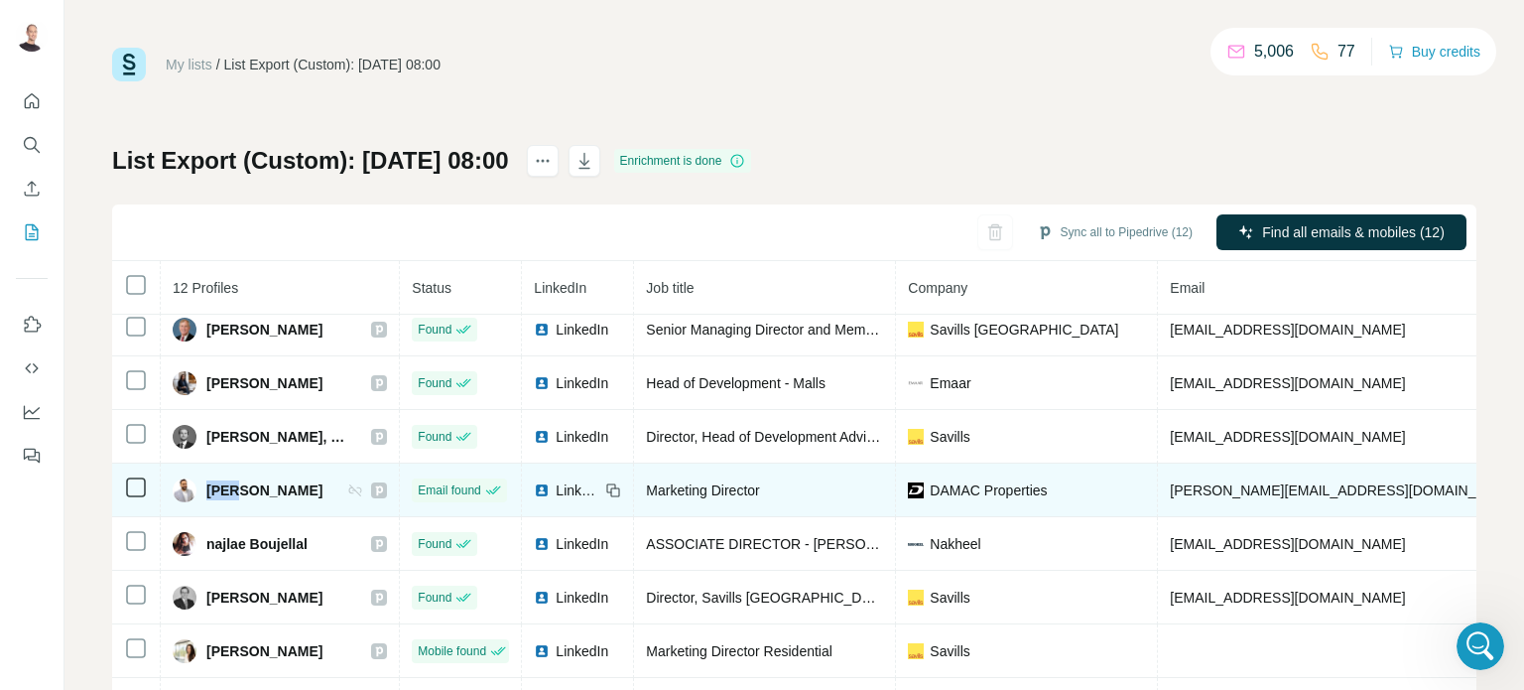
drag, startPoint x: 202, startPoint y: 479, endPoint x: 240, endPoint y: 477, distance: 37.8
click at [240, 478] on div "[PERSON_NAME]" at bounding box center [248, 490] width 150 height 24
click at [202, 479] on div "[PERSON_NAME]" at bounding box center [248, 490] width 150 height 24
click at [266, 480] on span "[PERSON_NAME]" at bounding box center [264, 490] width 116 height 20
drag, startPoint x: 281, startPoint y: 466, endPoint x: 277, endPoint y: 476, distance: 10.7
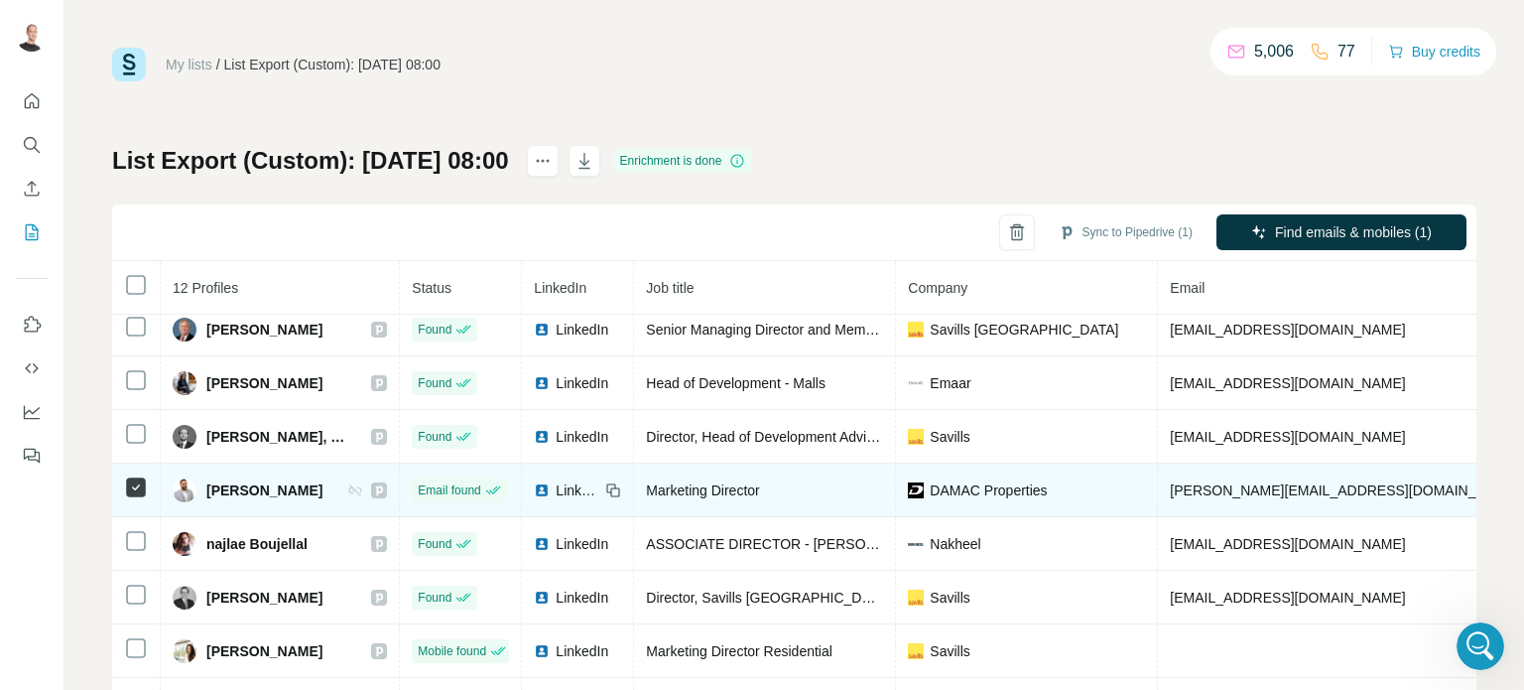
click at [279, 467] on td "[PERSON_NAME]" at bounding box center [280, 490] width 239 height 54
click at [277, 482] on span "[PERSON_NAME]" at bounding box center [264, 490] width 116 height 20
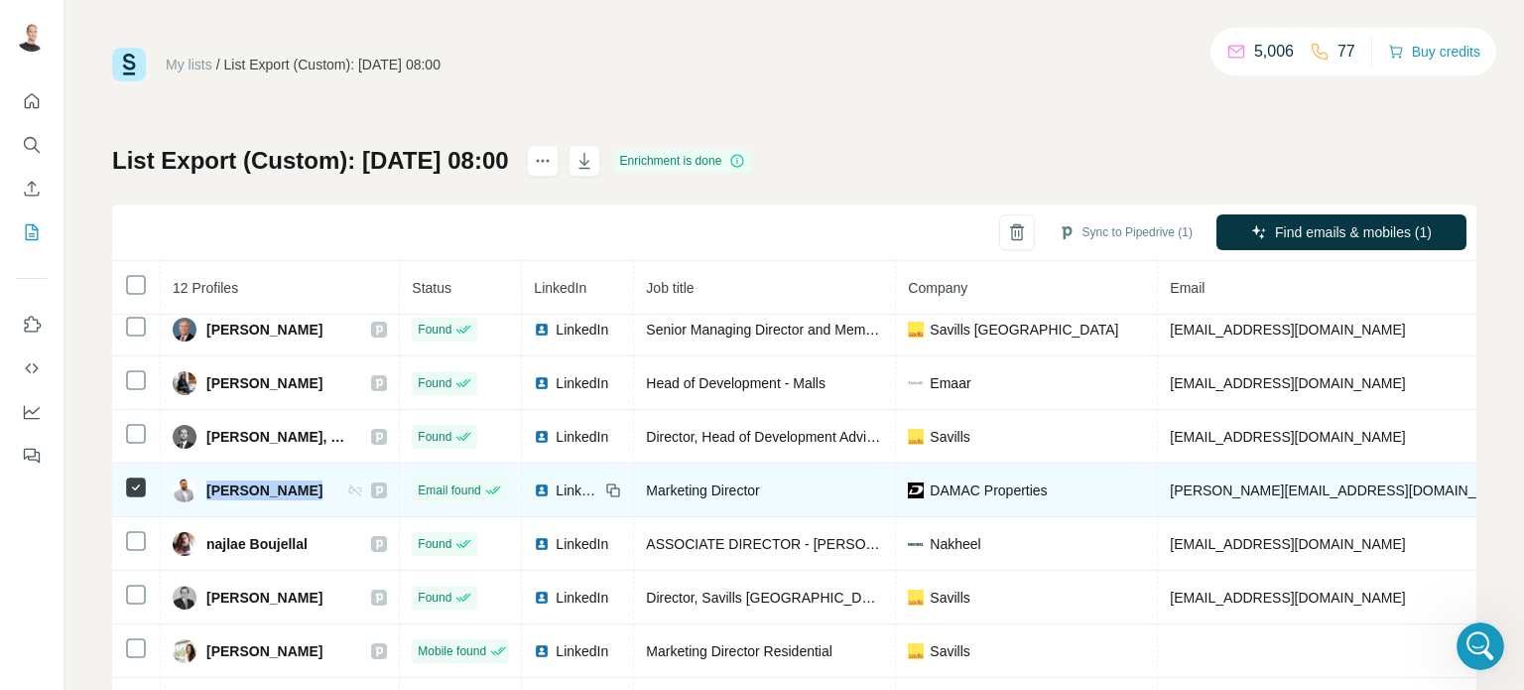
drag, startPoint x: 277, startPoint y: 482, endPoint x: 298, endPoint y: 486, distance: 21.2
click at [289, 484] on span "[PERSON_NAME]" at bounding box center [264, 490] width 116 height 20
click at [309, 486] on div "[PERSON_NAME]" at bounding box center [280, 490] width 214 height 24
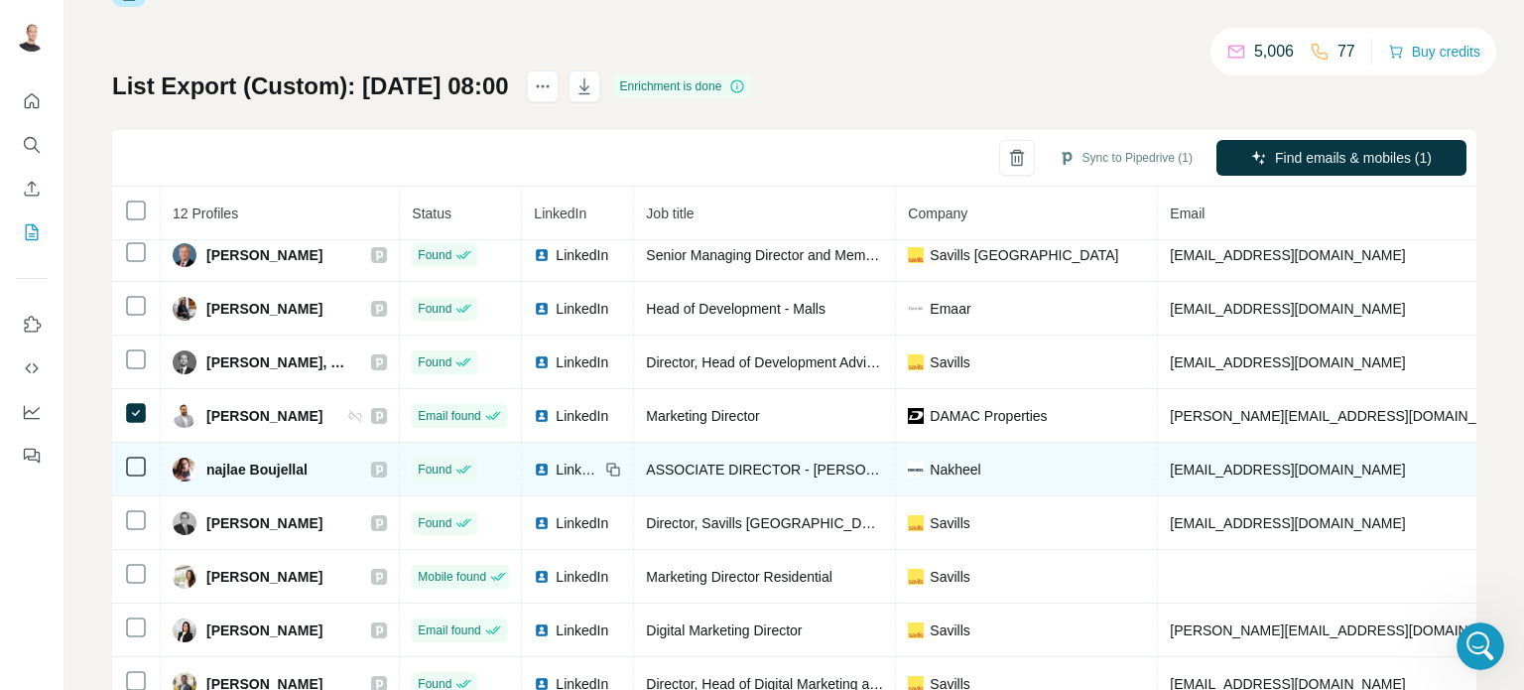
scroll to position [143, 0]
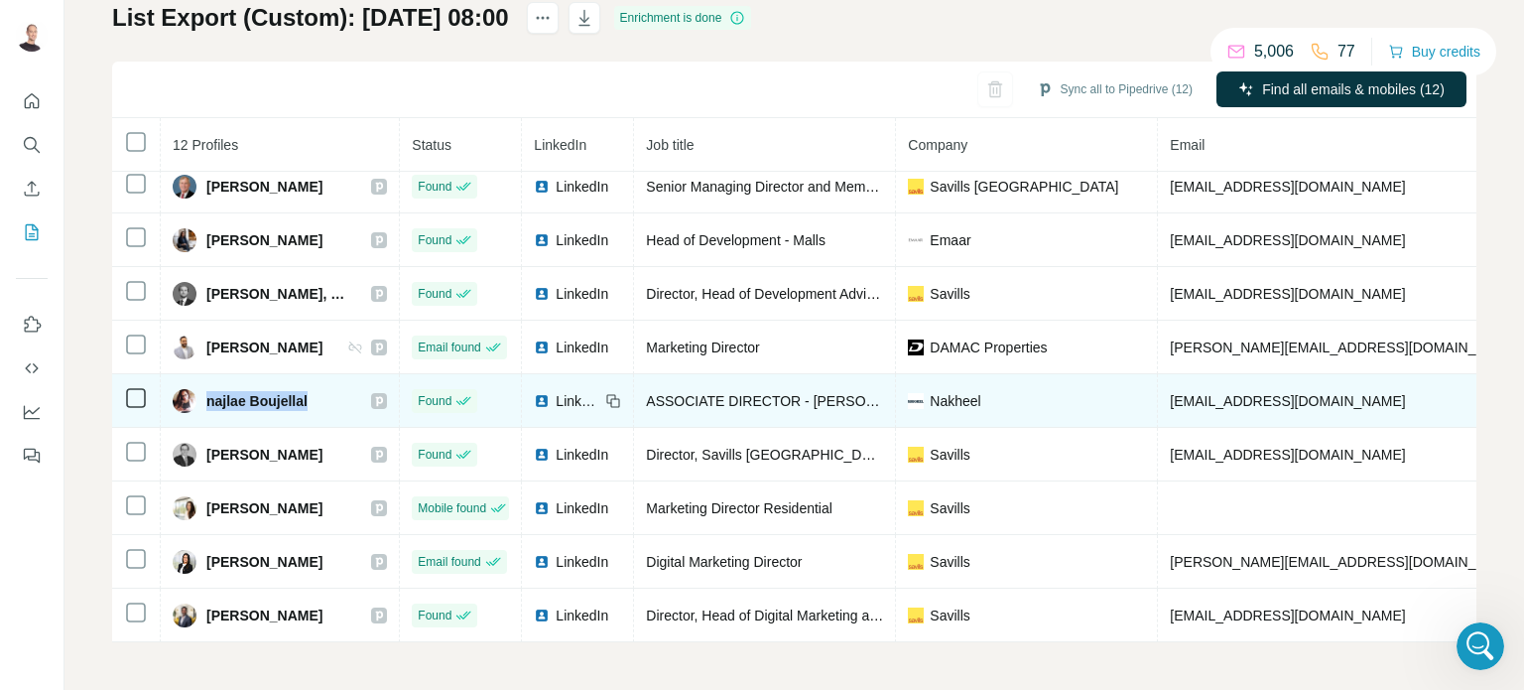
drag, startPoint x: 205, startPoint y: 388, endPoint x: 315, endPoint y: 393, distance: 109.3
click at [315, 393] on div "najlae Boujellal" at bounding box center [280, 401] width 214 height 24
copy span "najlae Boujellal"
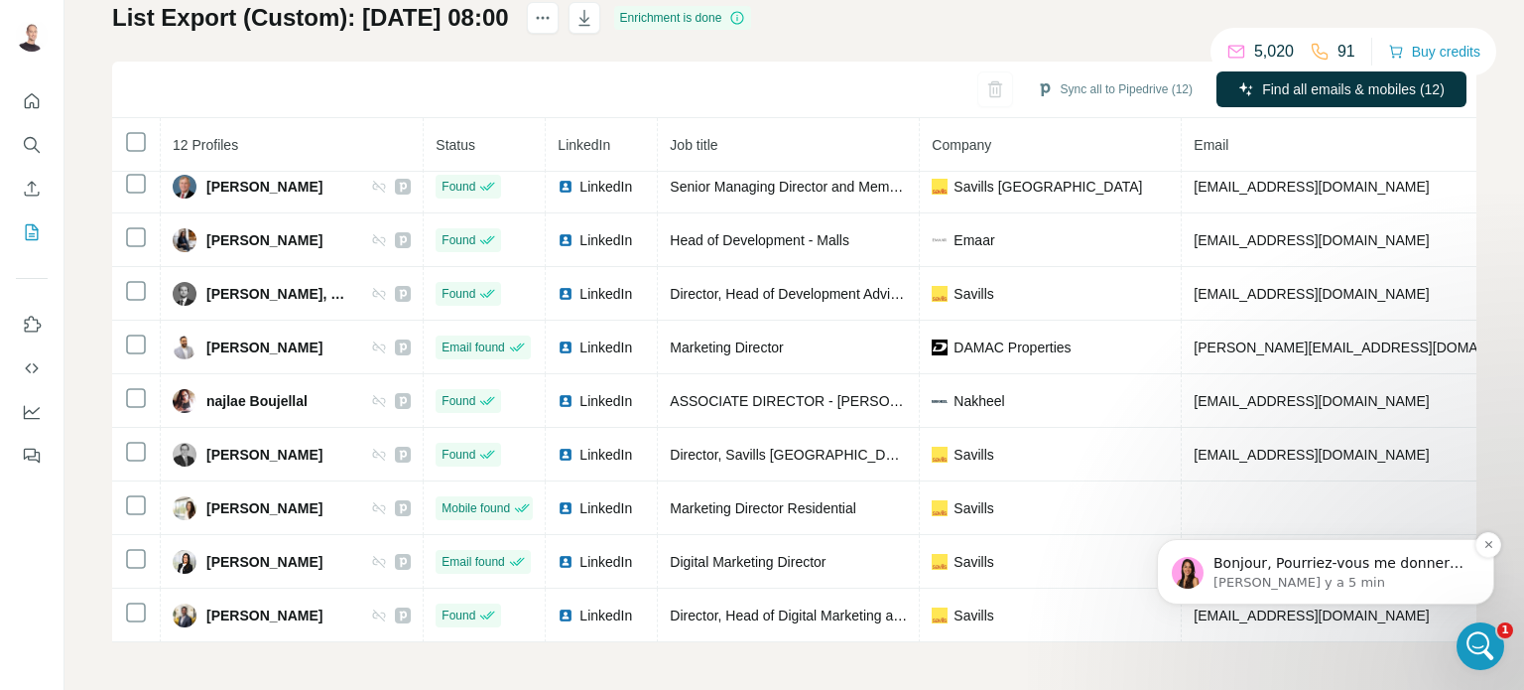
click at [1401, 585] on p "[PERSON_NAME] y a 5 min" at bounding box center [1342, 583] width 256 height 18
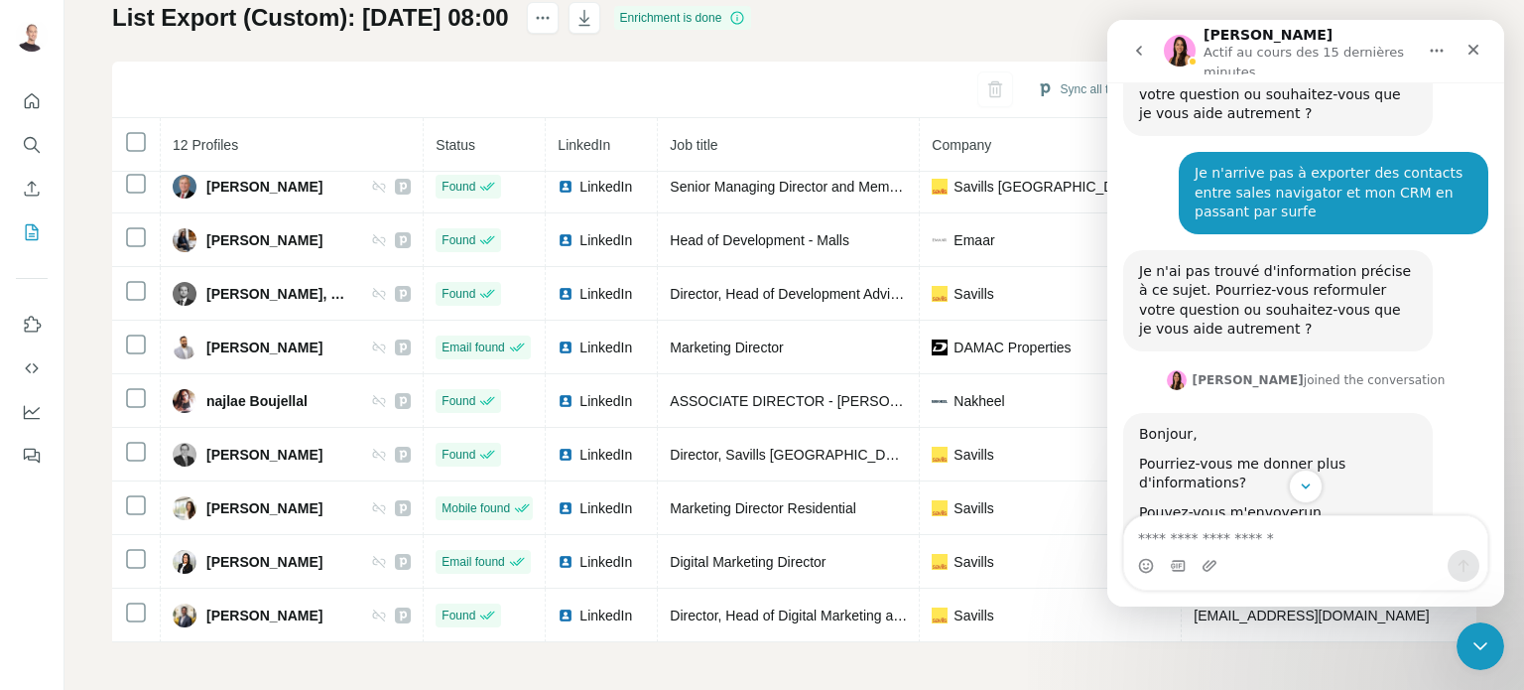
scroll to position [430, 0]
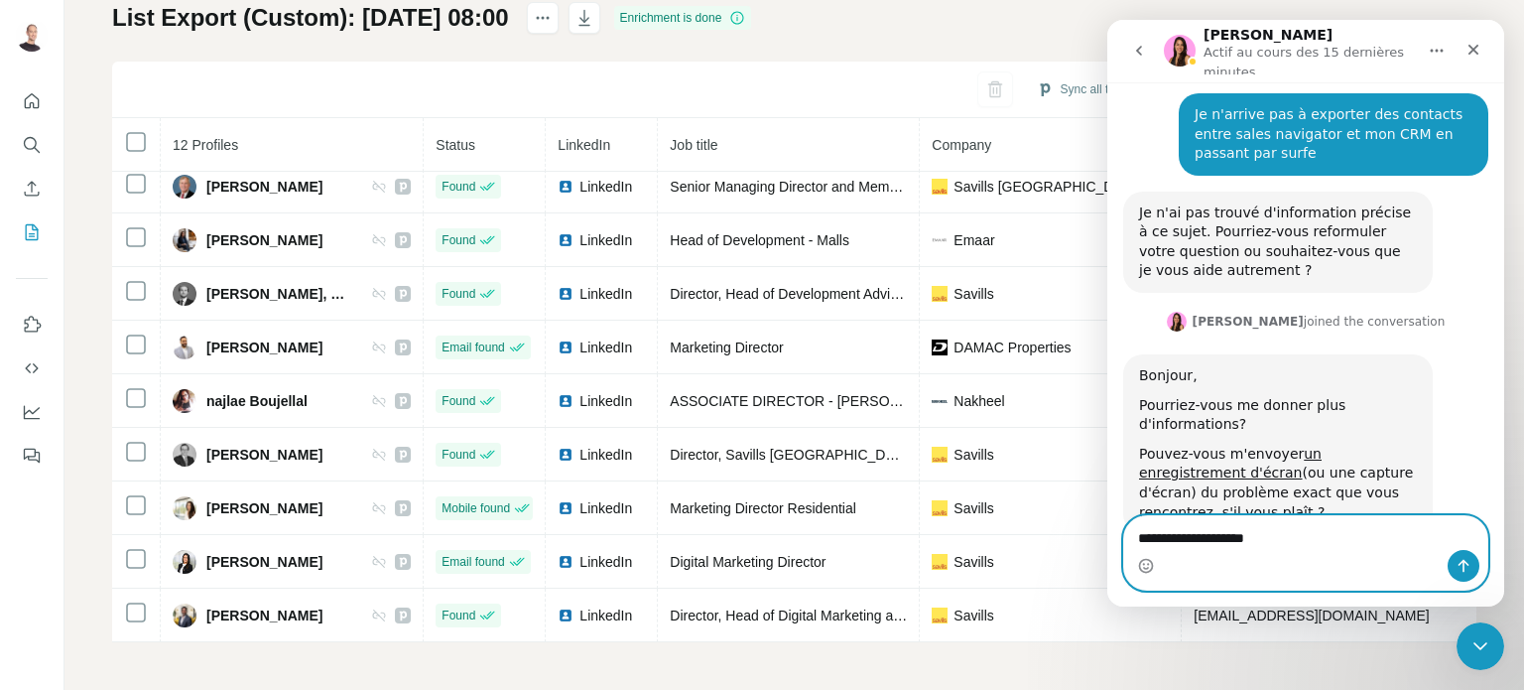
paste textarea "Envoyer un message..."
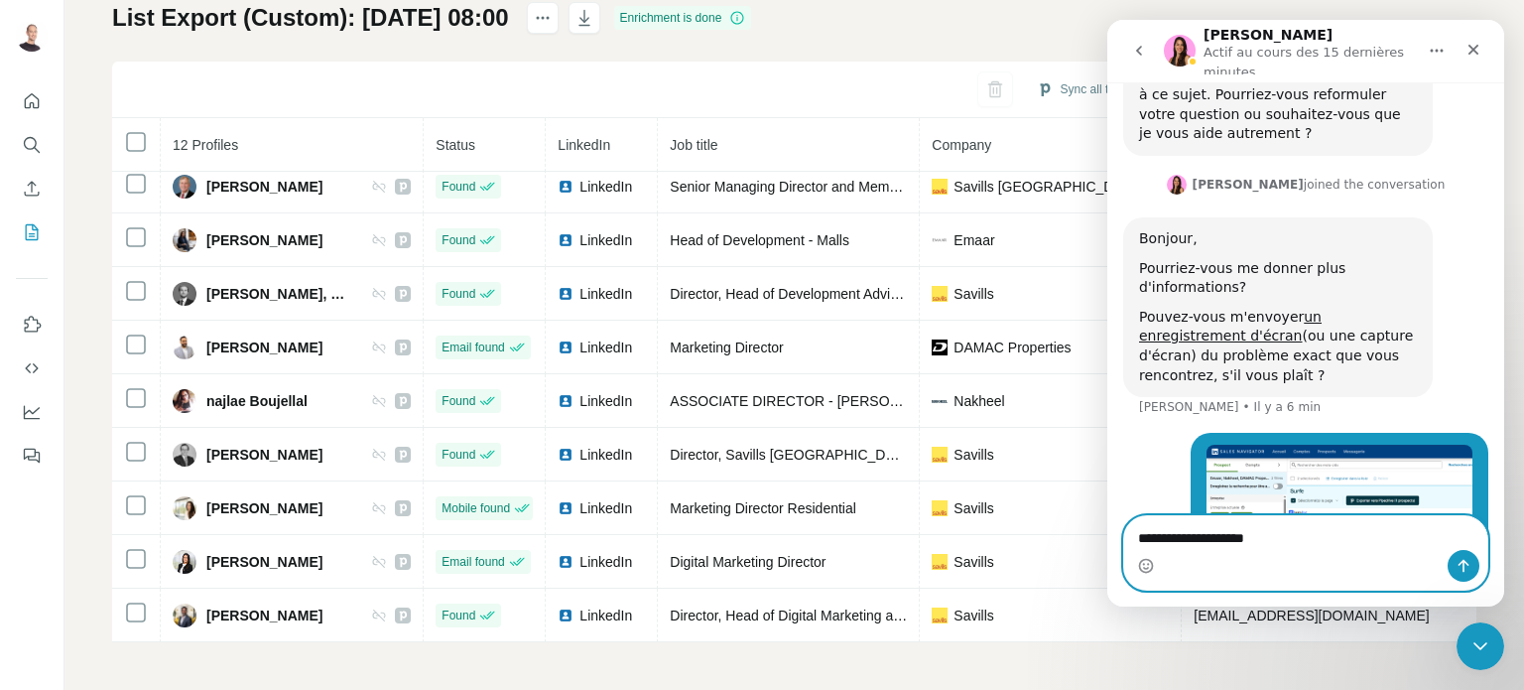
scroll to position [633, 0]
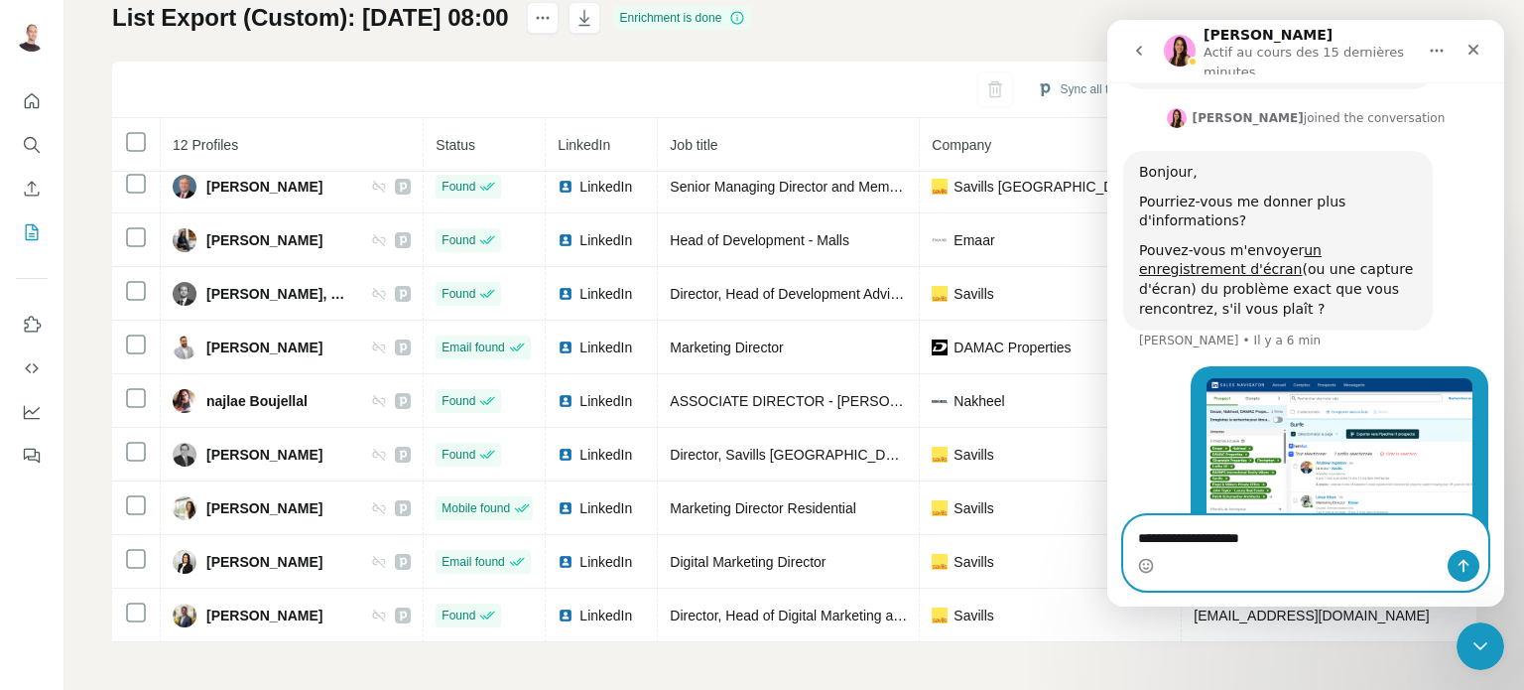
type textarea "**********"
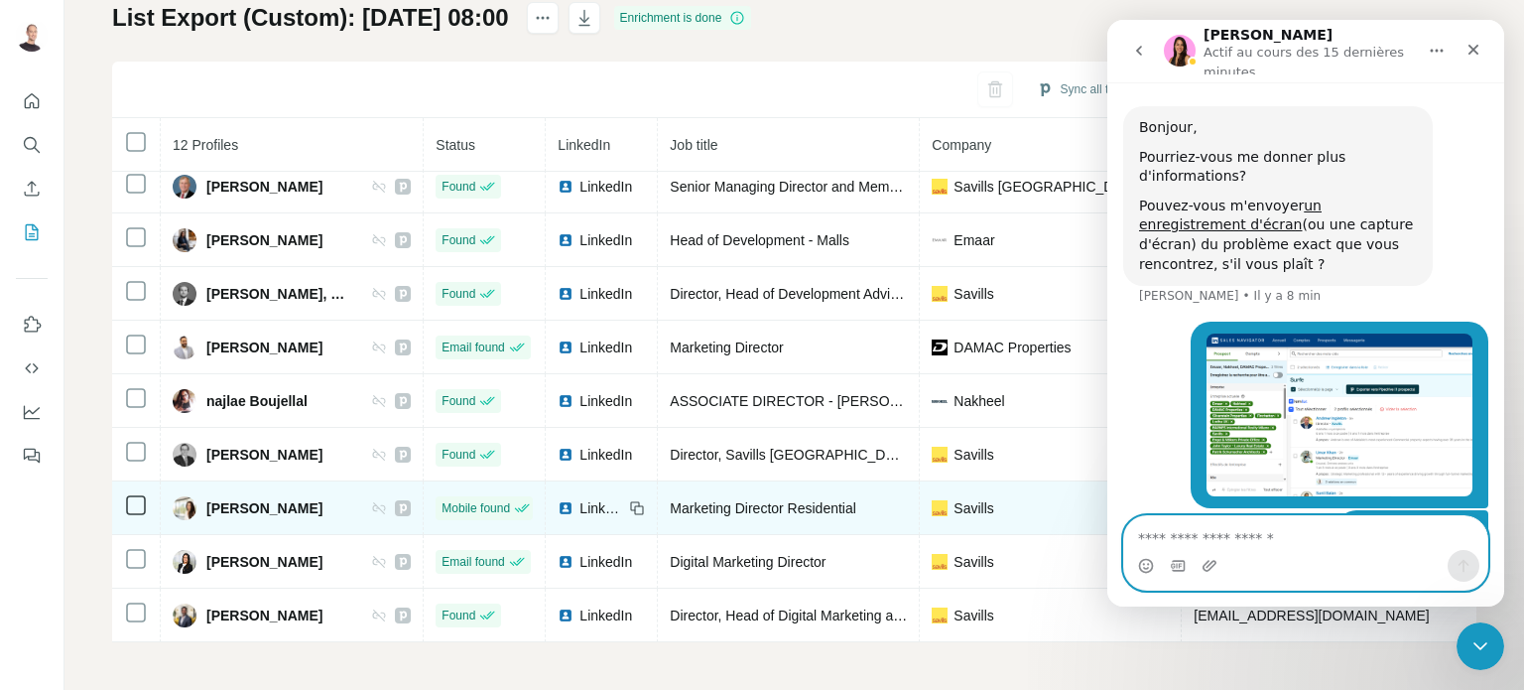
scroll to position [679, 0]
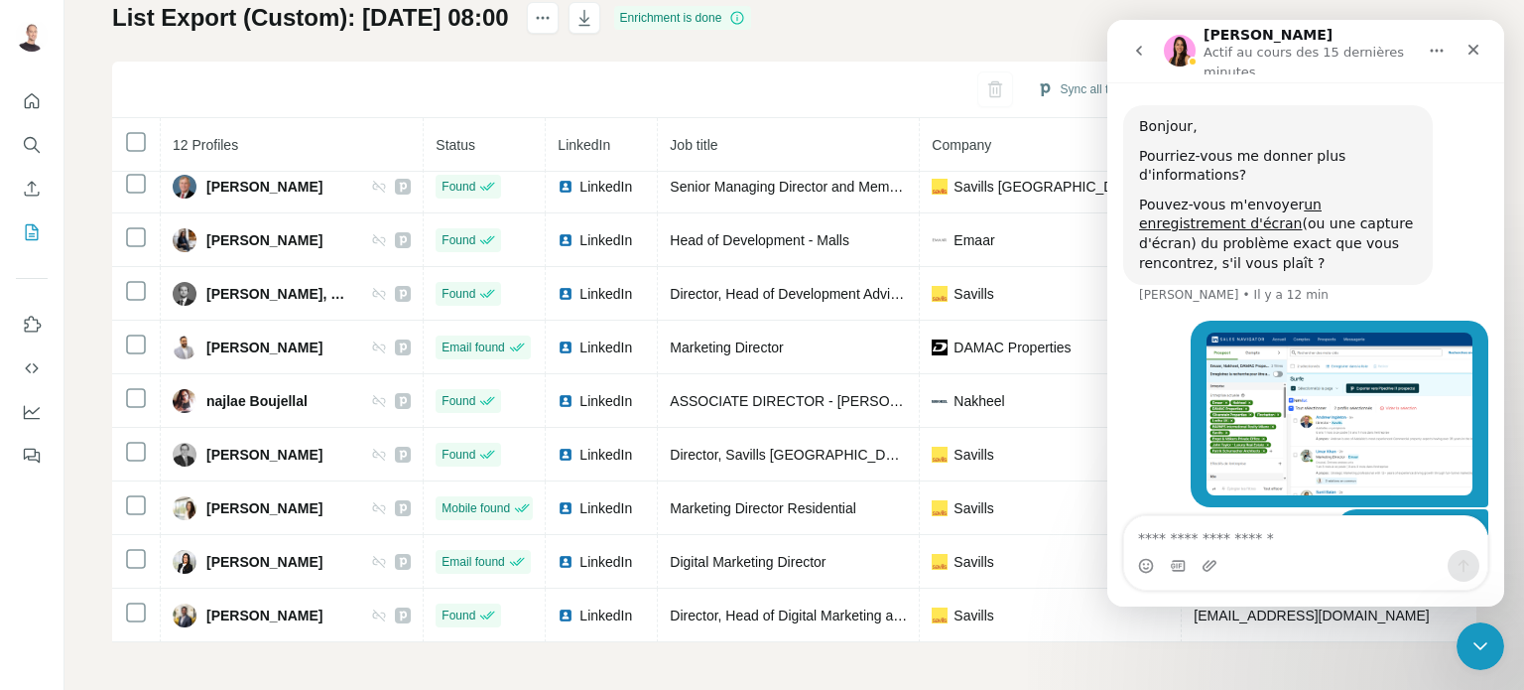
click at [1179, 509] on div "Bonjour, oui voici s.lachkar@archi-graphi.fr • Il y a 6 min" at bounding box center [1305, 542] width 365 height 67
click at [856, 33] on div "List Export (Custom): 19/08/2025 08:00 Enrichment is done Sync all to Pipedrive…" at bounding box center [794, 322] width 1365 height 640
click at [1476, 51] on icon "Fermer" at bounding box center [1474, 50] width 11 height 11
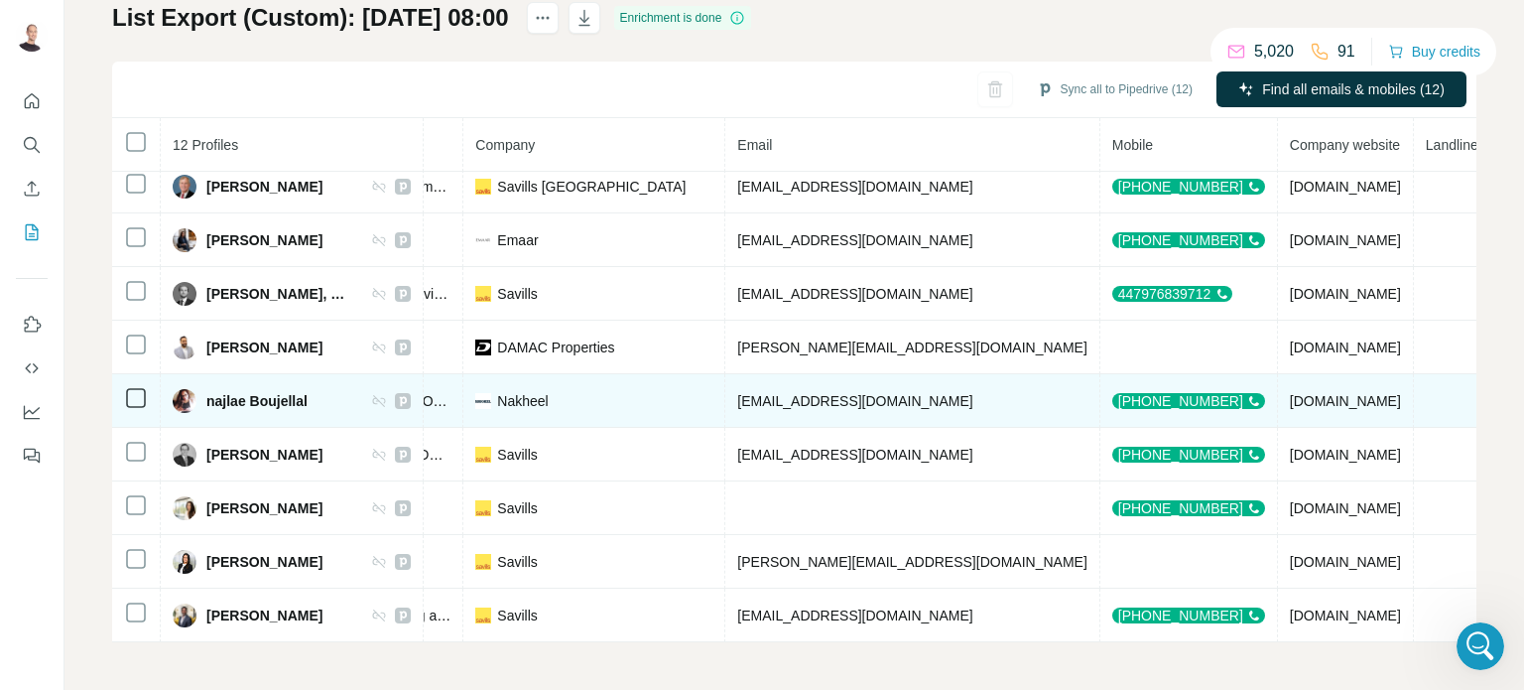
scroll to position [0, 457]
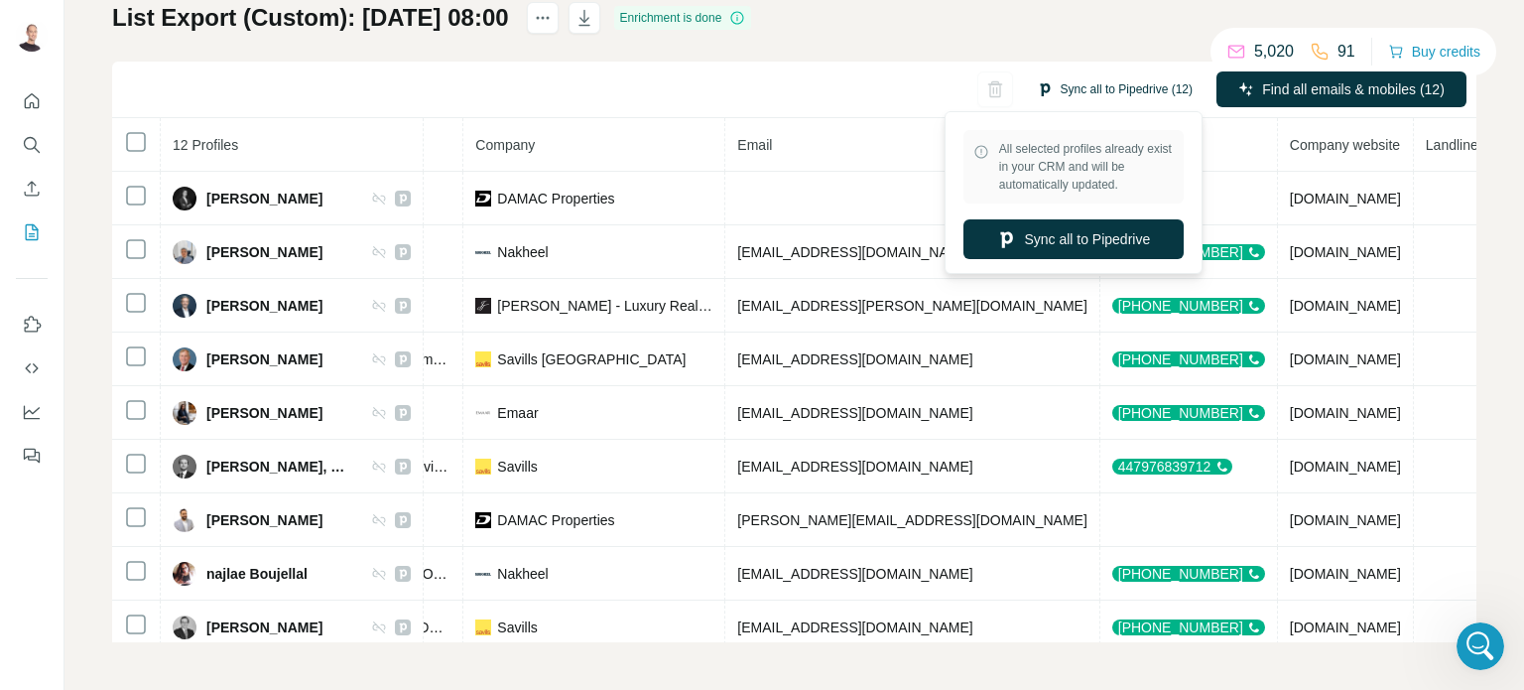
click at [1137, 86] on button "Sync all to Pipedrive (12)" at bounding box center [1115, 89] width 184 height 30
click at [1100, 245] on button "Sync all to Pipedrive" at bounding box center [1074, 239] width 220 height 40
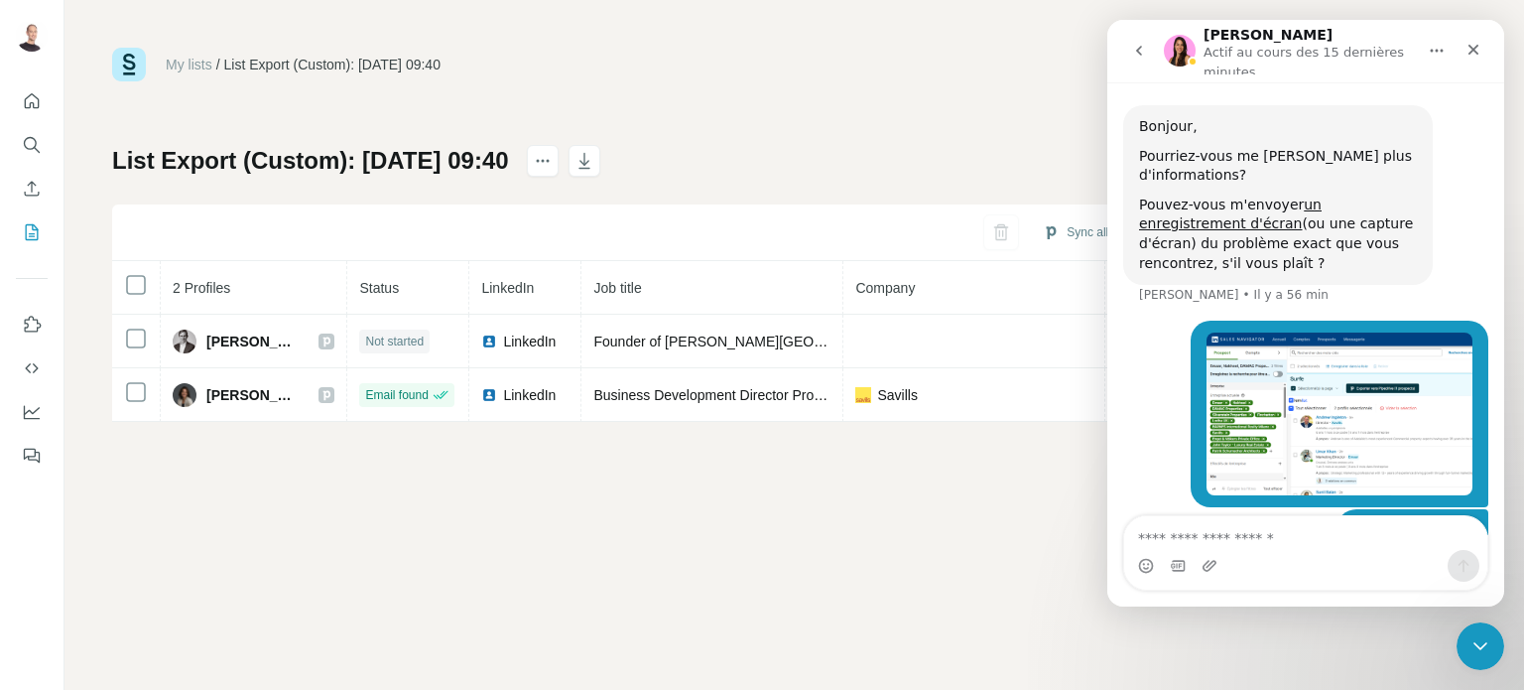
scroll to position [678, 0]
click at [39, 222] on icon "My lists" at bounding box center [32, 232] width 20 height 20
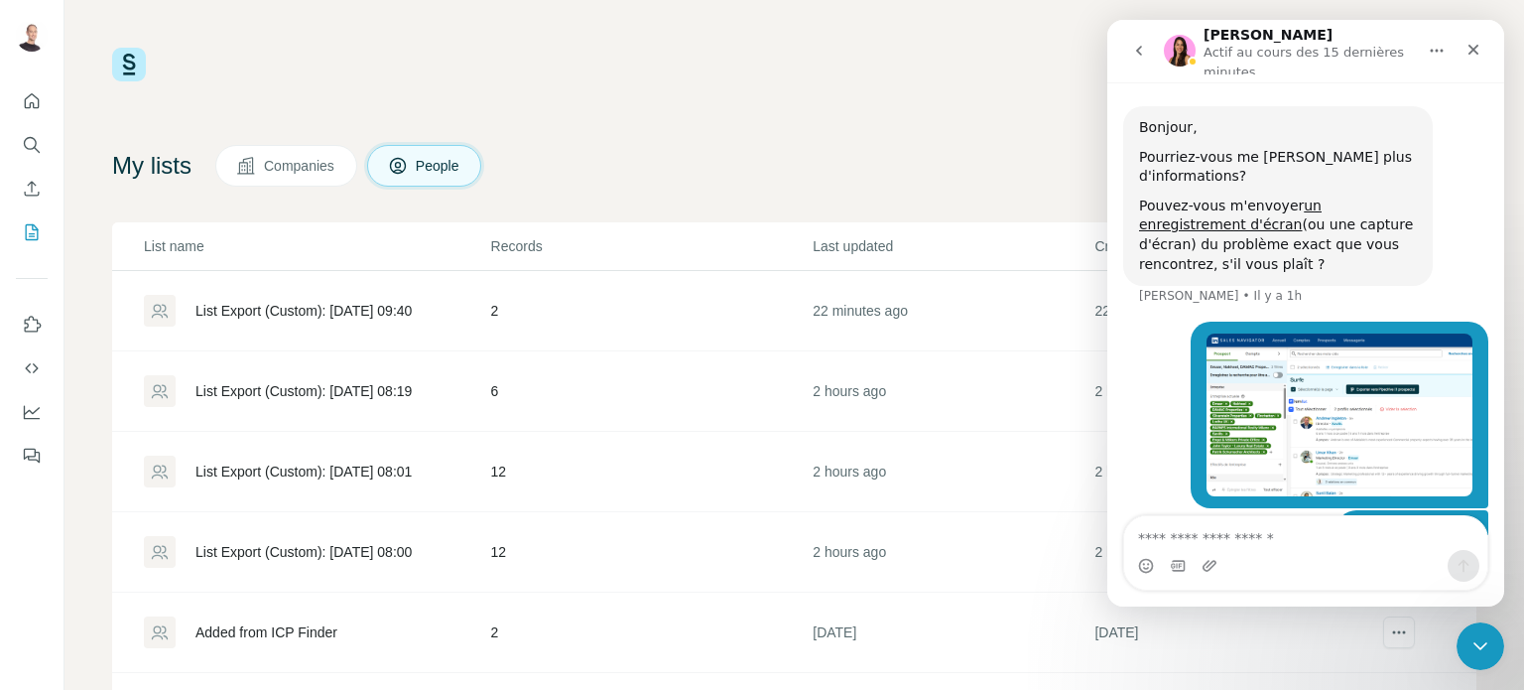
click at [367, 468] on div "List Export (Custom): [DATE] 08:01" at bounding box center [304, 471] width 216 height 20
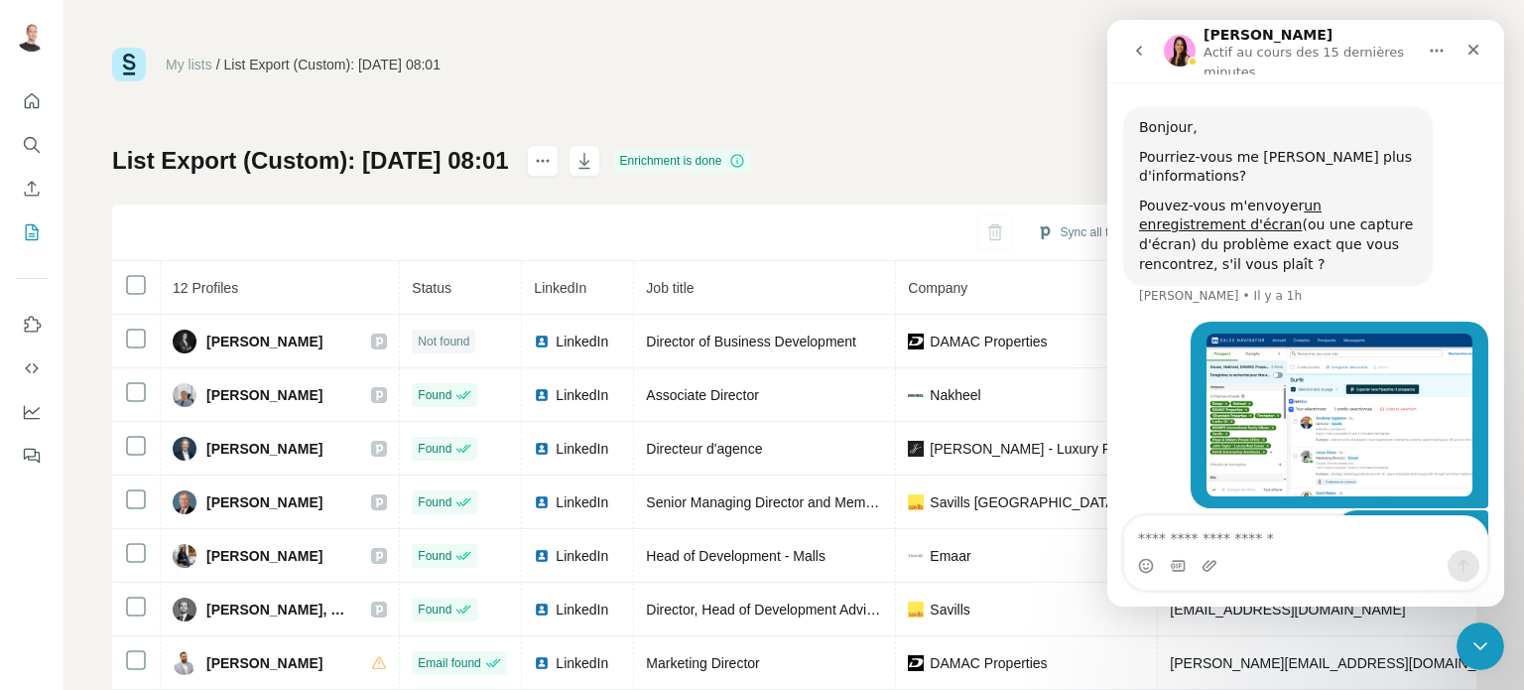
click at [734, 92] on div "My lists / List Export (Custom): 19/08/2025 08:01 5,006 77 Buy credits List Exp…" at bounding box center [794, 416] width 1365 height 737
click at [955, 102] on div "My lists / List Export (Custom): 19/08/2025 08:01 5,006 77 Buy credits List Exp…" at bounding box center [794, 416] width 1365 height 737
click at [1481, 57] on icon "Fermer" at bounding box center [1474, 50] width 16 height 16
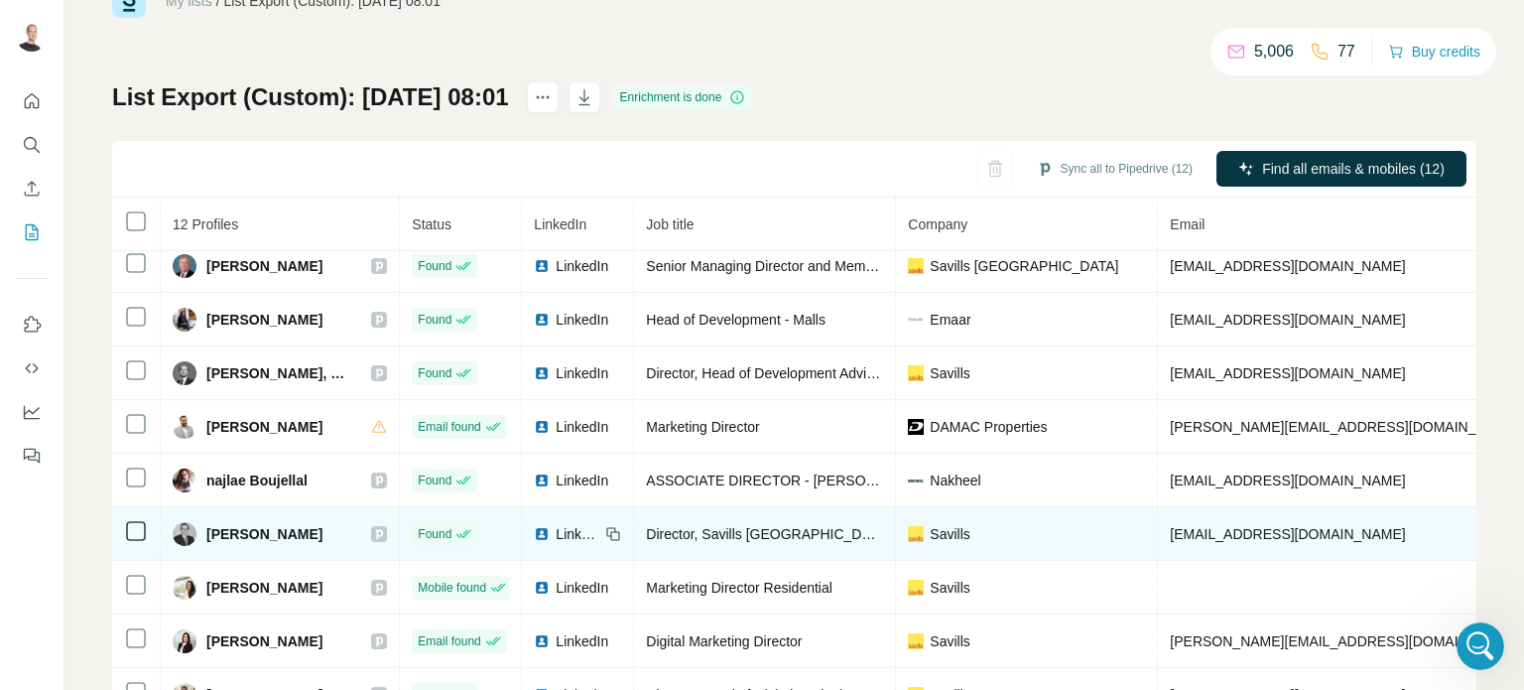
scroll to position [99, 0]
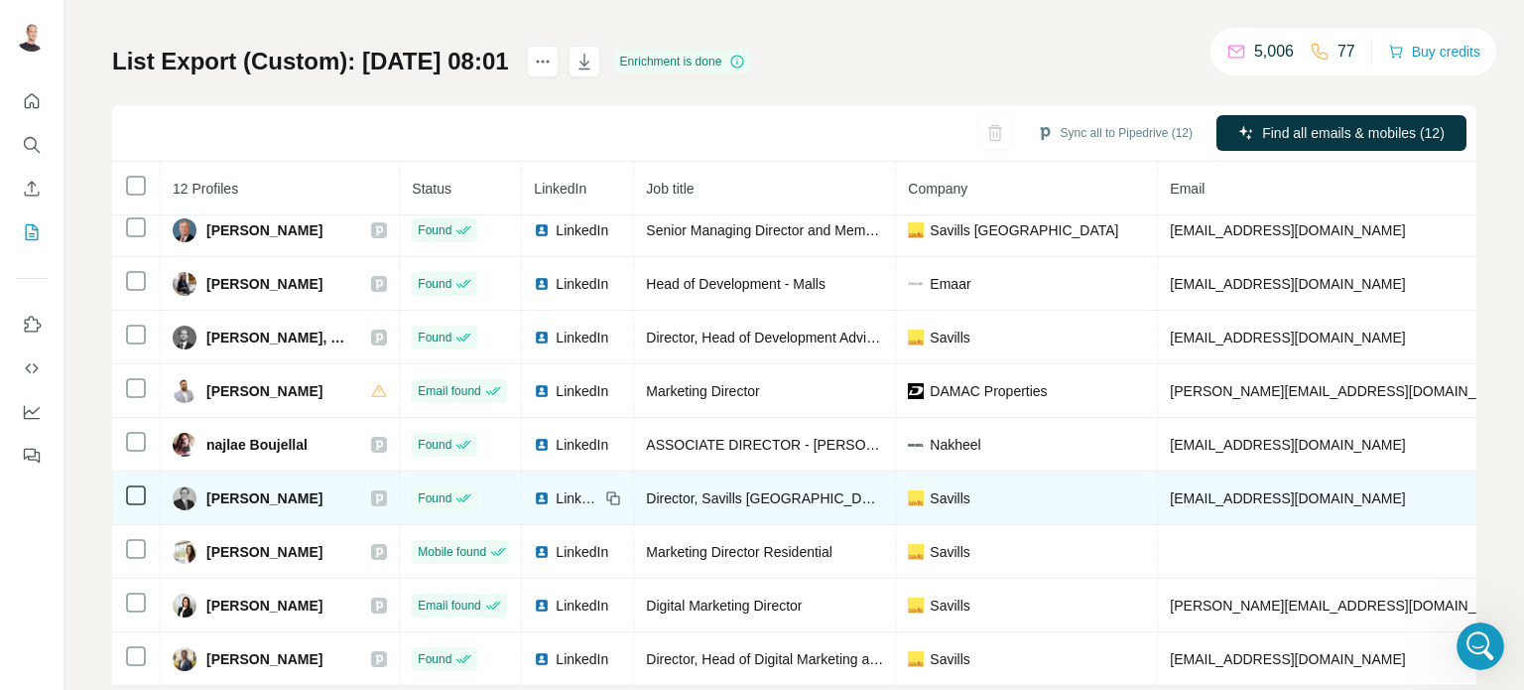
drag, startPoint x: 310, startPoint y: 488, endPoint x: 204, endPoint y: 484, distance: 105.3
click at [204, 486] on div "[PERSON_NAME]" at bounding box center [248, 498] width 150 height 24
copy span "[PERSON_NAME]"
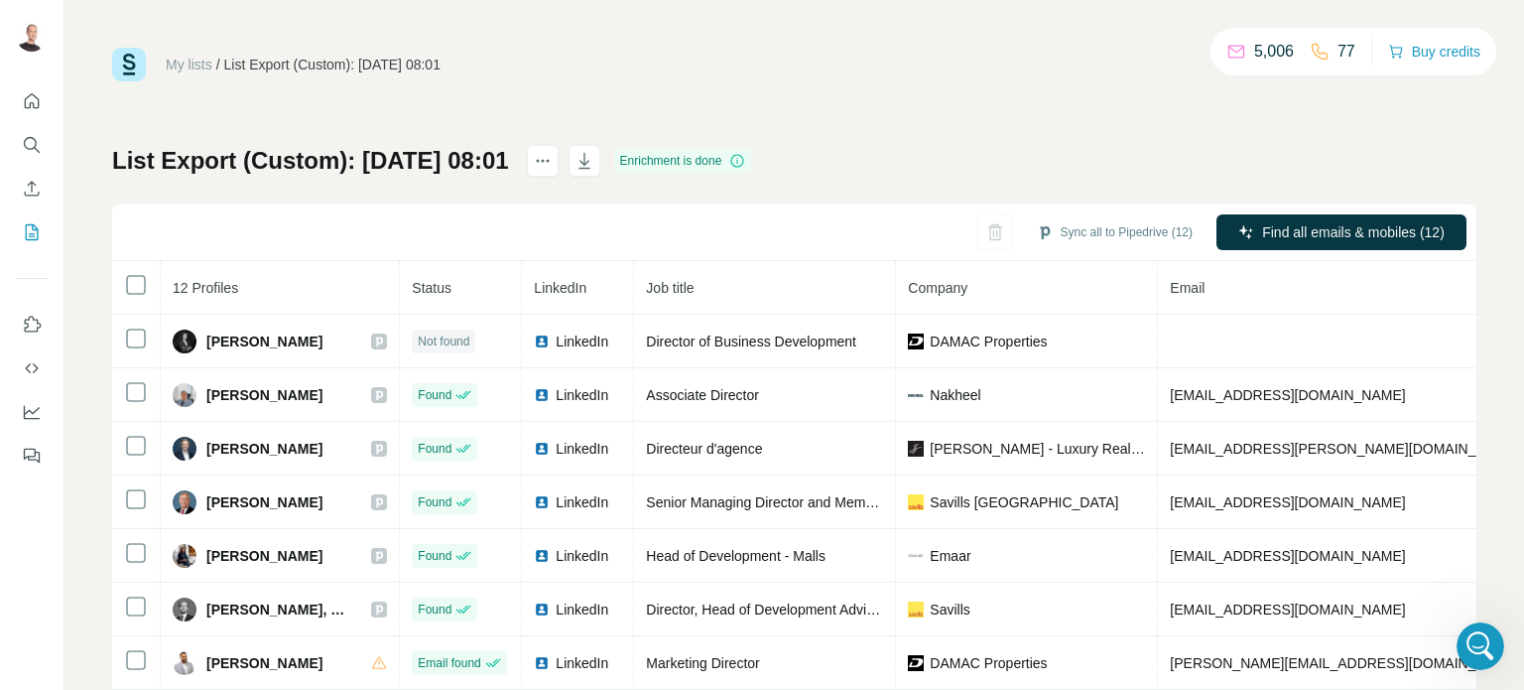
scroll to position [0, 0]
click at [333, 201] on div "List Export (Custom): 19/08/2025 08:01 Enrichment is done Sync all to Pipedrive…" at bounding box center [794, 465] width 1365 height 640
click at [31, 237] on icon "My lists" at bounding box center [32, 232] width 20 height 20
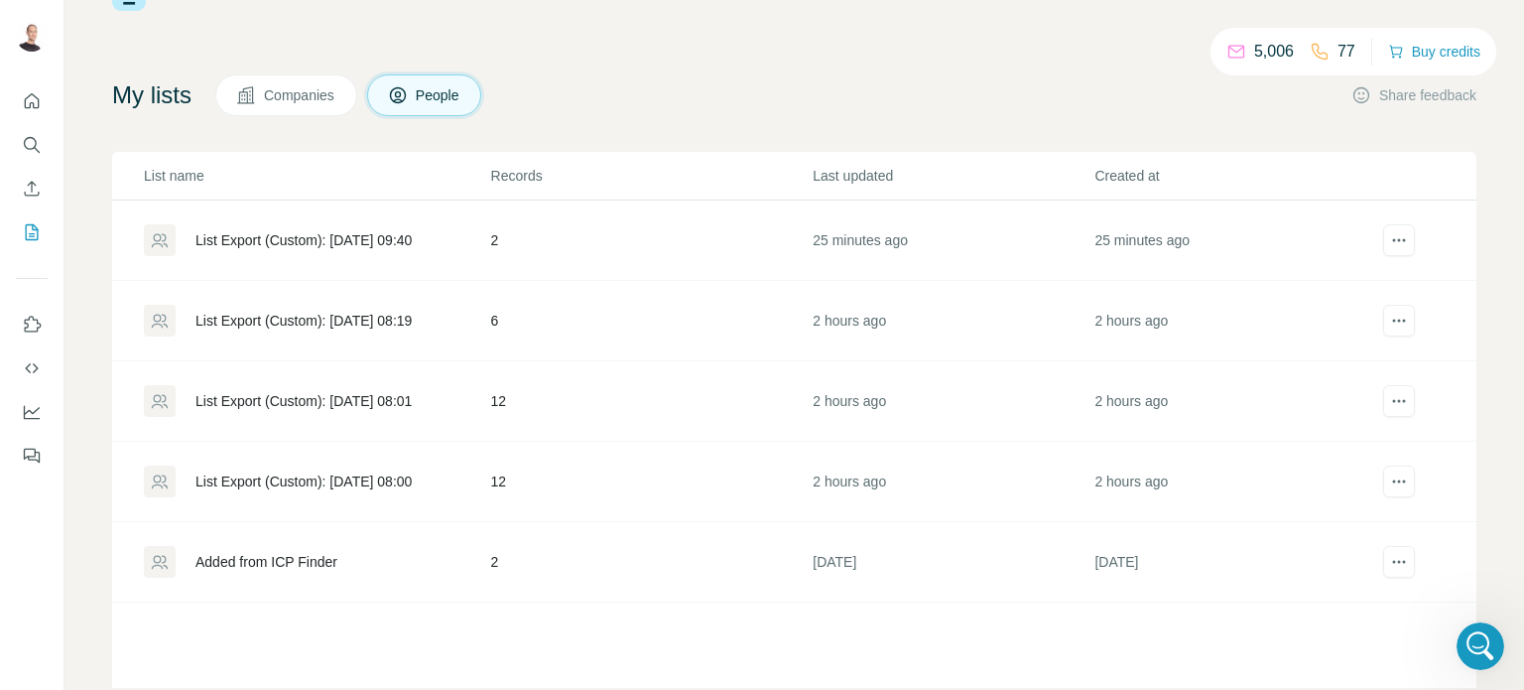
scroll to position [99, 0]
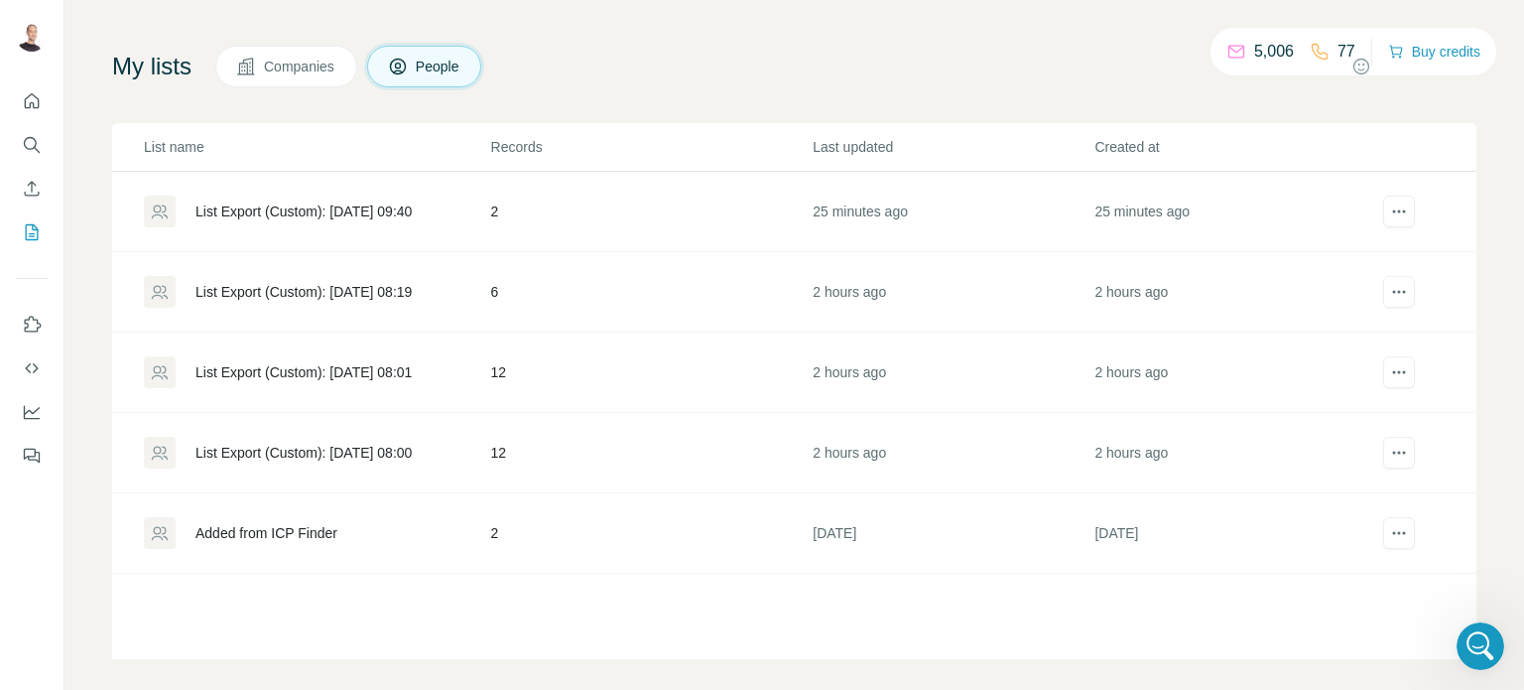
click at [380, 373] on div "List Export (Custom): [DATE] 08:01" at bounding box center [304, 372] width 216 height 20
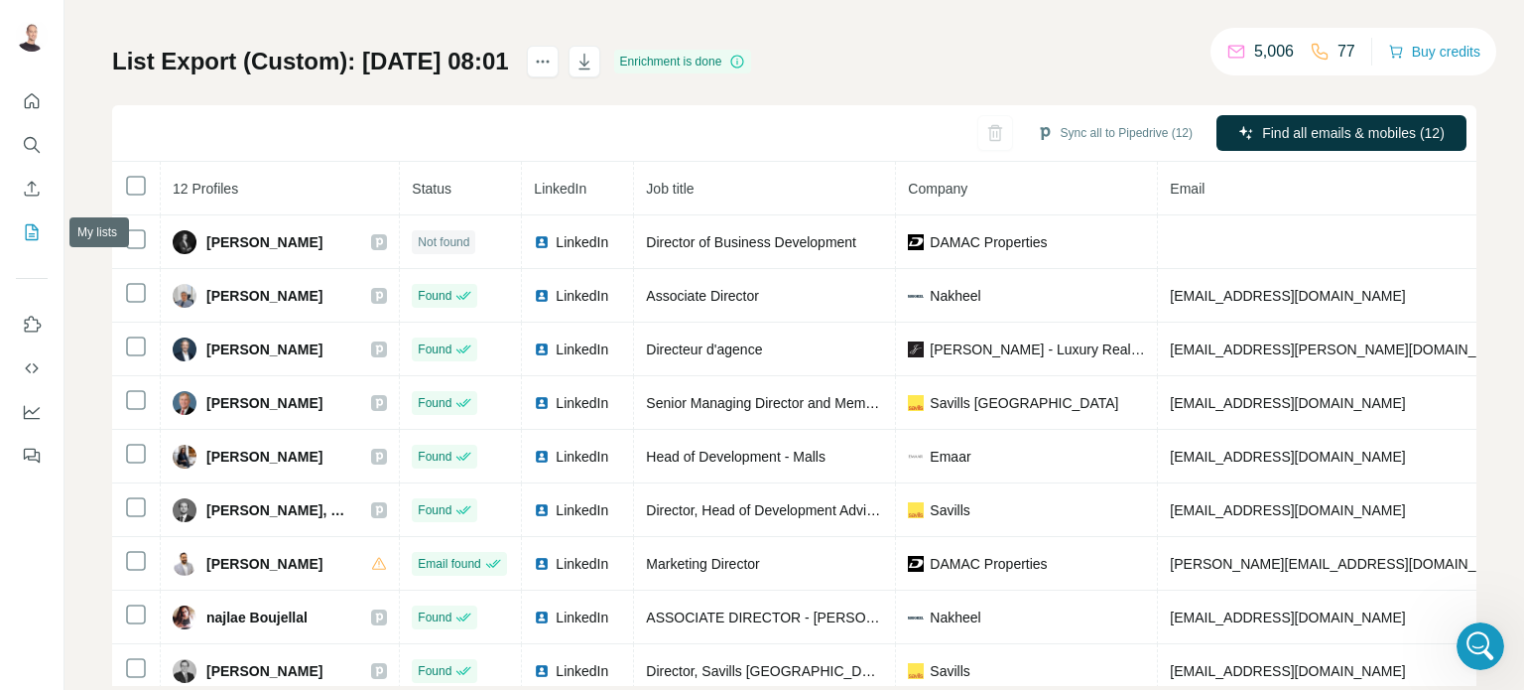
click at [31, 236] on icon "My lists" at bounding box center [34, 230] width 10 height 13
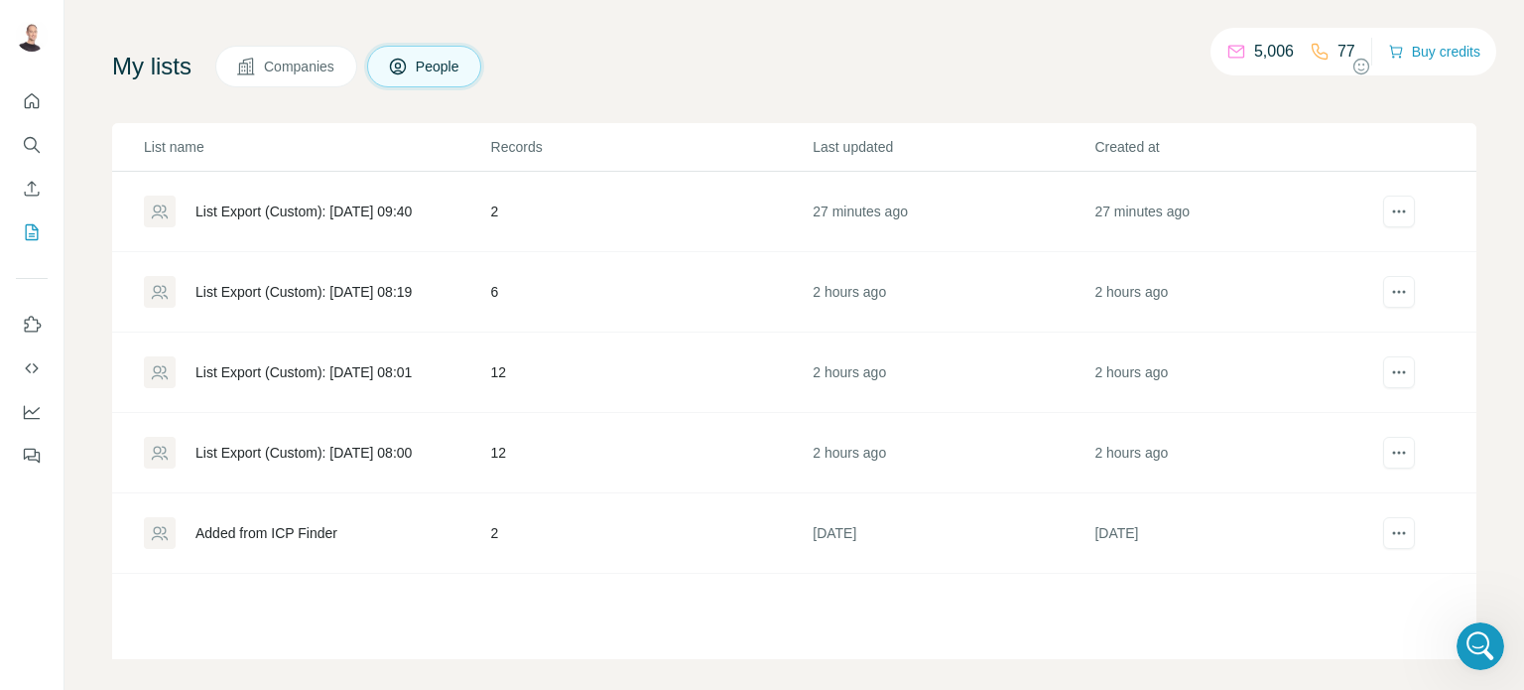
click at [389, 364] on div "List Export (Custom): [DATE] 08:01" at bounding box center [304, 372] width 216 height 20
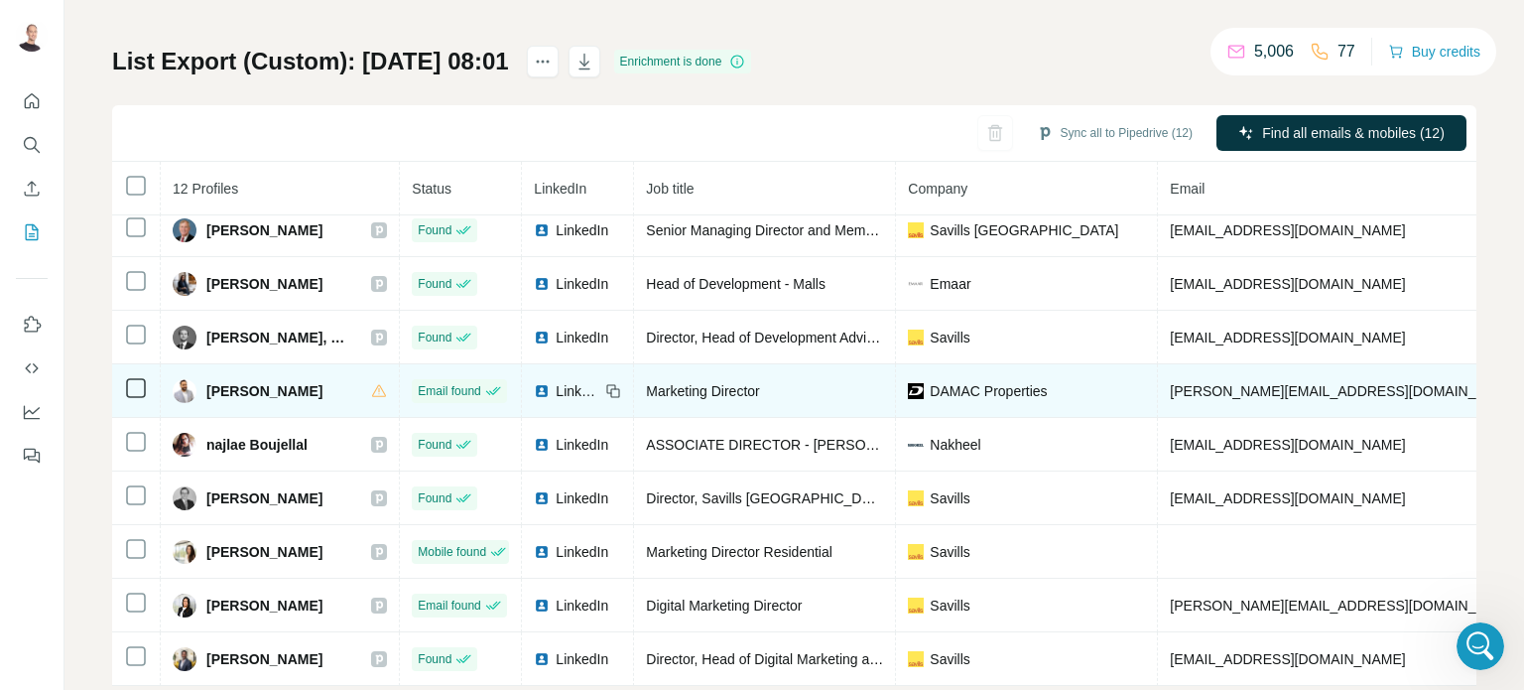
scroll to position [178, 0]
